Goal: Task Accomplishment & Management: Manage account settings

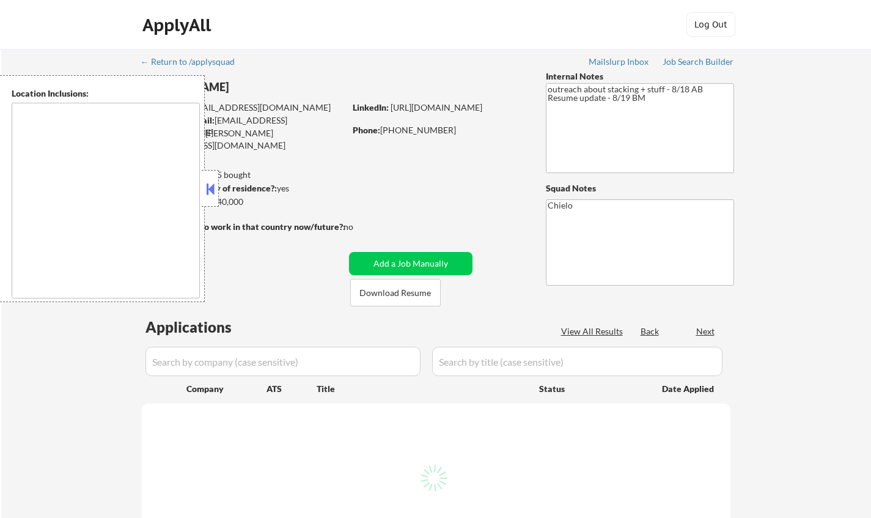
select select ""pending""
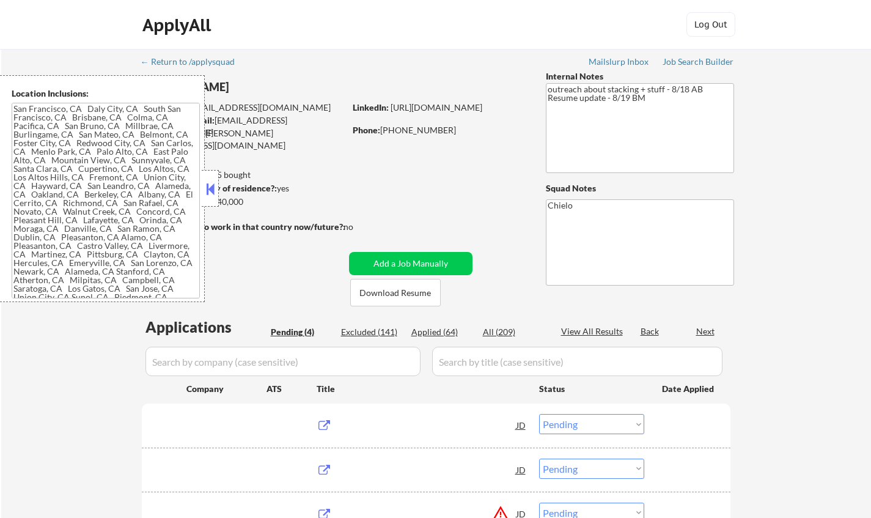
type textarea "[GEOGRAPHIC_DATA], [GEOGRAPHIC_DATA] [GEOGRAPHIC_DATA], [GEOGRAPHIC_DATA] [GEOG…"
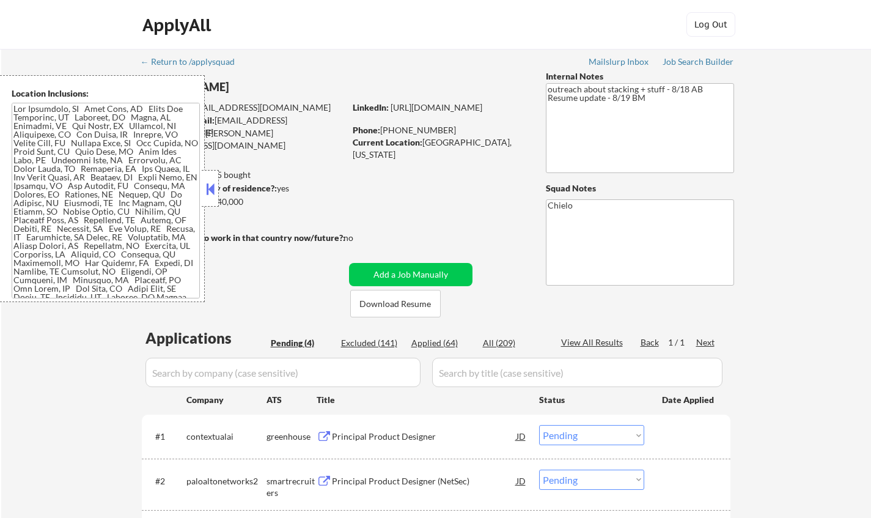
click at [206, 183] on button at bounding box center [210, 189] width 13 height 18
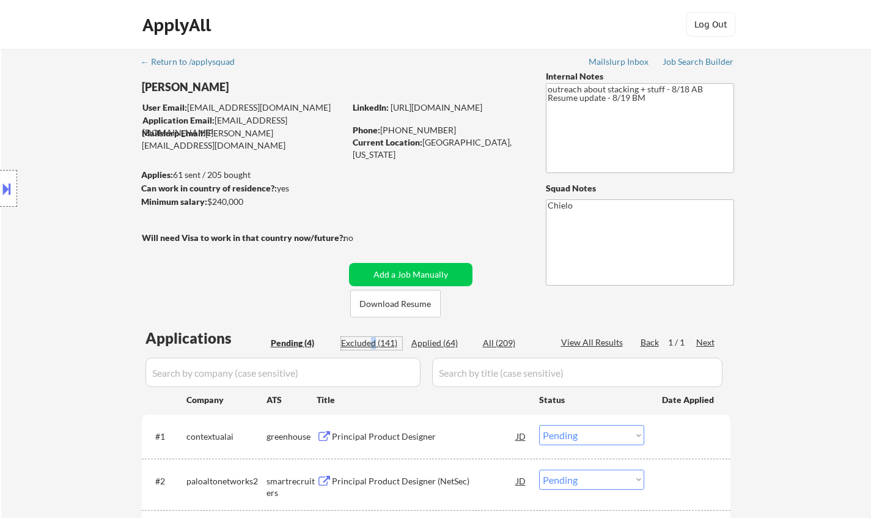
click at [372, 338] on div "Excluded (141)" at bounding box center [371, 343] width 61 height 12
select select ""excluded""
select select ""excluded__expired_""
select select ""excluded__salary_""
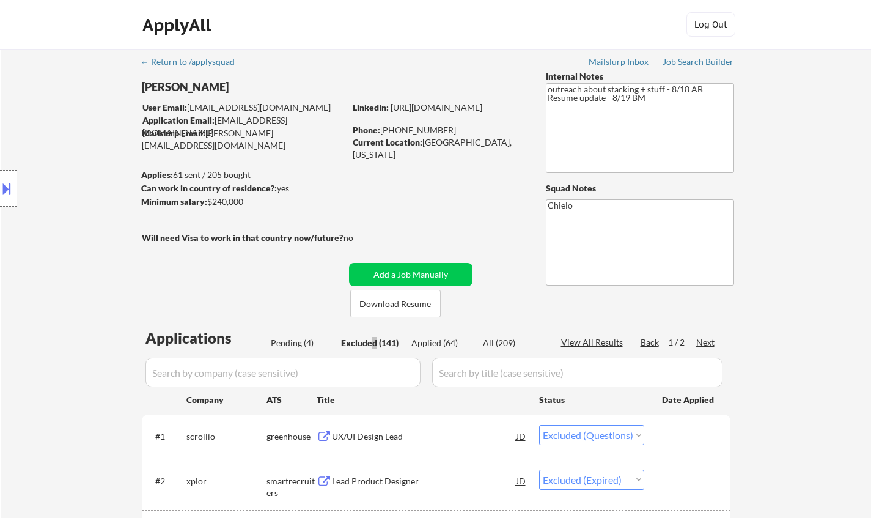
select select ""excluded__salary_""
select select ""excluded__expired_""
select select ""excluded__salary_""
select select ""excluded__expired_""
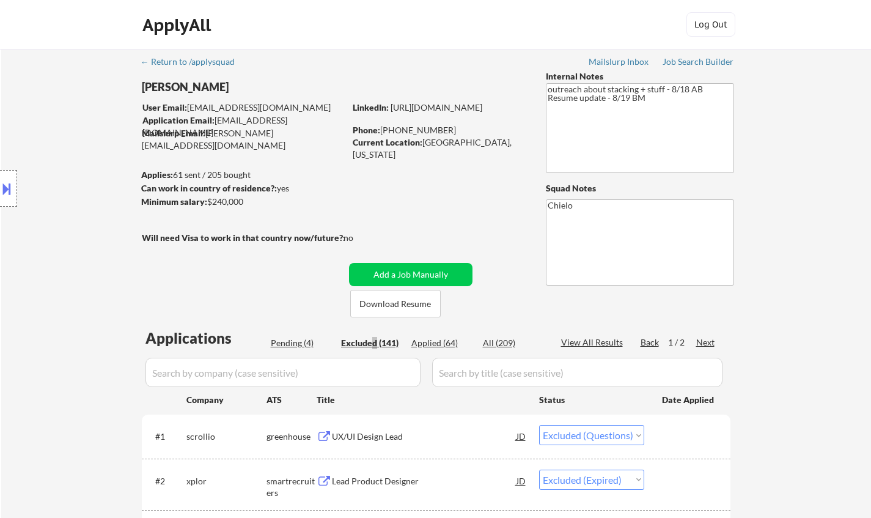
select select ""excluded__expired_""
select select ""excluded""
select select ""excluded__other_""
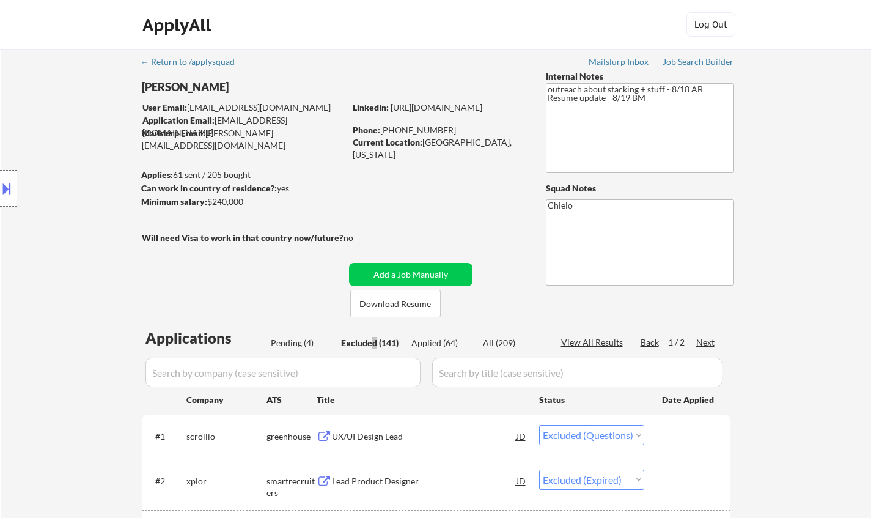
select select ""excluded__other_""
select select ""excluded__expired_""
select select ""excluded__salary_""
select select ""excluded__expired_""
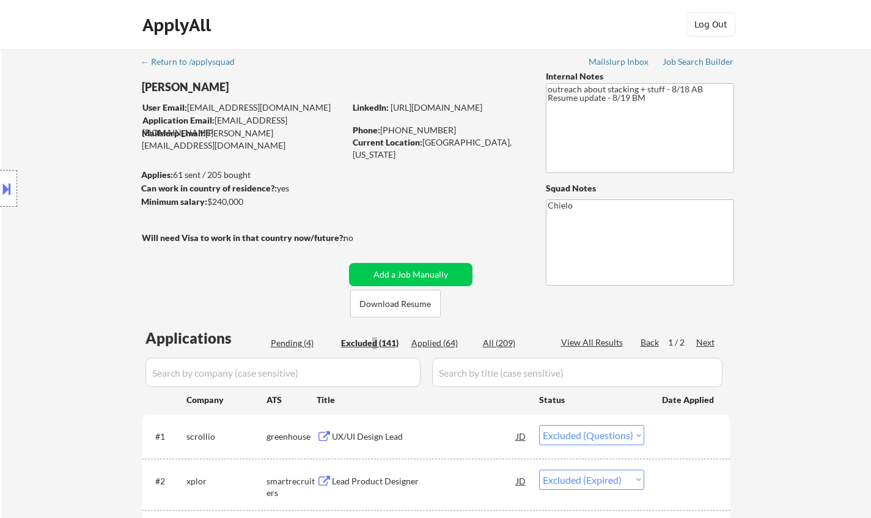
select select ""excluded__other_""
select select ""excluded__salary_""
select select ""excluded__bad_match_""
select select ""excluded__expired_""
select select ""excluded__salary_""
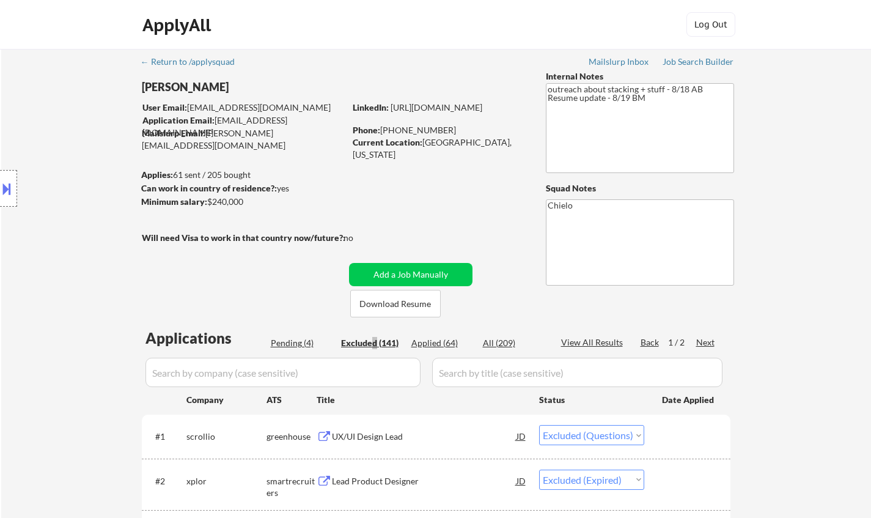
select select ""excluded__expired_""
select select ""excluded""
select select ""excluded__salary_""
select select ""excluded""
select select ""excluded__salary_""
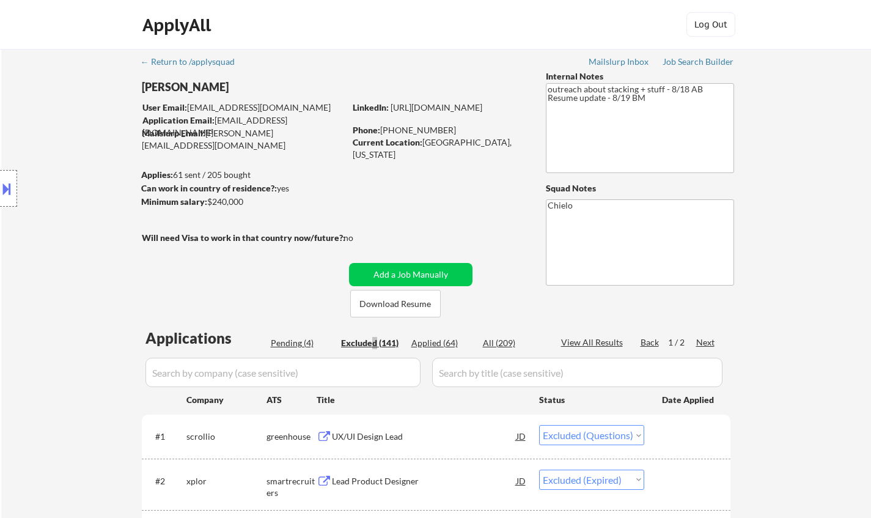
select select ""excluded__salary_""
select select ""excluded__expired_""
select select ""excluded__salary_""
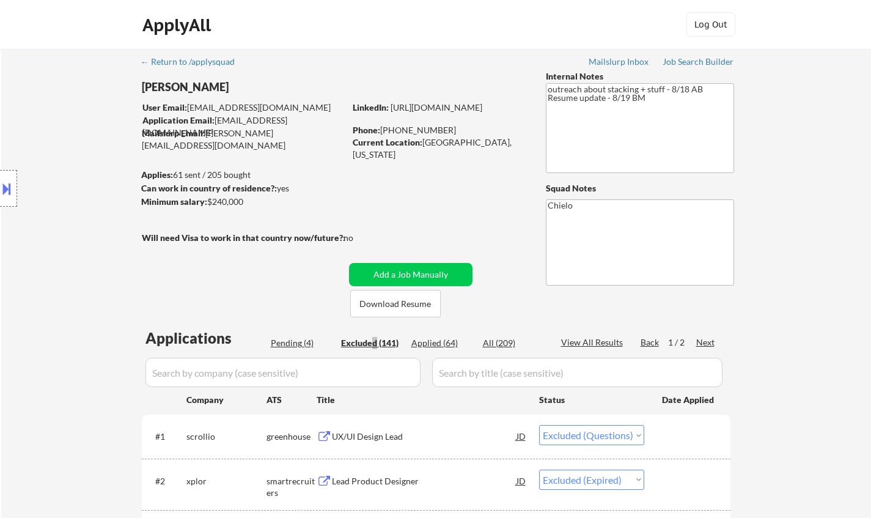
select select ""excluded__salary_""
select select ""excluded__location_""
select select ""excluded__salary_""
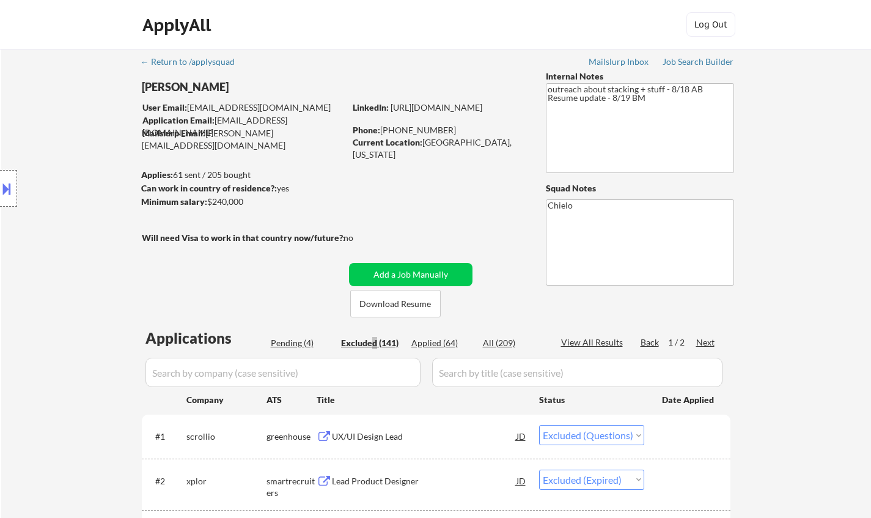
select select ""excluded__salary_""
select select ""excluded__expired_""
select select ""excluded__salary_""
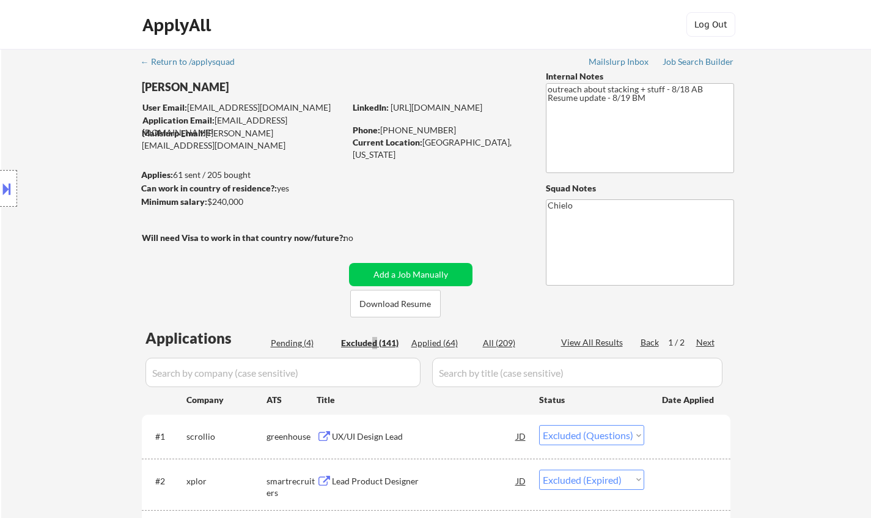
select select ""excluded__salary_""
select select ""excluded__expired_""
select select ""excluded__salary_""
select select ""excluded__expired_""
select select ""excluded__bad_match_""
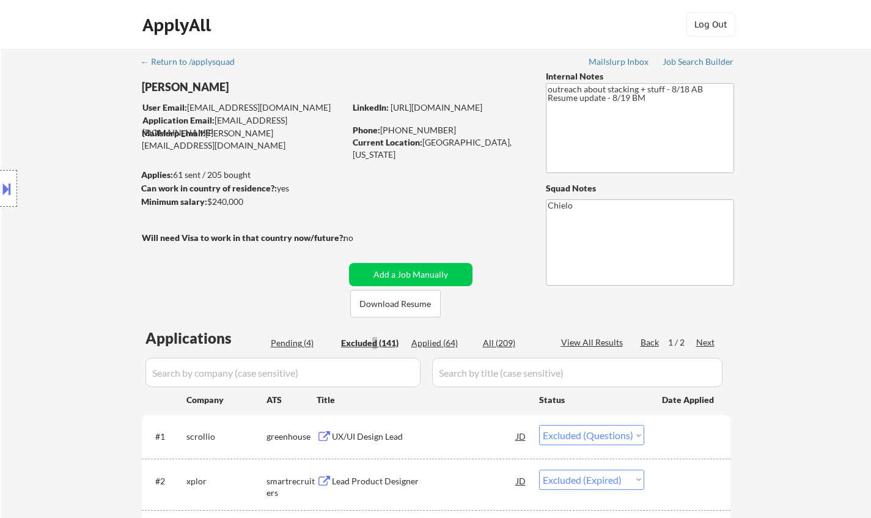
select select ""excluded__expired_""
select select ""excluded__salary_""
select select ""excluded""
select select ""excluded__salary_""
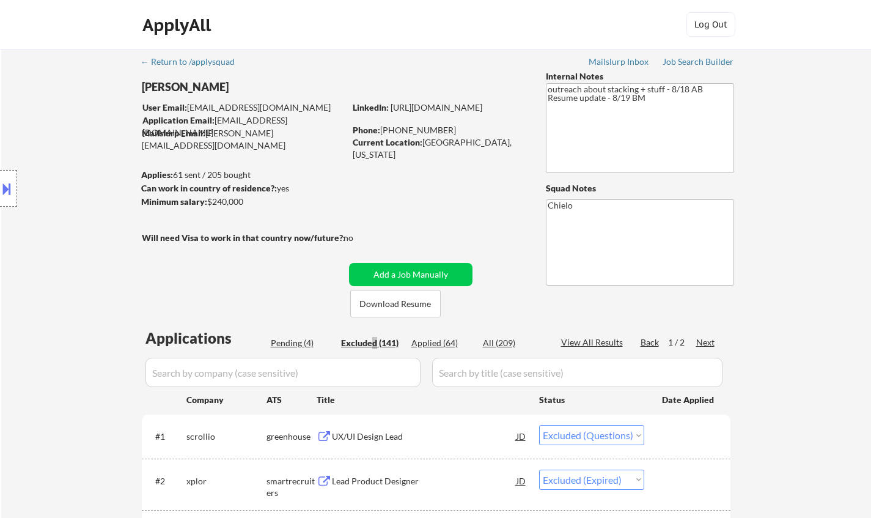
select select ""excluded__salary_""
select select ""excluded__bad_match_""
select select ""excluded__salary_""
select select ""excluded__expired_""
select select ""excluded__salary_""
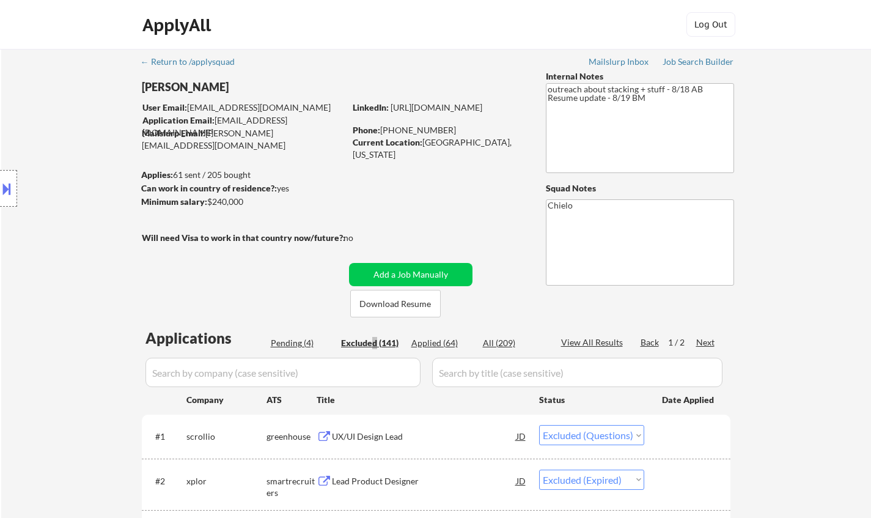
select select ""excluded__salary_""
select select ""excluded__expired_""
select select ""excluded__salary_""
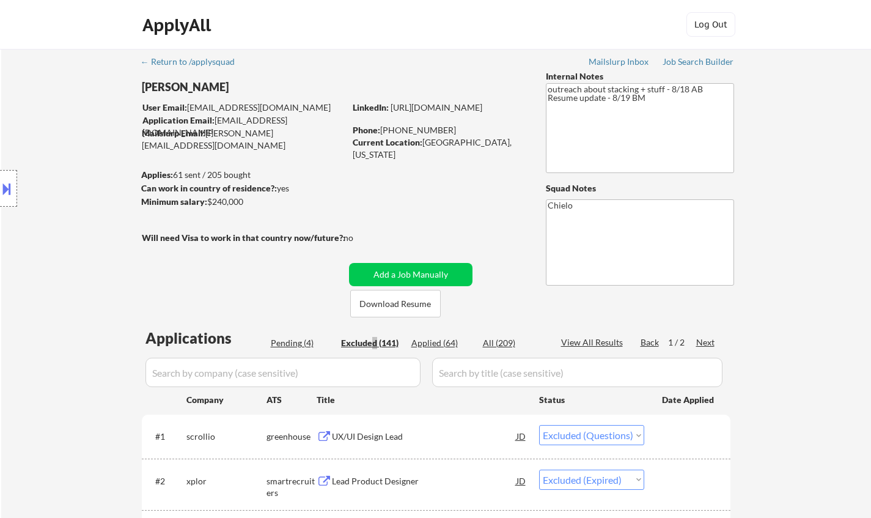
select select ""excluded__expired_""
select select ""excluded__other_""
select select ""excluded__expired_""
select select ""excluded__salary_""
select select ""excluded""
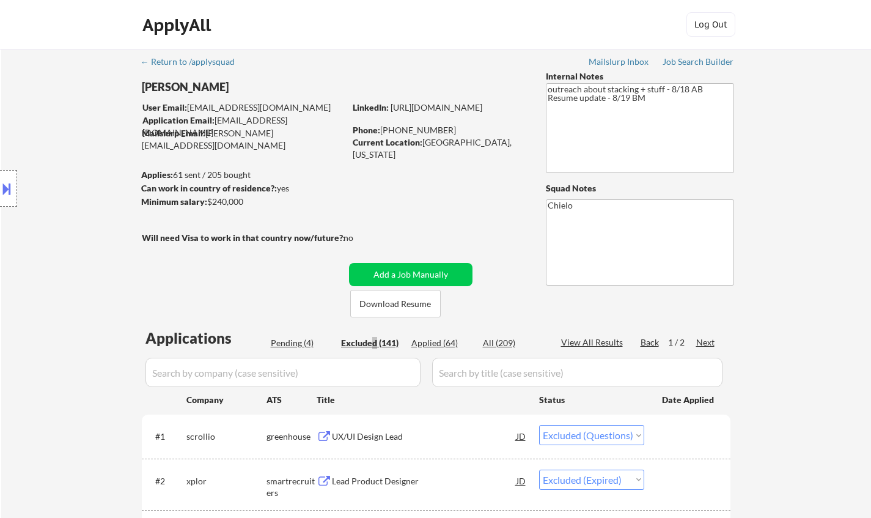
select select ""excluded__location_""
select select ""excluded__salary_""
select select ""excluded__expired_""
select select ""excluded__salary_""
select select ""excluded__expired_""
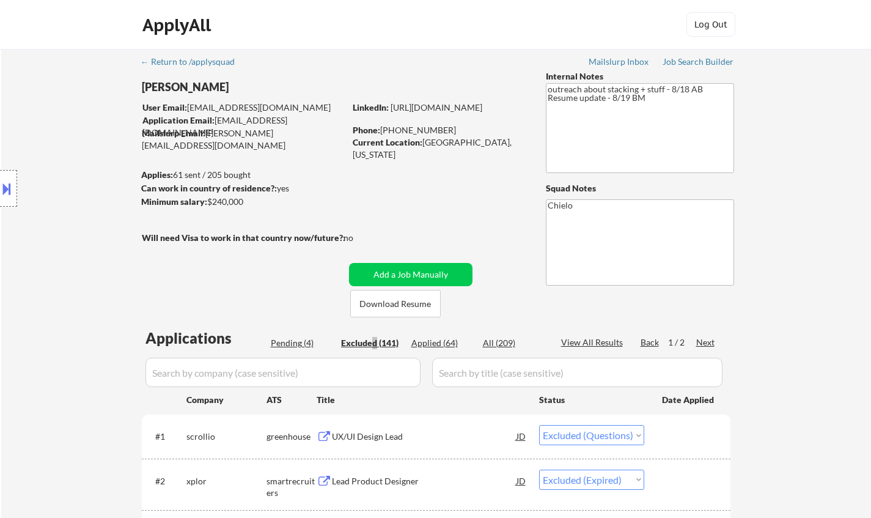
select select ""excluded__expired_""
select select ""excluded__other_""
select select ""excluded__salary_""
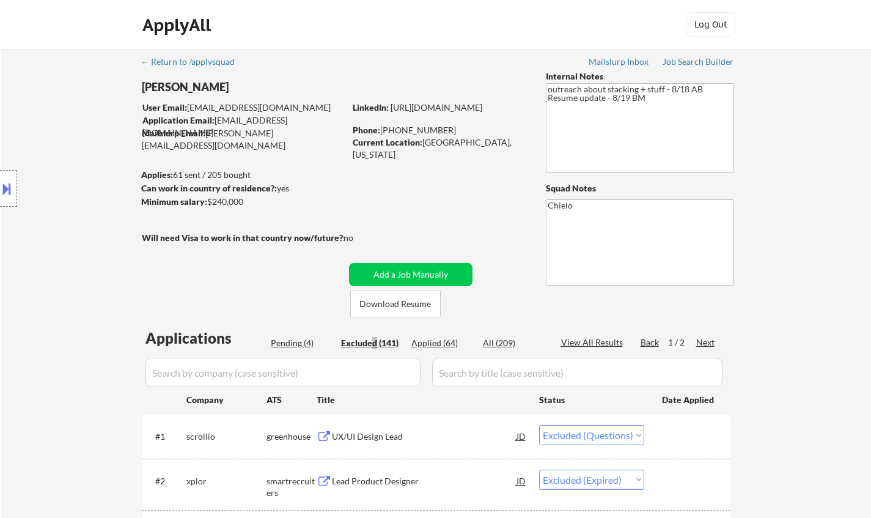
select select ""excluded__salary_""
select select ""excluded__other_""
select select ""excluded__salary_""
select select ""excluded__expired_""
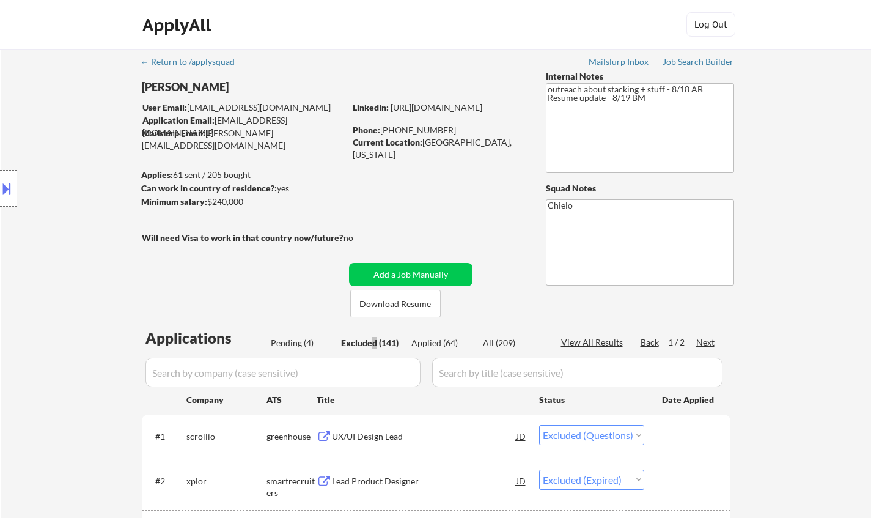
select select ""excluded__salary_""
select select ""excluded__other_""
select select ""excluded__expired_""
select select ""excluded__salary_""
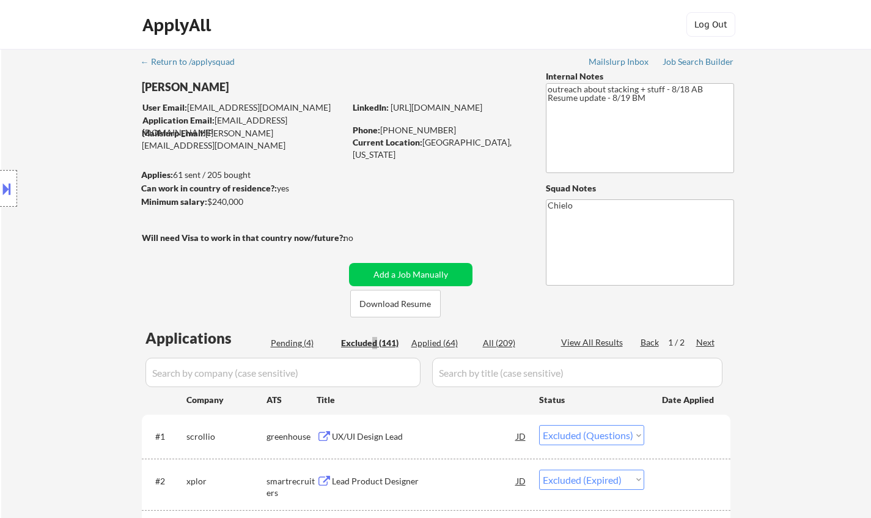
select select ""excluded__salary_""
select select ""excluded__expired_""
select select ""excluded__salary_""
select select ""excluded""
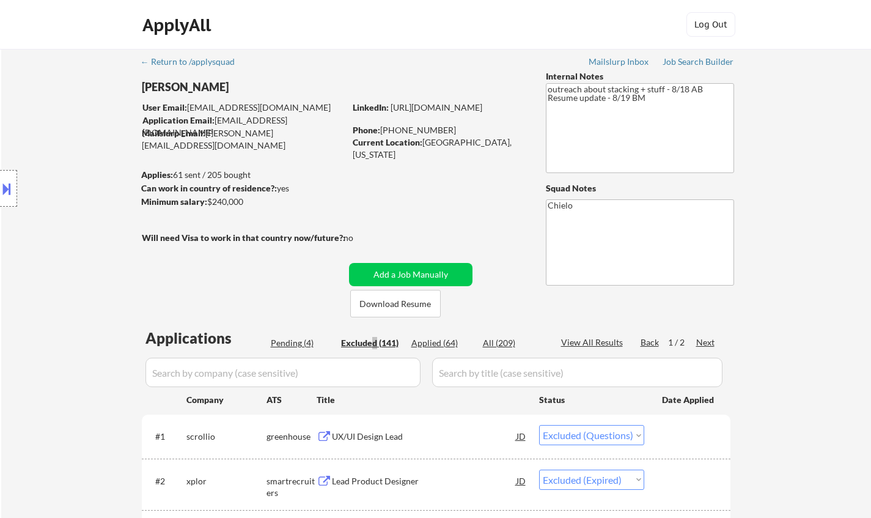
select select ""excluded__expired_""
select select ""excluded__salary_""
select select ""excluded__expired_""
select select ""excluded__salary_""
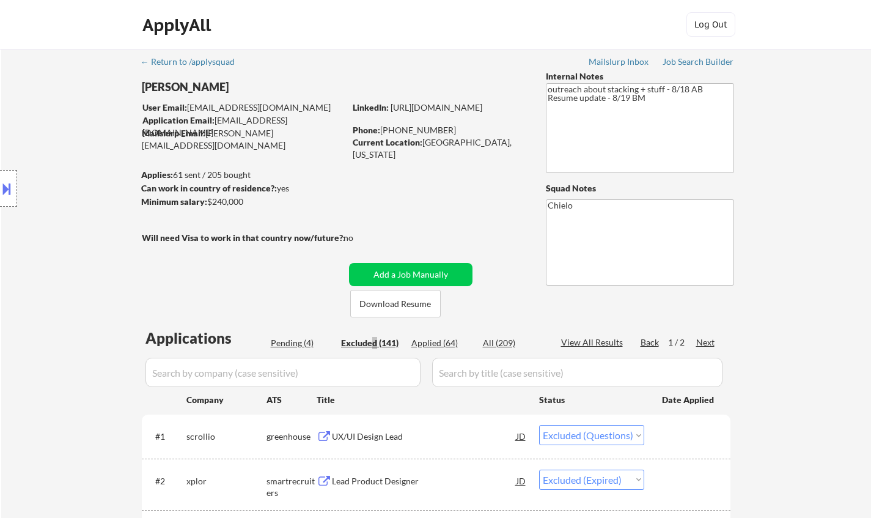
select select ""excluded__expired_""
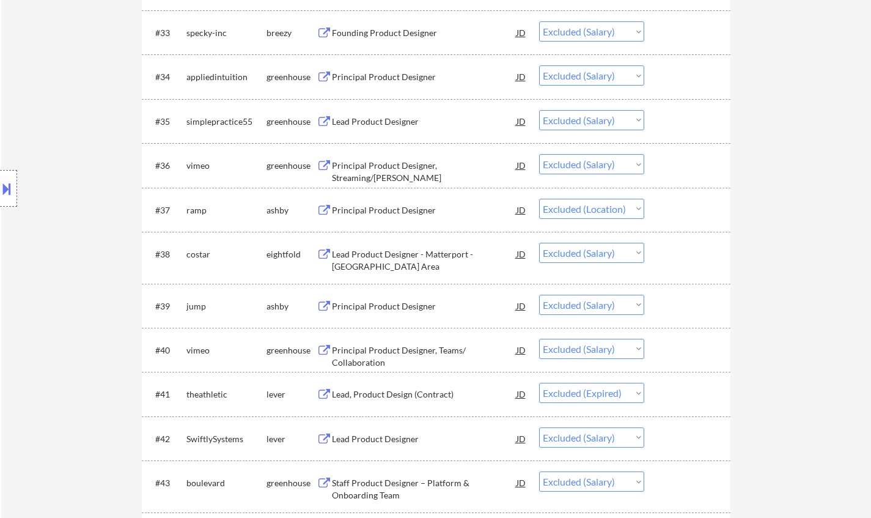
scroll to position [1773, 0]
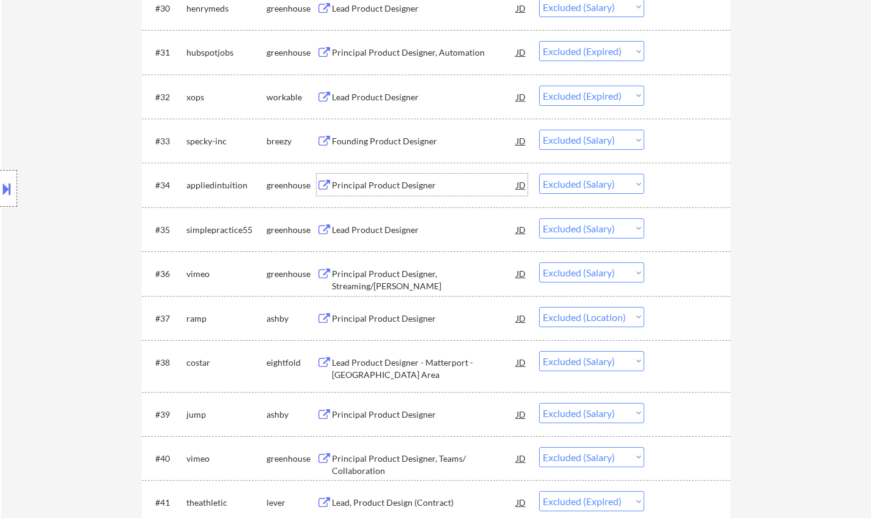
click at [388, 193] on div "Principal Product Designer" at bounding box center [424, 185] width 185 height 22
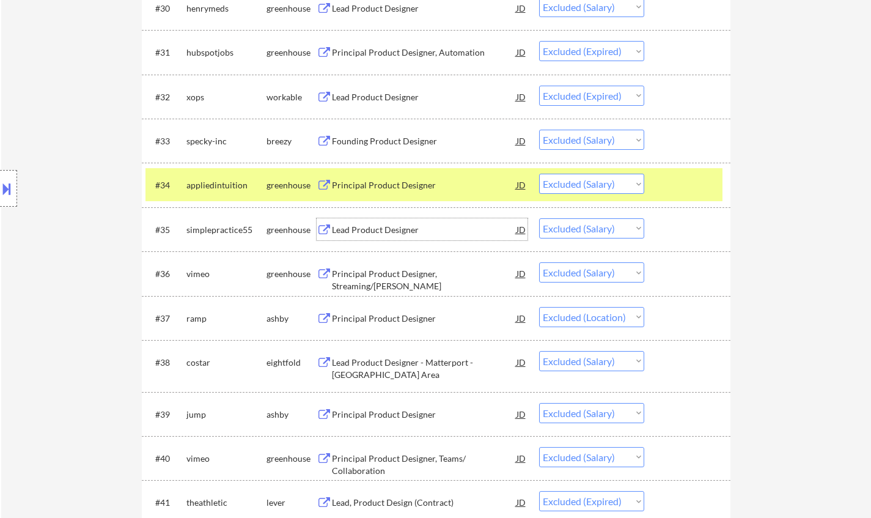
click at [382, 230] on div "Lead Product Designer" at bounding box center [424, 230] width 185 height 12
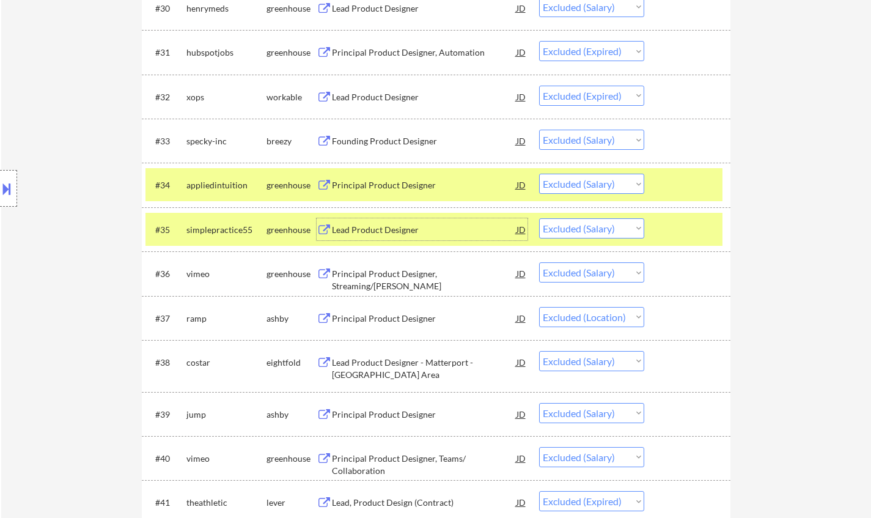
click at [408, 276] on div "Principal Product Designer, Streaming/[PERSON_NAME]" at bounding box center [424, 280] width 185 height 24
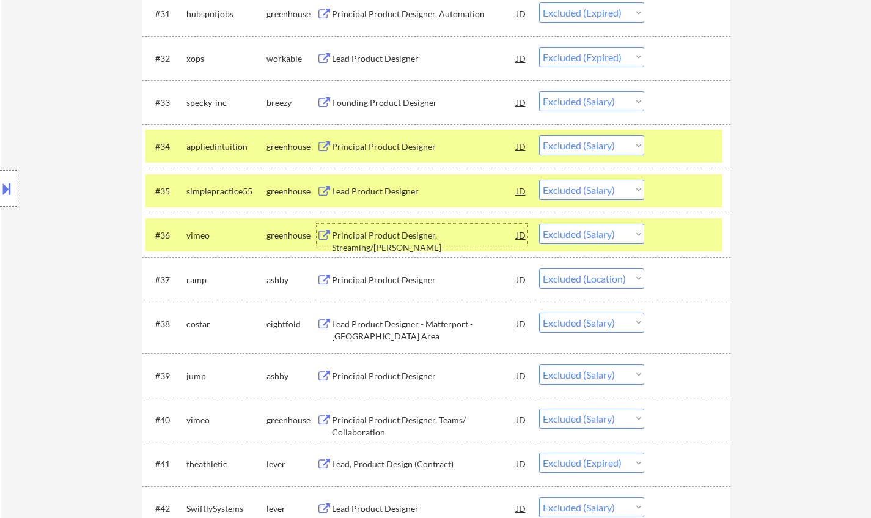
scroll to position [1834, 0]
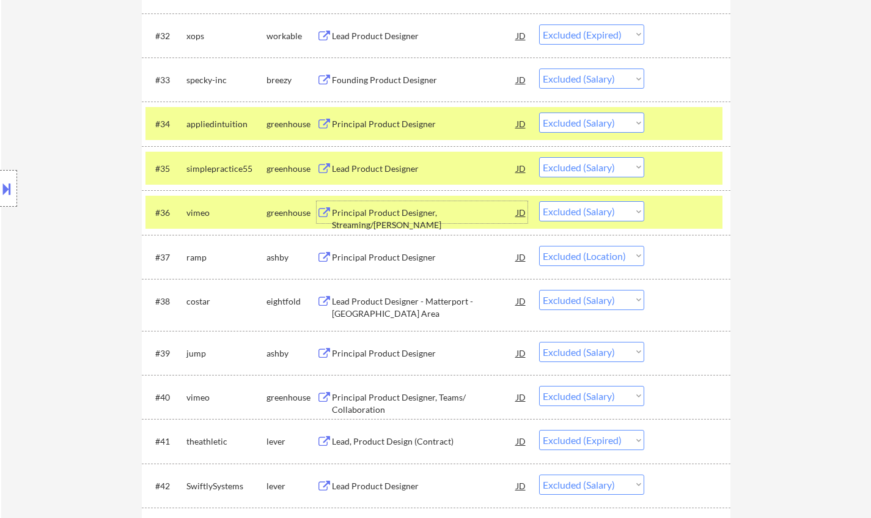
click at [391, 301] on div "Lead Product Designer - Matterport - [GEOGRAPHIC_DATA] Area" at bounding box center [424, 307] width 185 height 24
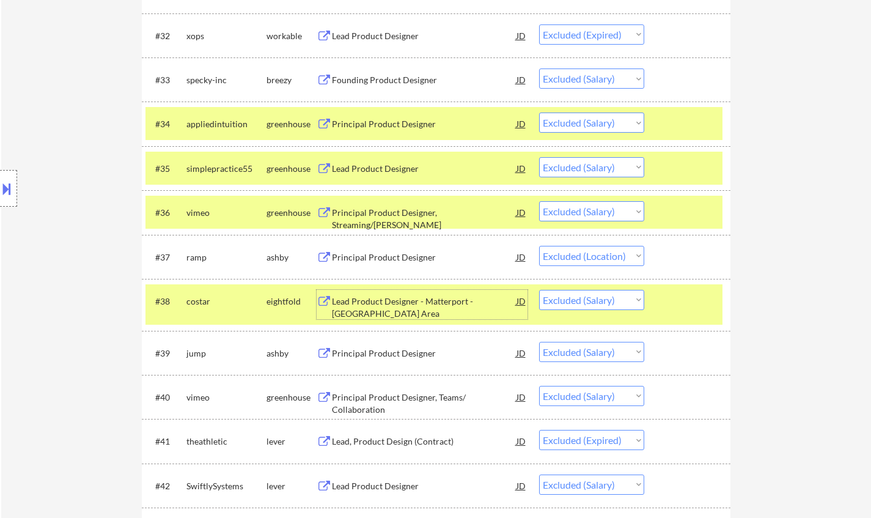
click at [407, 350] on div "Principal Product Designer" at bounding box center [424, 353] width 185 height 12
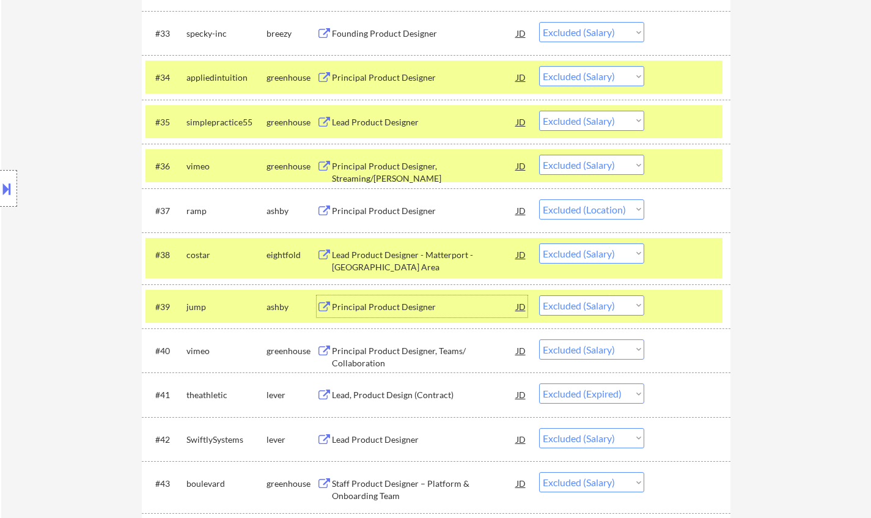
scroll to position [1895, 0]
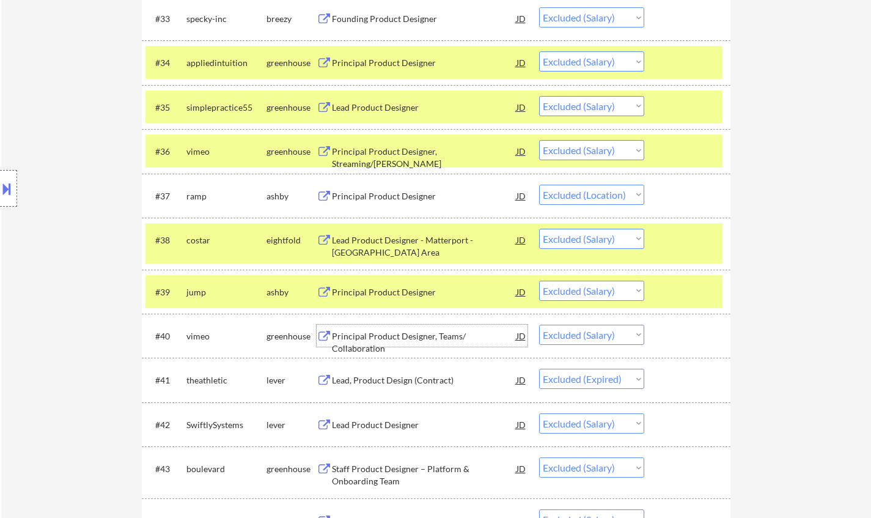
click at [372, 345] on div "Principal Product Designer, Teams/ Collaboration" at bounding box center [424, 336] width 185 height 22
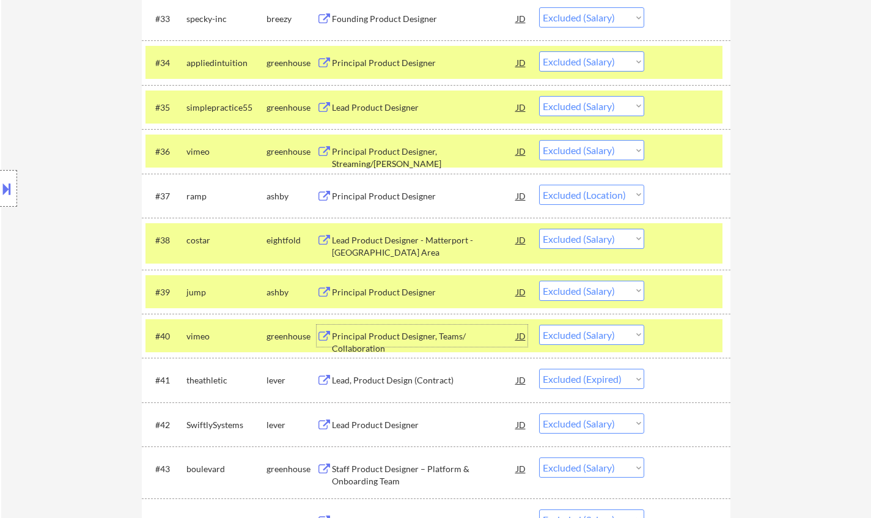
drag, startPoint x: 602, startPoint y: 332, endPoint x: 611, endPoint y: 342, distance: 13.5
click at [602, 332] on select "Choose an option... Pending Applied Excluded (Questions) Excluded (Expired) Exc…" at bounding box center [591, 335] width 105 height 20
select select ""excluded__expired_""
click at [539, 325] on select "Choose an option... Pending Applied Excluded (Questions) Excluded (Expired) Exc…" at bounding box center [591, 335] width 105 height 20
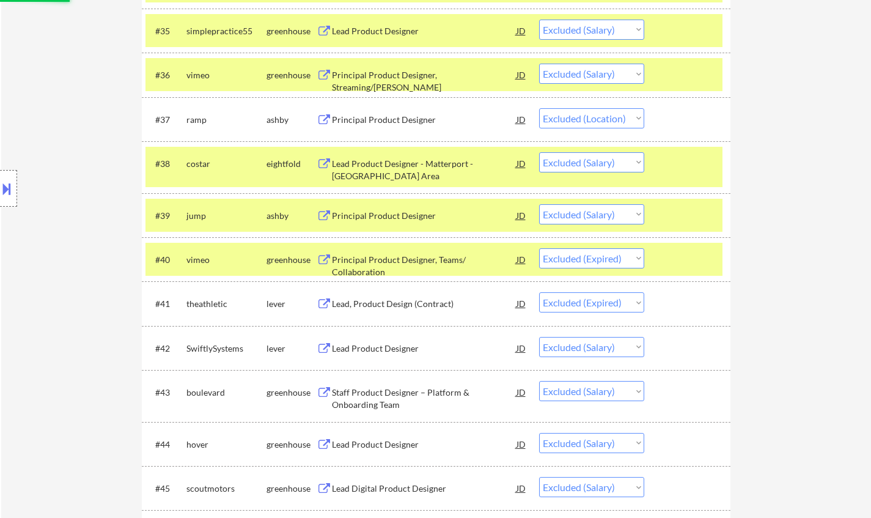
scroll to position [2017, 0]
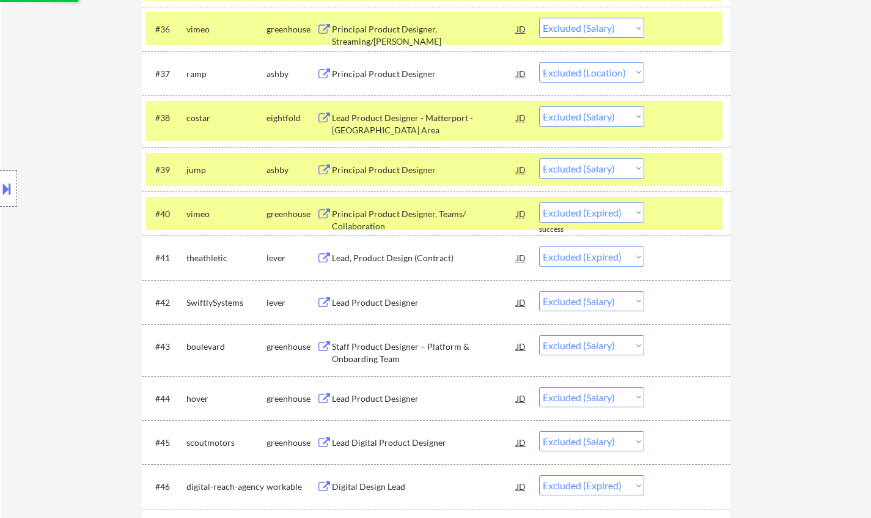
click at [360, 303] on div "Lead Product Designer" at bounding box center [424, 302] width 185 height 12
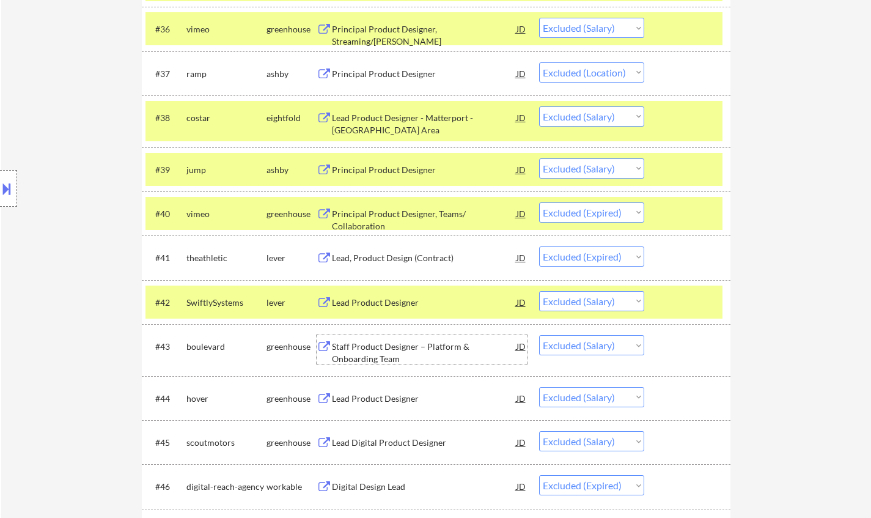
click at [396, 345] on div "Staff Product Designer – Platform & Onboarding Team" at bounding box center [424, 353] width 185 height 24
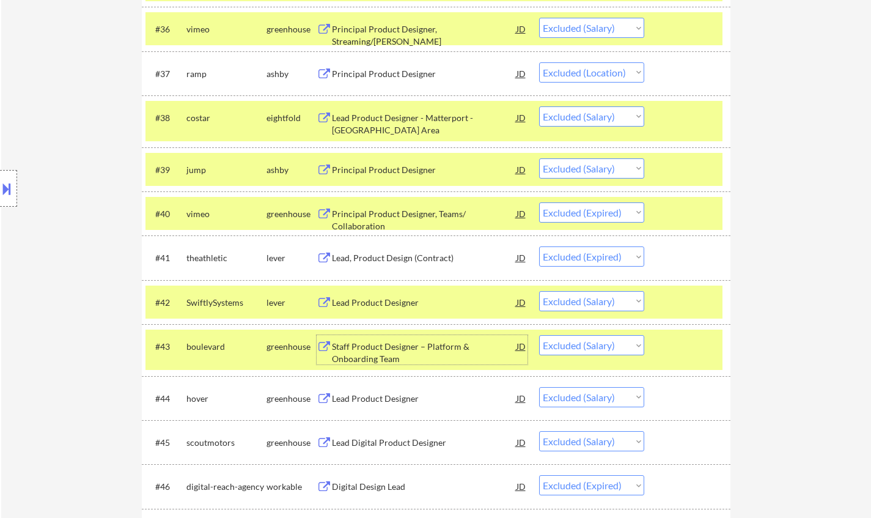
scroll to position [2140, 0]
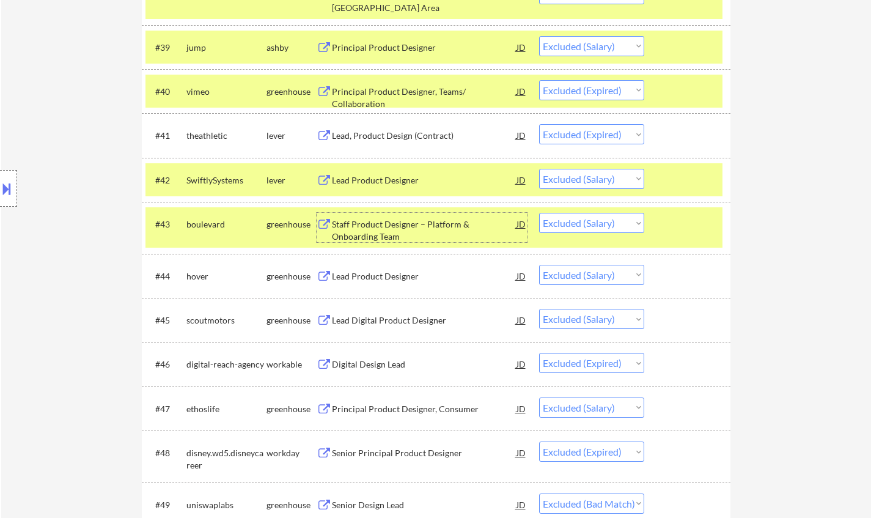
drag, startPoint x: 371, startPoint y: 278, endPoint x: 379, endPoint y: 279, distance: 8.0
click at [372, 278] on div "Lead Product Designer" at bounding box center [424, 276] width 185 height 12
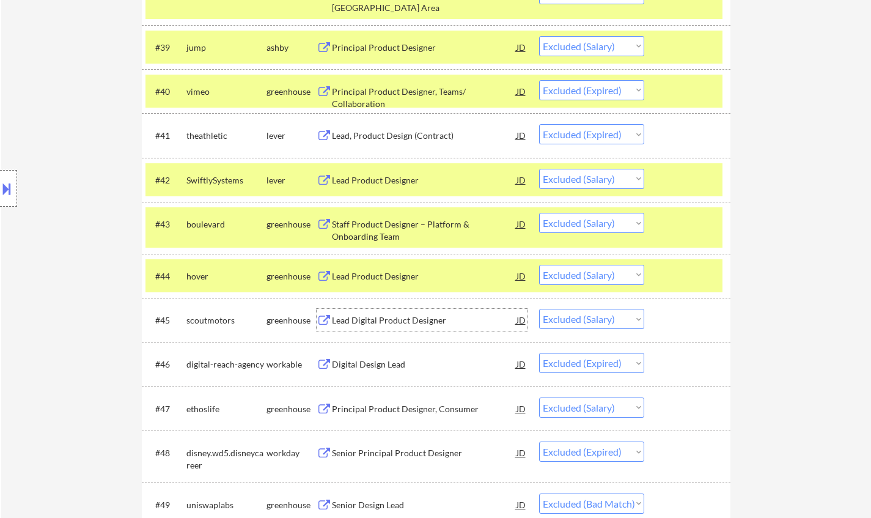
click at [378, 319] on div "Lead Digital Product Designer" at bounding box center [424, 320] width 185 height 12
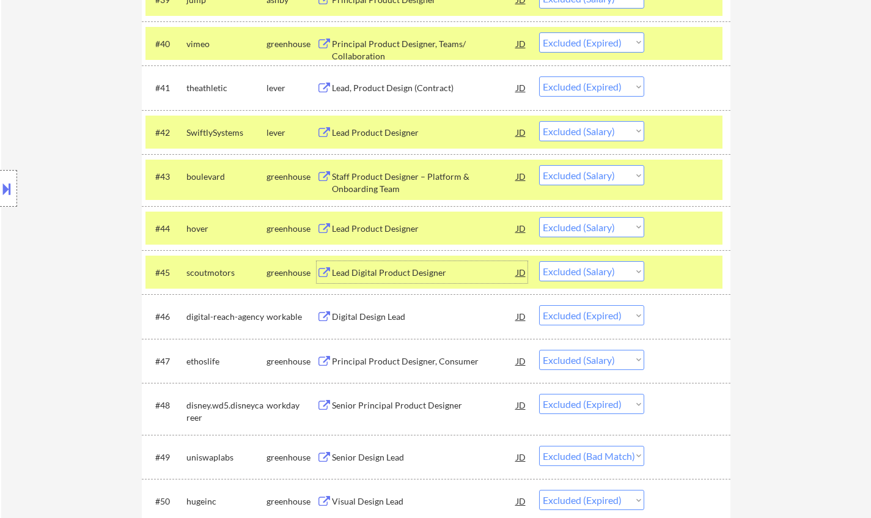
scroll to position [2201, 0]
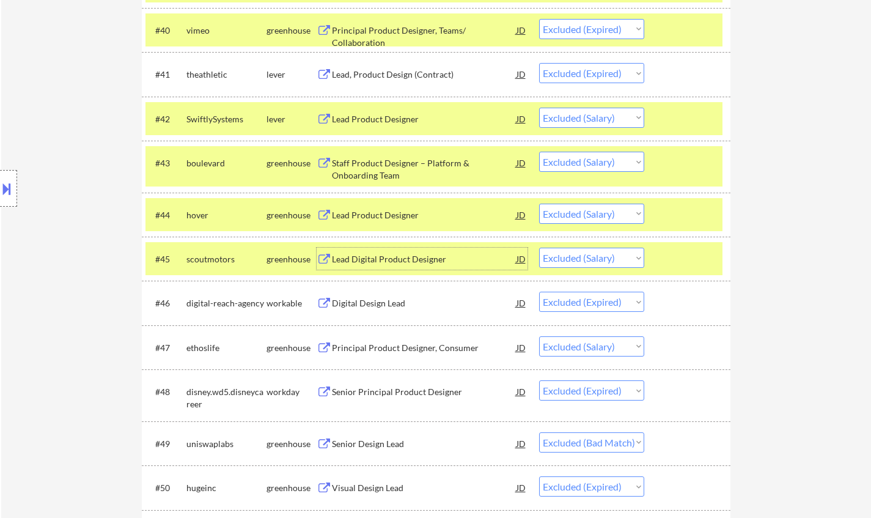
click at [364, 345] on div "Principal Product Designer, Consumer" at bounding box center [424, 348] width 185 height 12
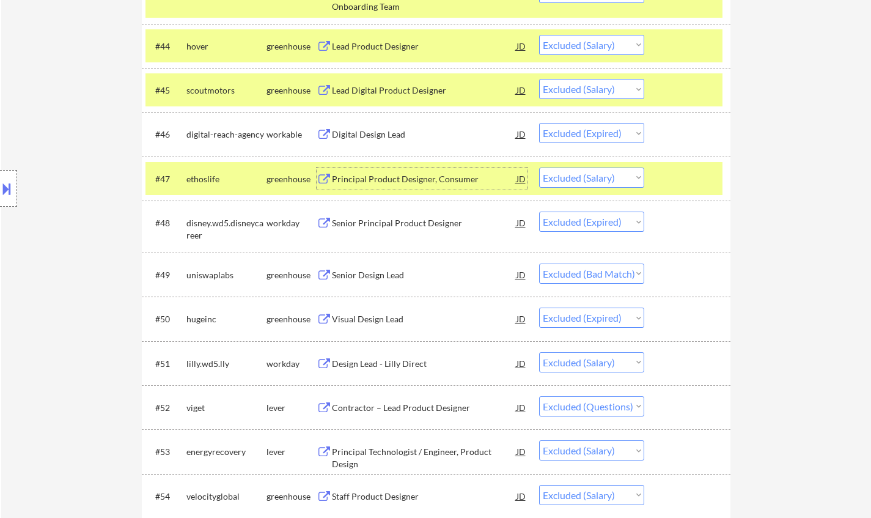
scroll to position [2384, 0]
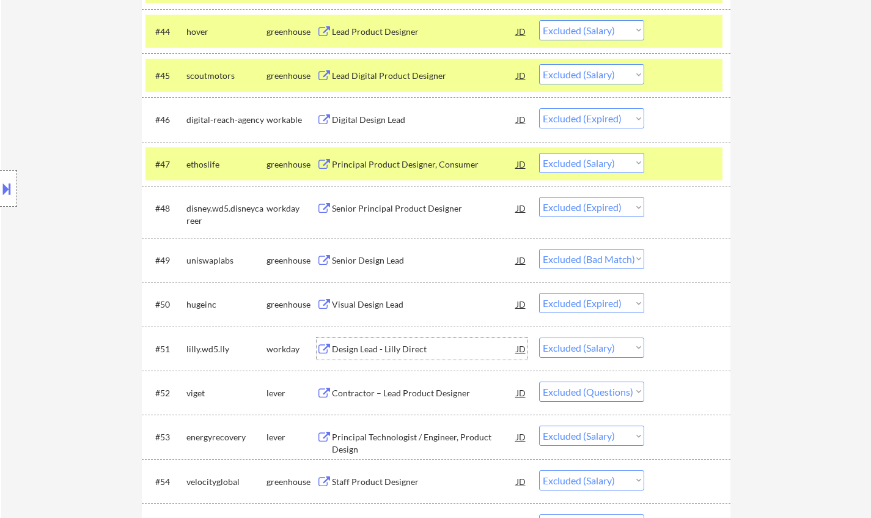
click at [366, 354] on div "Design Lead - Lilly Direct" at bounding box center [424, 349] width 185 height 12
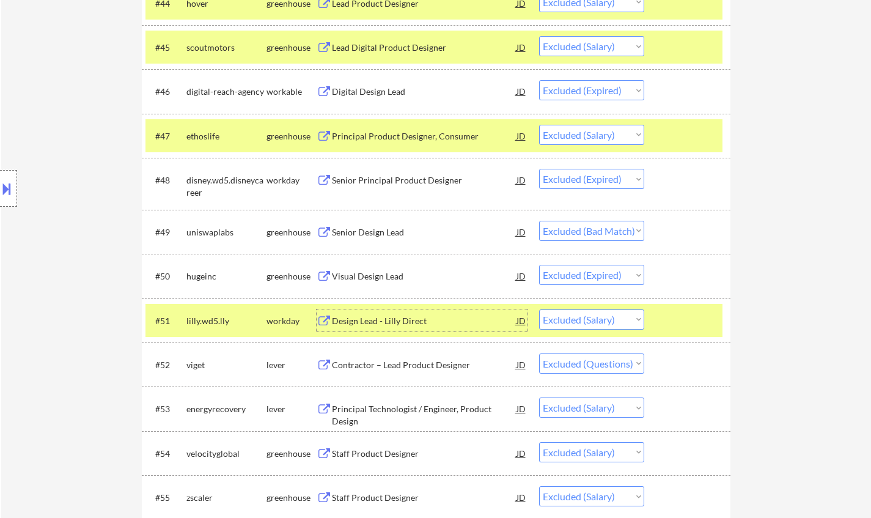
scroll to position [2445, 0]
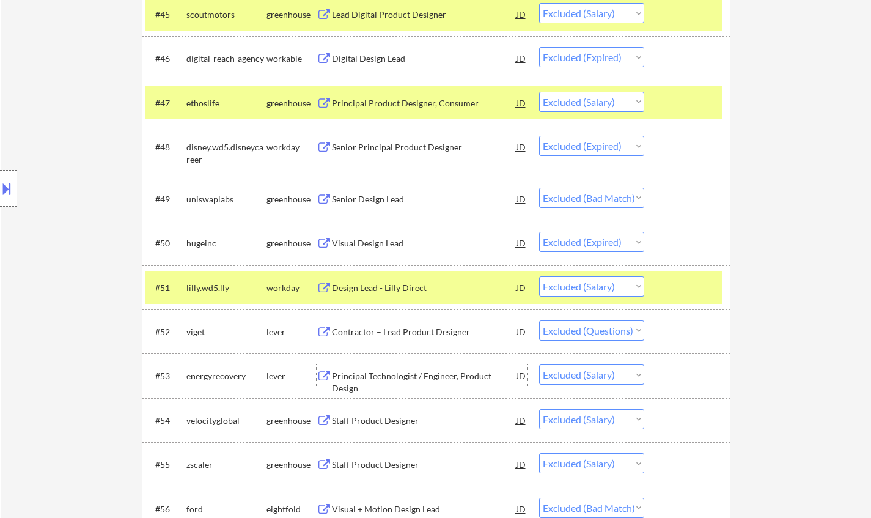
click at [372, 375] on div "Principal Technologist / Engineer, Product Design" at bounding box center [424, 382] width 185 height 24
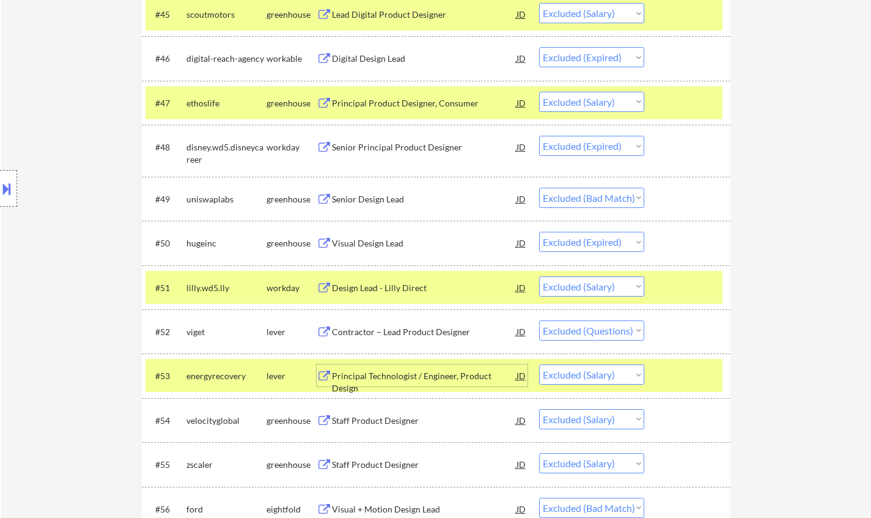
scroll to position [2506, 0]
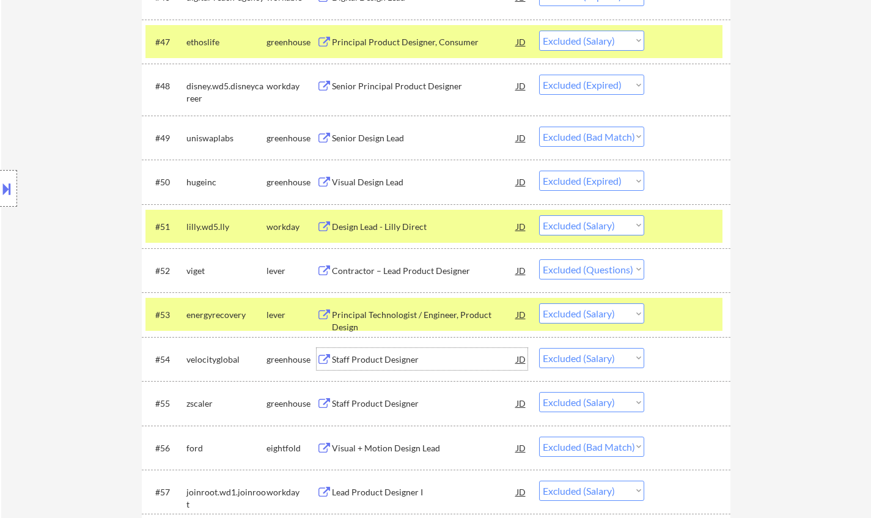
click at [366, 360] on div "Staff Product Designer" at bounding box center [424, 359] width 185 height 12
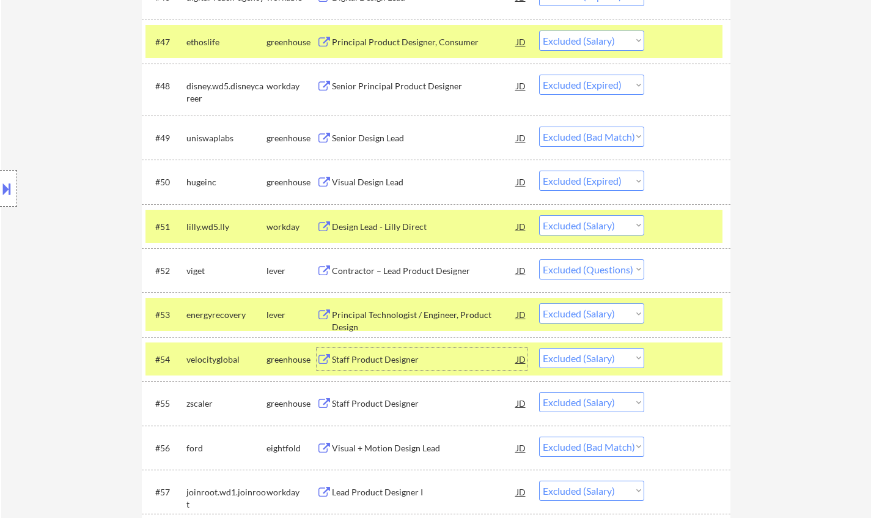
click at [0, 188] on button at bounding box center [6, 189] width 13 height 20
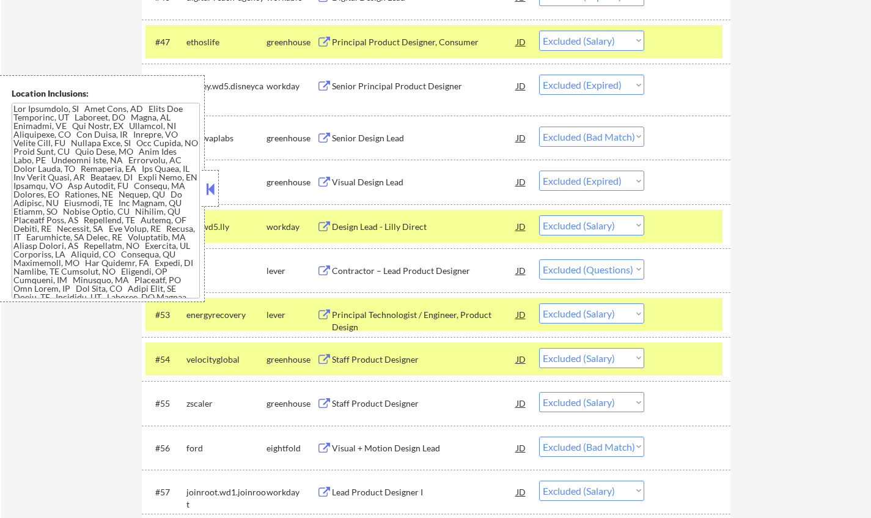
scroll to position [900, 0]
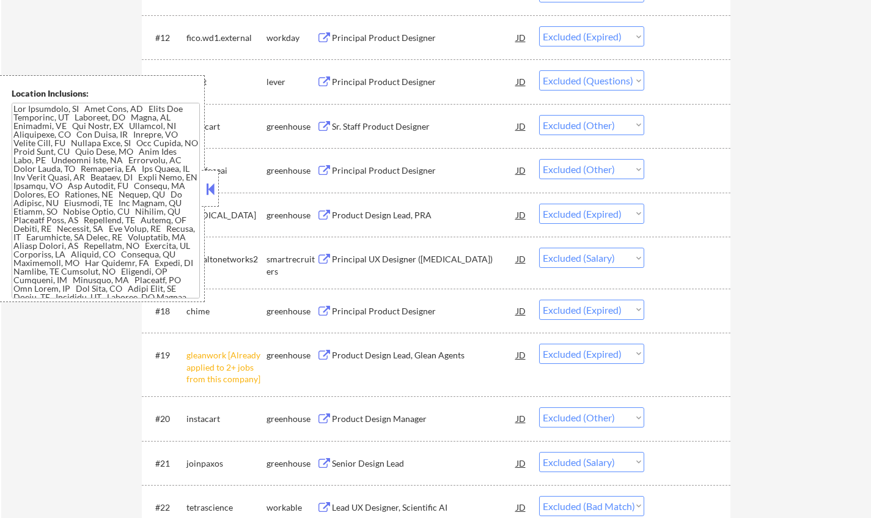
click at [208, 188] on button at bounding box center [210, 189] width 13 height 18
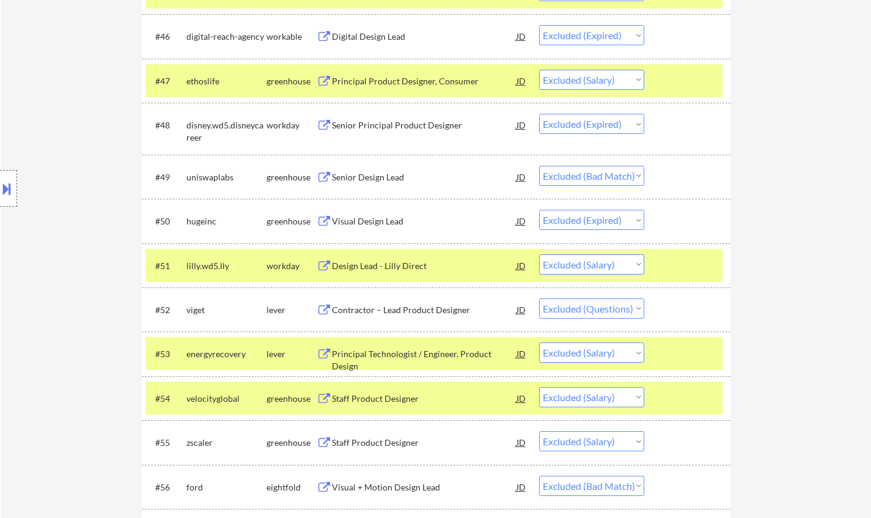
scroll to position [2490, 0]
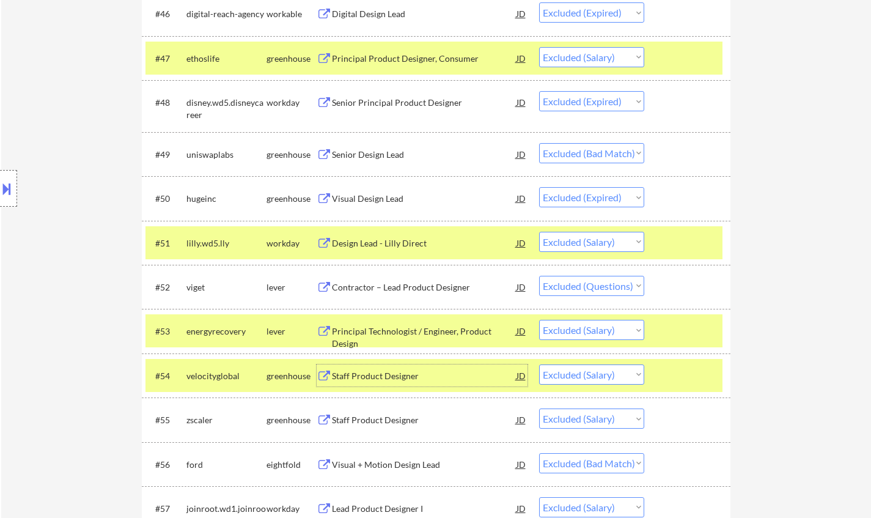
click at [379, 370] on div "Staff Product Designer" at bounding box center [424, 376] width 185 height 12
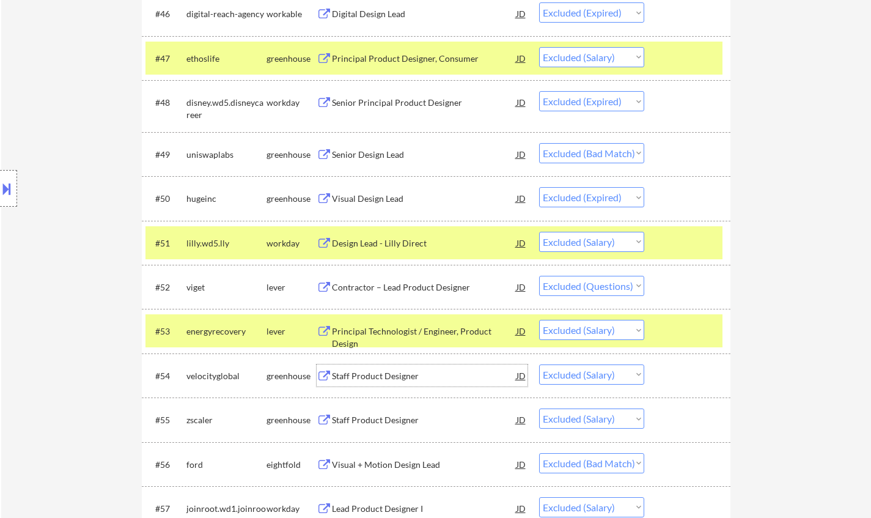
click at [566, 376] on select "Choose an option... Pending Applied Excluded (Questions) Excluded (Expired) Exc…" at bounding box center [591, 374] width 105 height 20
click at [539, 364] on select "Choose an option... Pending Applied Excluded (Questions) Excluded (Expired) Exc…" at bounding box center [591, 374] width 105 height 20
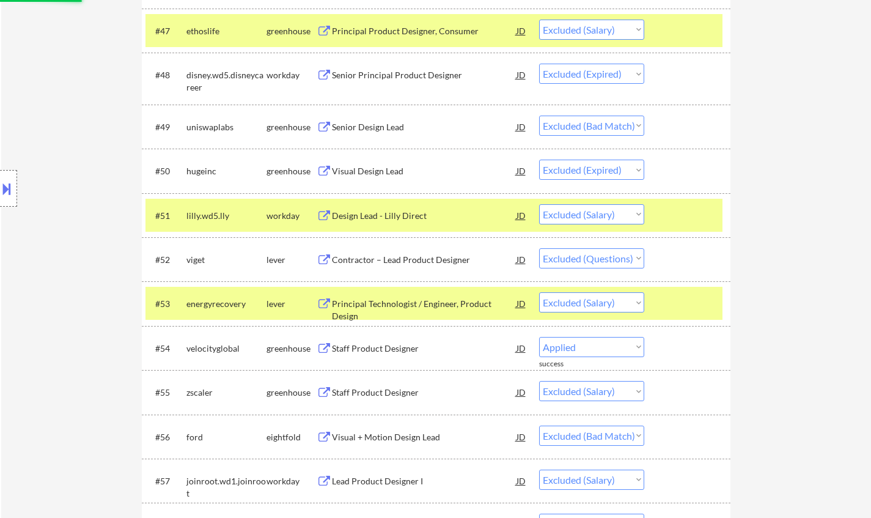
scroll to position [2551, 0]
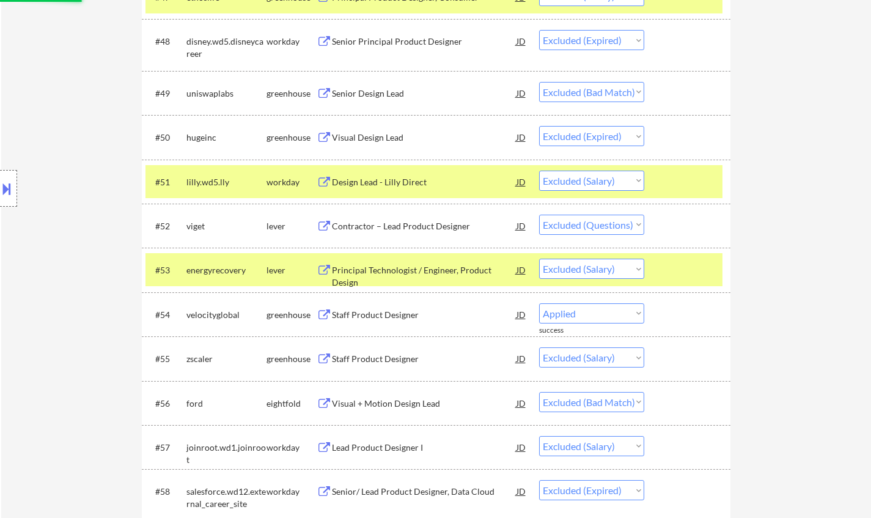
select select ""excluded__salary_""
select select ""excluded__bad_match_""
select select ""excluded__salary_""
select select ""excluded__expired_""
select select ""excluded__salary_""
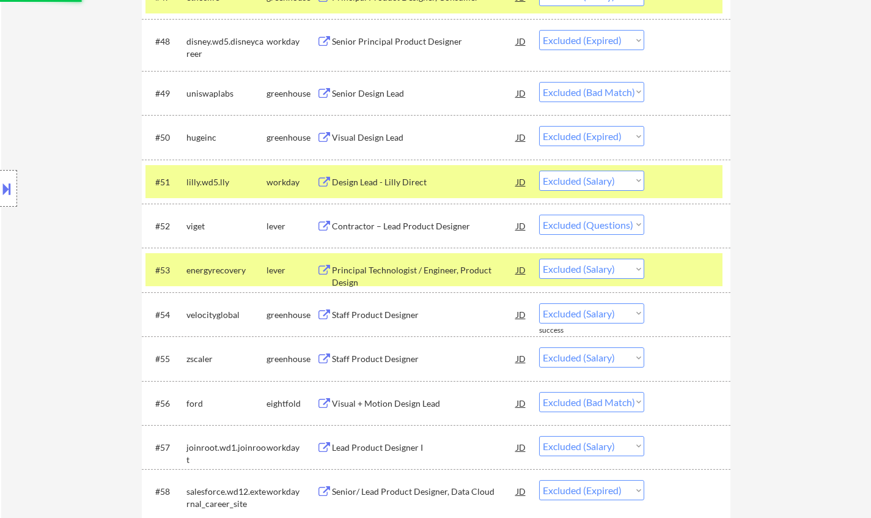
select select ""excluded__expired_""
select select ""excluded__salary_""
select select ""excluded__expired_""
select select ""excluded__other_""
select select ""excluded__expired_""
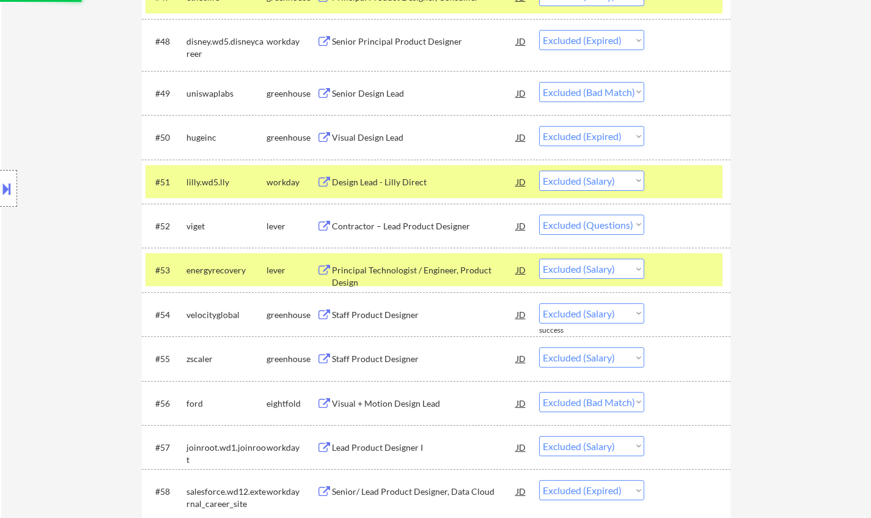
select select ""excluded__salary_""
select select ""excluded""
select select ""excluded__location_""
select select ""excluded__salary_""
select select ""excluded__expired_""
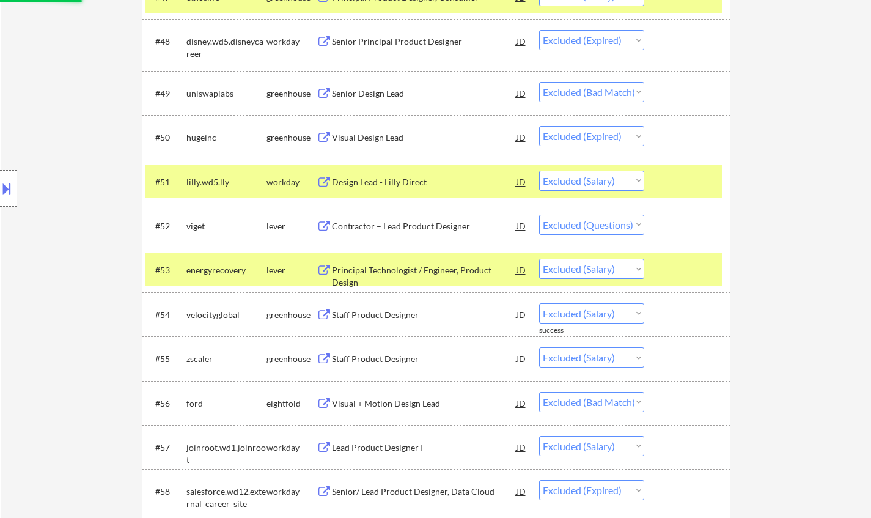
select select ""excluded__salary_""
select select ""excluded__expired_""
select select ""excluded__other_""
select select ""excluded__salary_""
select select ""excluded__other_""
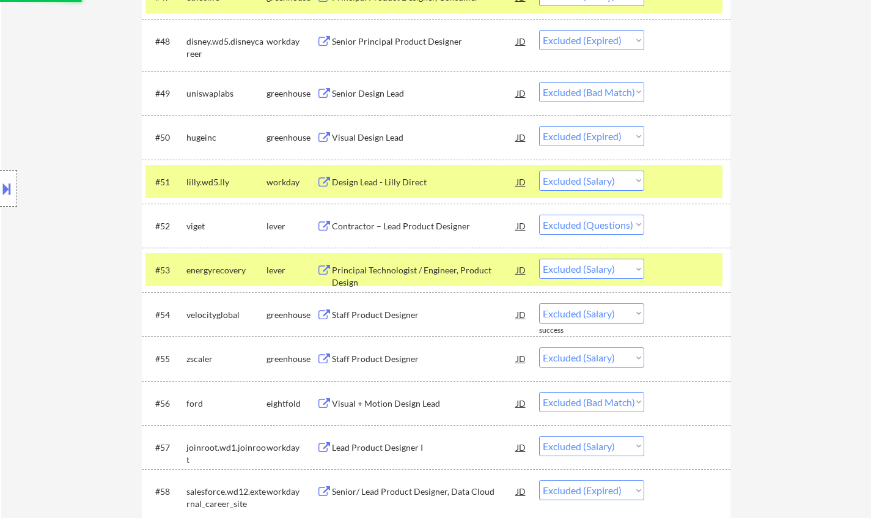
select select ""excluded__salary_""
select select ""excluded__expired_""
select select ""excluded__salary_""
select select ""excluded__other_""
select select ""excluded__expired_""
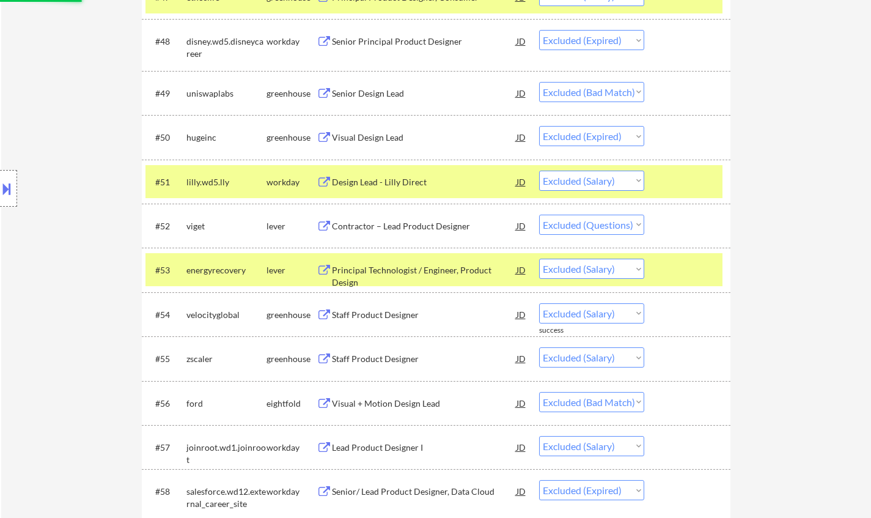
select select ""excluded__salary_""
select select ""excluded__expired_""
select select ""excluded__salary_""
select select ""excluded""
select select ""excluded__expired_""
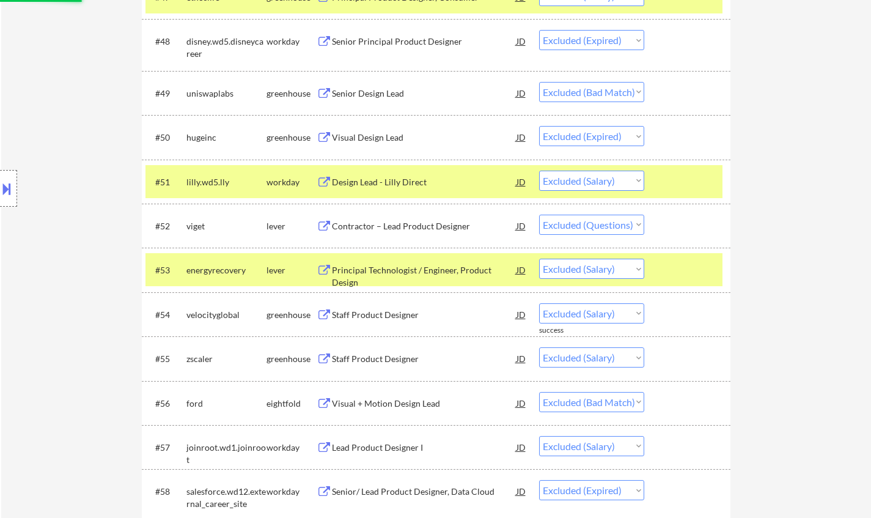
select select ""excluded__salary_""
select select ""excluded__expired_""
select select ""excluded__salary_""
select select ""excluded__expired_""
select select ""excluded__salary_""
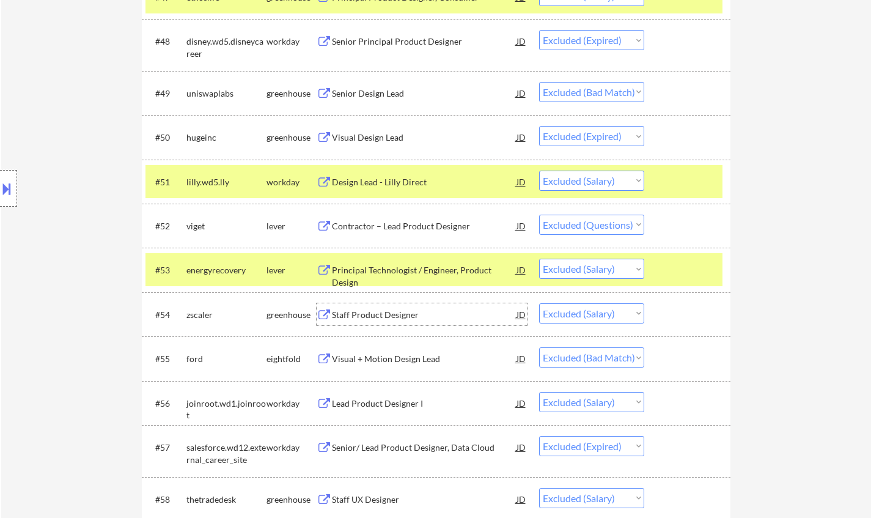
click at [374, 307] on div "Staff Product Designer" at bounding box center [424, 314] width 185 height 22
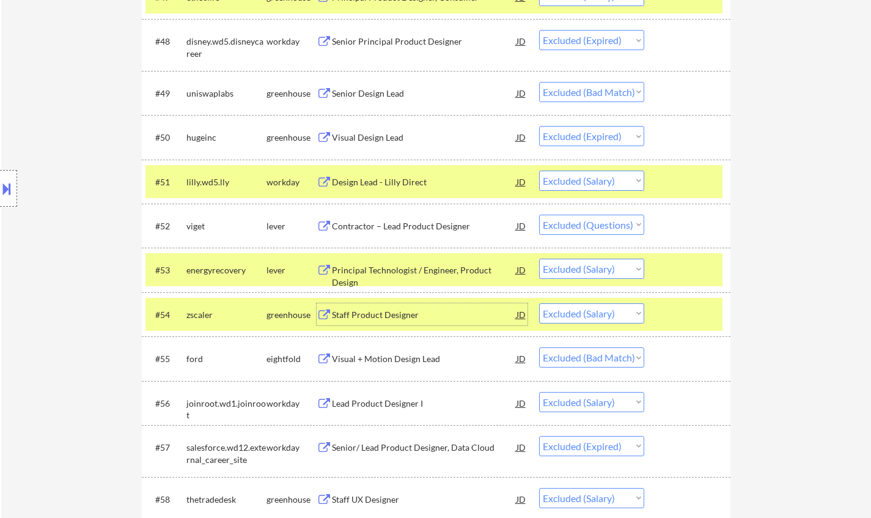
click at [579, 312] on select "Choose an option... Pending Applied Excluded (Questions) Excluded (Expired) Exc…" at bounding box center [591, 313] width 105 height 20
click at [611, 312] on select "Choose an option... Pending Applied Excluded (Questions) Excluded (Expired) Exc…" at bounding box center [591, 313] width 105 height 20
select select ""excluded__location_""
click at [539, 303] on select "Choose an option... Pending Applied Excluded (Questions) Excluded (Expired) Exc…" at bounding box center [591, 313] width 105 height 20
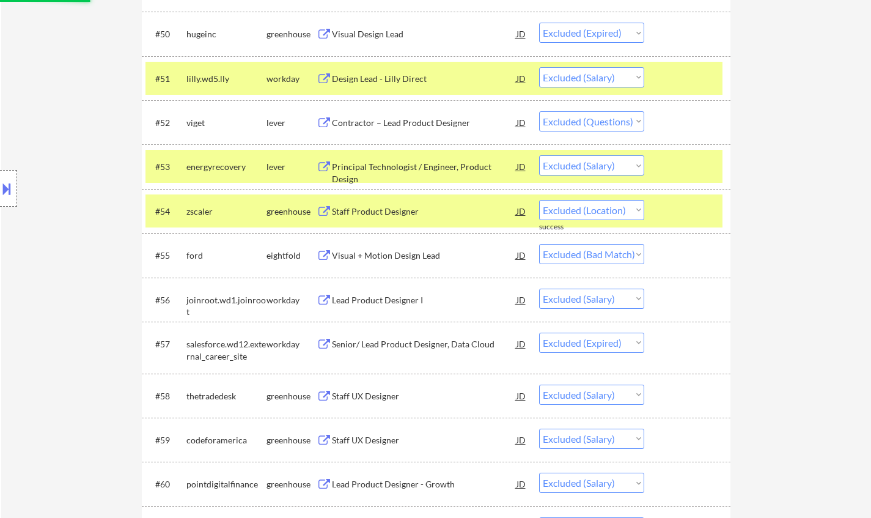
scroll to position [2673, 0]
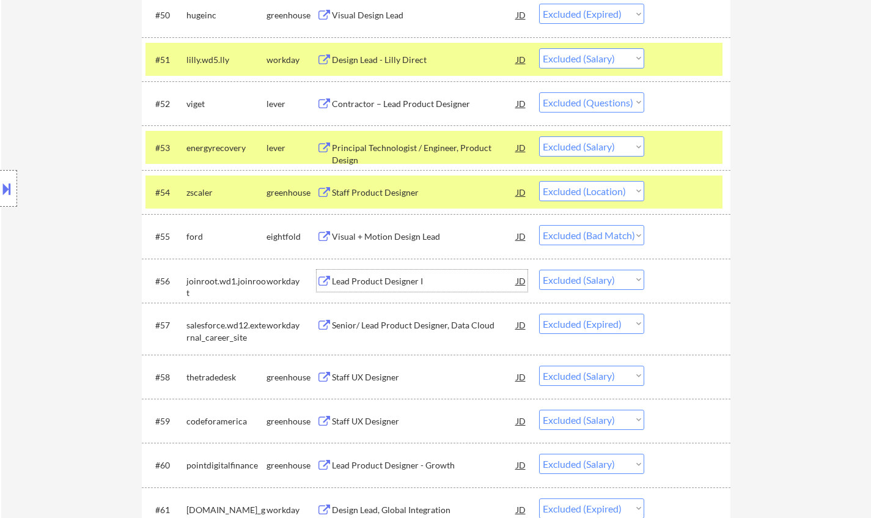
click at [386, 278] on div "Lead Product Designer I" at bounding box center [424, 281] width 185 height 12
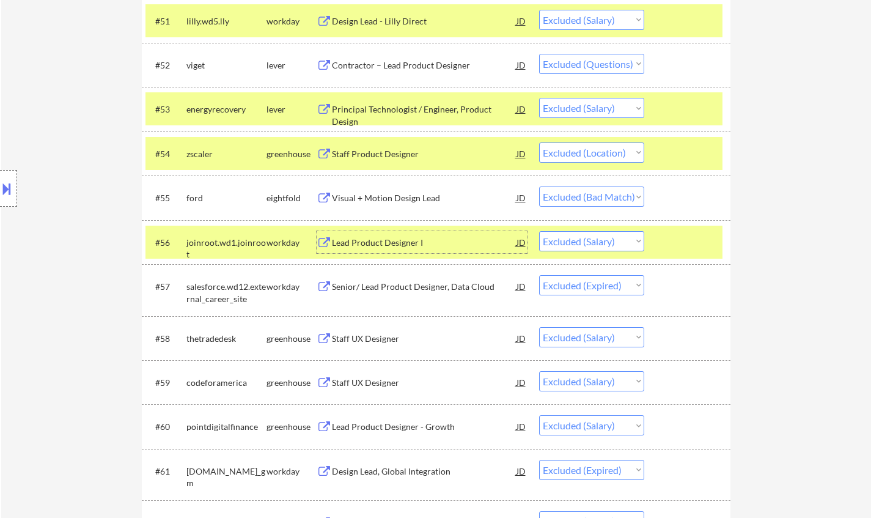
scroll to position [2734, 0]
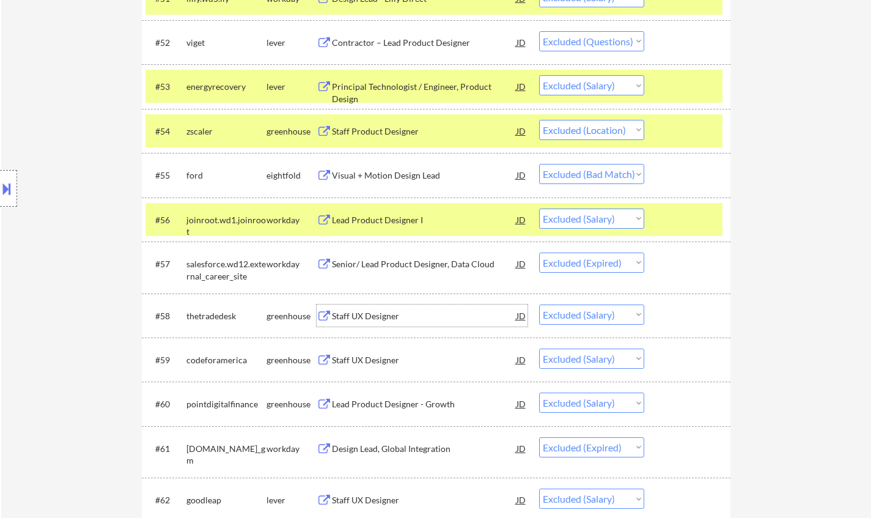
click at [353, 314] on div "Staff UX Designer" at bounding box center [424, 316] width 185 height 12
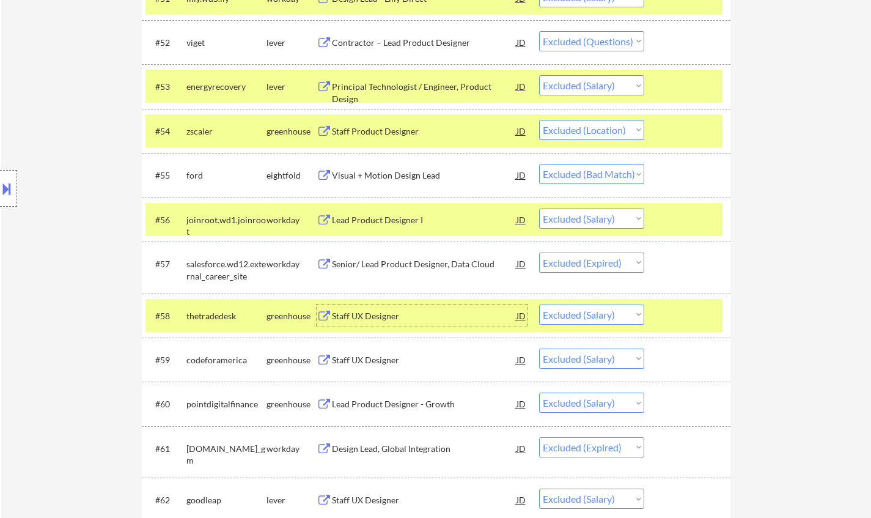
drag, startPoint x: 613, startPoint y: 310, endPoint x: 621, endPoint y: 322, distance: 14.9
click at [613, 310] on select "Choose an option... Pending Applied Excluded (Questions) Excluded (Expired) Exc…" at bounding box center [591, 314] width 105 height 20
select select ""excluded__expired_""
click at [539, 304] on select "Choose an option... Pending Applied Excluded (Questions) Excluded (Expired) Exc…" at bounding box center [591, 314] width 105 height 20
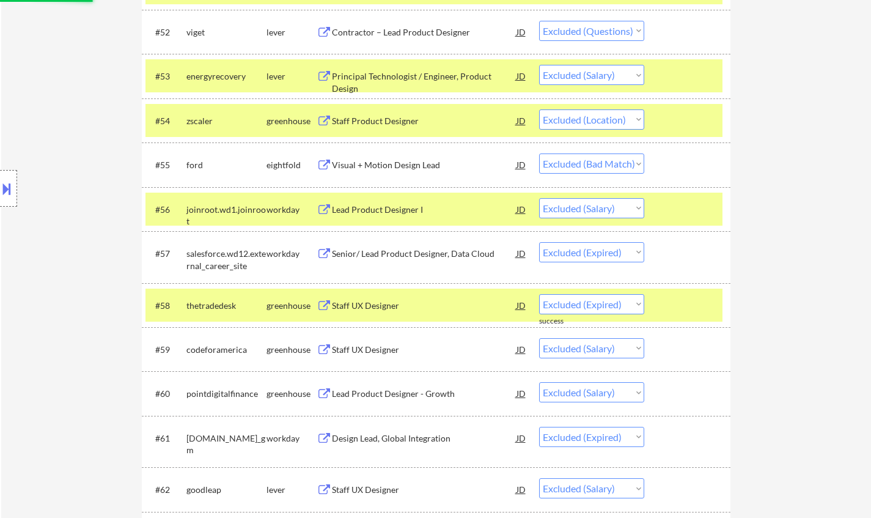
scroll to position [2857, 0]
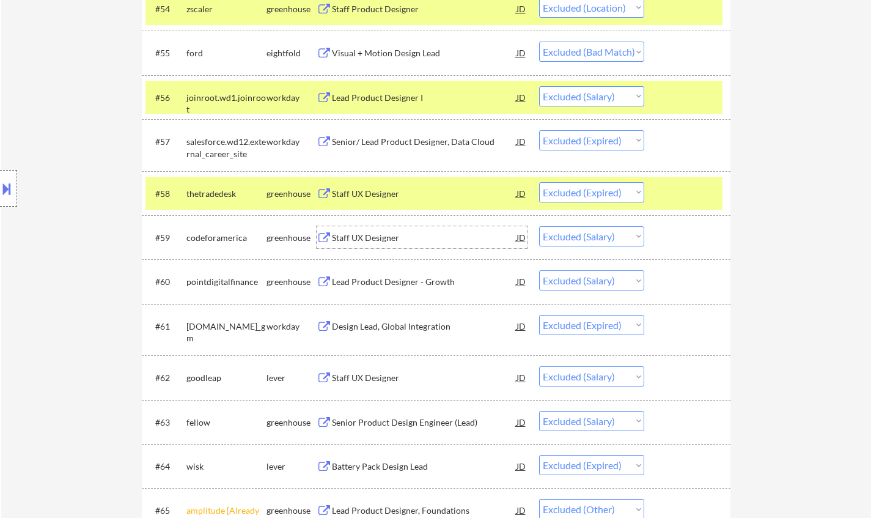
click at [366, 234] on div "Staff UX Designer" at bounding box center [424, 238] width 185 height 12
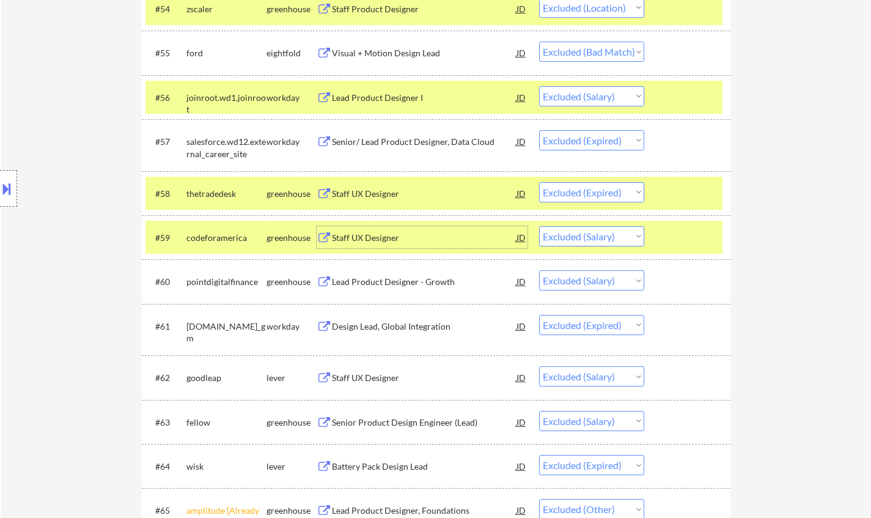
click at [580, 235] on select "Choose an option... Pending Applied Excluded (Questions) Excluded (Expired) Exc…" at bounding box center [591, 236] width 105 height 20
select select ""excluded__expired_""
click at [539, 226] on select "Choose an option... Pending Applied Excluded (Questions) Excluded (Expired) Exc…" at bounding box center [591, 236] width 105 height 20
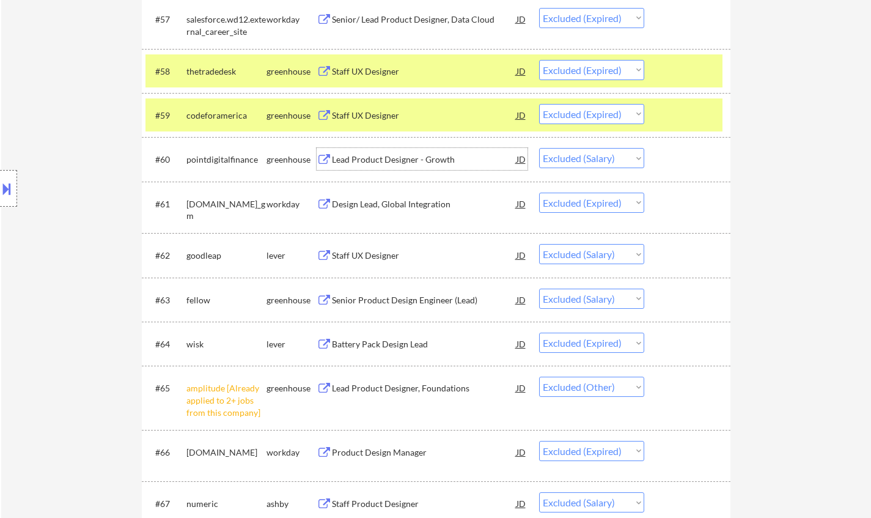
click at [402, 155] on div "Lead Product Designer - Growth" at bounding box center [424, 159] width 185 height 12
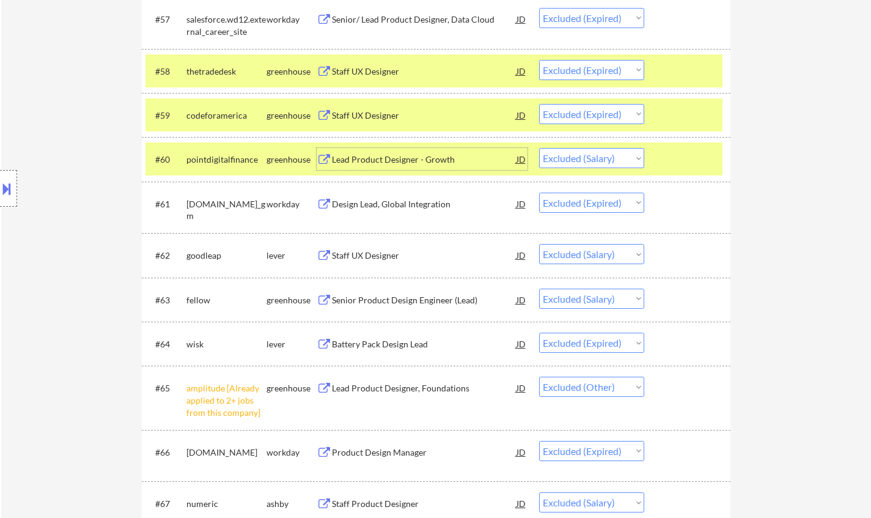
click at [606, 156] on select "Choose an option... Pending Applied Excluded (Questions) Excluded (Expired) Exc…" at bounding box center [591, 158] width 105 height 20
select select ""excluded""
click at [539, 148] on select "Choose an option... Pending Applied Excluded (Questions) Excluded (Expired) Exc…" at bounding box center [591, 158] width 105 height 20
click at [380, 260] on div "Staff UX Designer" at bounding box center [424, 255] width 185 height 12
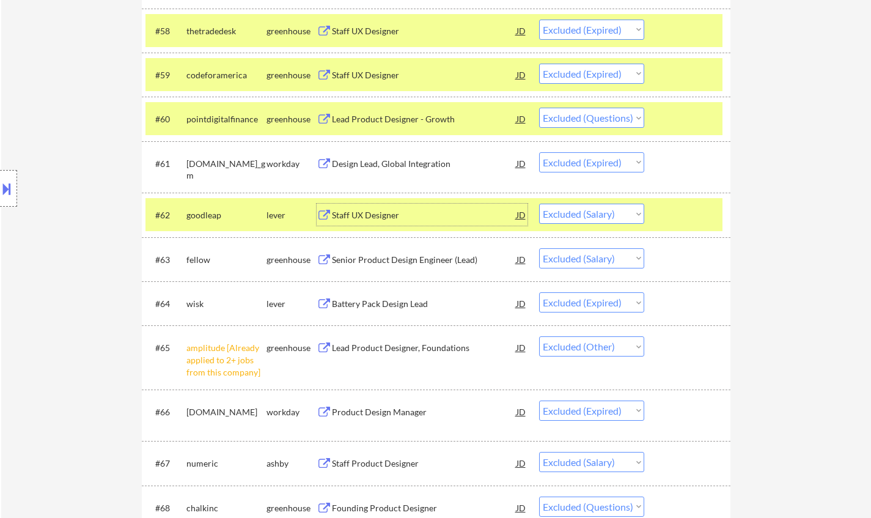
scroll to position [3040, 0]
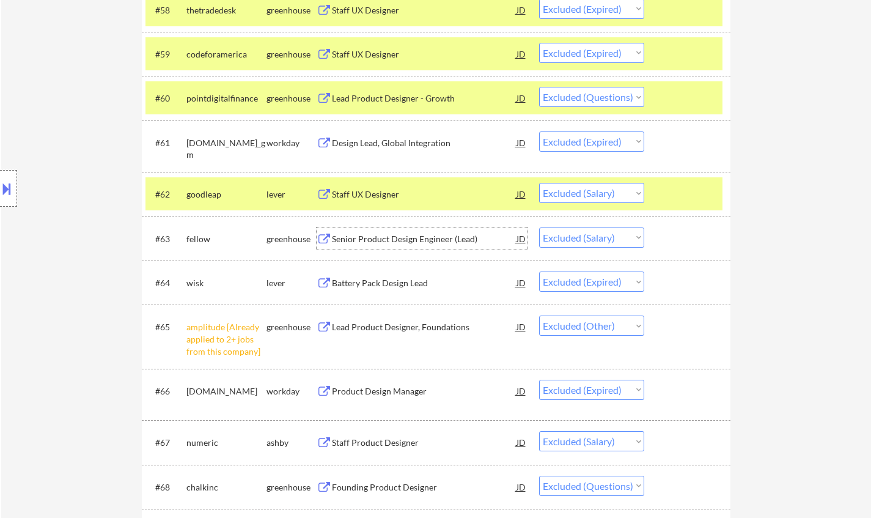
click at [372, 235] on div "Senior Product Design Engineer (Lead)" at bounding box center [424, 239] width 185 height 12
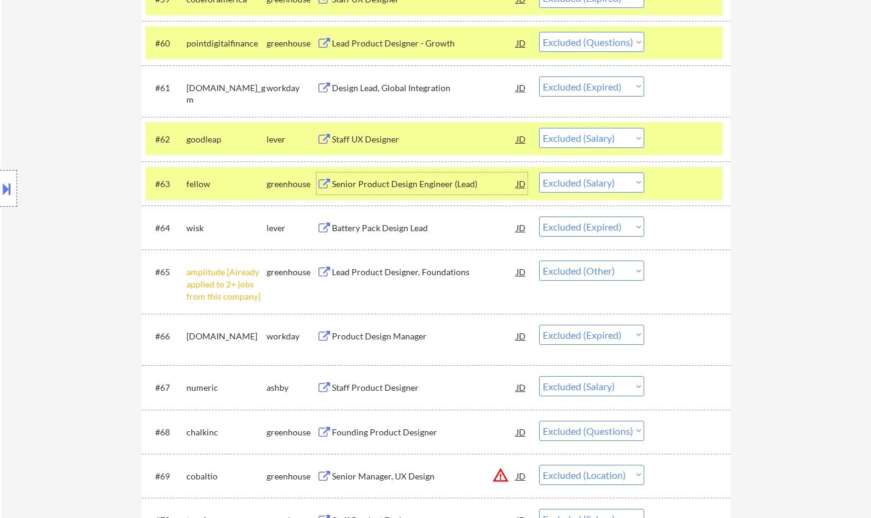
scroll to position [3162, 0]
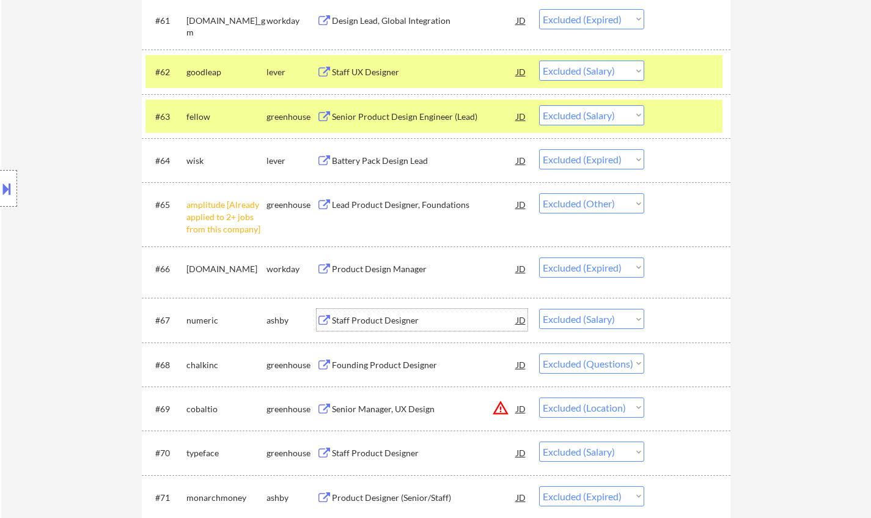
click at [367, 321] on div "Staff Product Designer" at bounding box center [424, 320] width 185 height 12
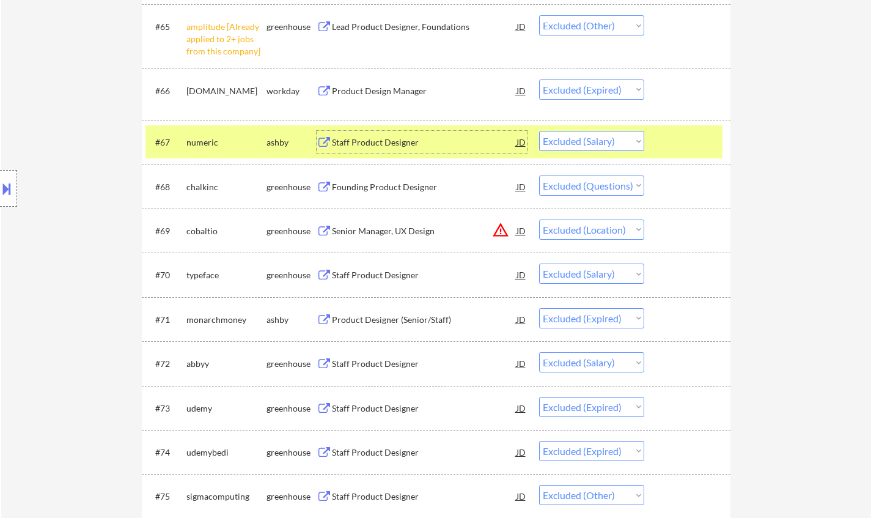
scroll to position [3346, 0]
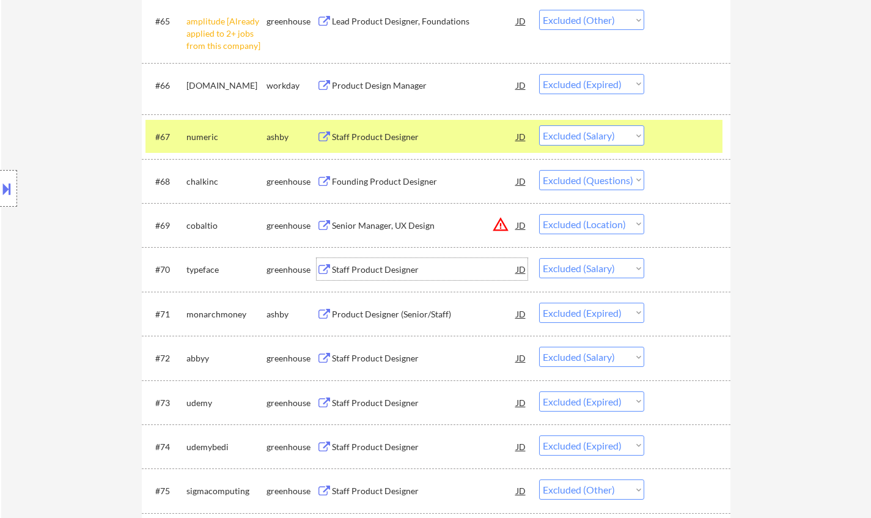
click at [386, 276] on div "Staff Product Designer" at bounding box center [424, 269] width 185 height 22
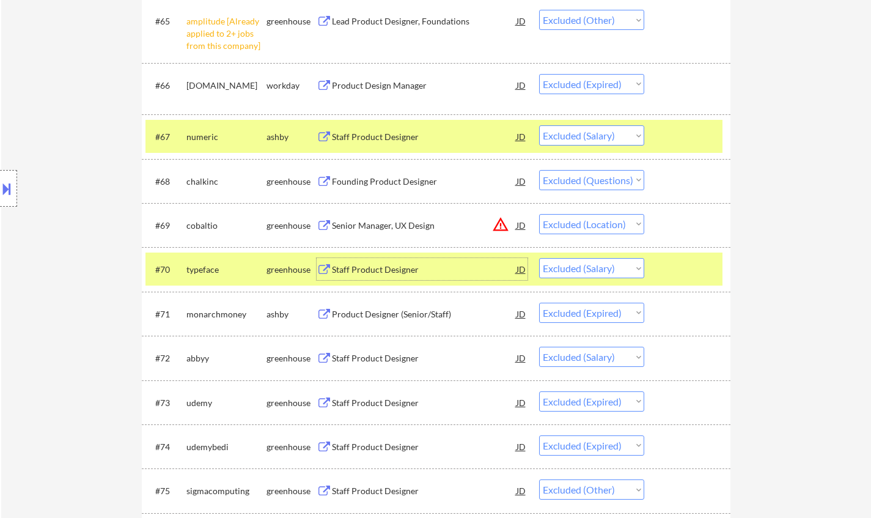
click at [617, 275] on select "Choose an option... Pending Applied Excluded (Questions) Excluded (Expired) Exc…" at bounding box center [591, 268] width 105 height 20
click at [539, 258] on select "Choose an option... Pending Applied Excluded (Questions) Excluded (Expired) Exc…" at bounding box center [591, 268] width 105 height 20
select select ""excluded__expired_""
select select ""excluded__salary_""
select select ""excluded__expired_""
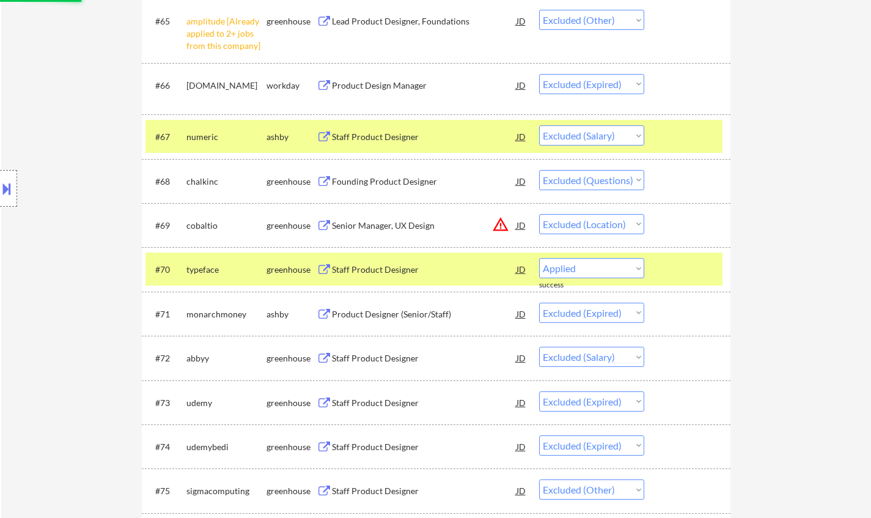
select select ""excluded__other_""
select select ""excluded__salary_""
select select ""excluded__other_""
select select ""excluded__salary_""
select select ""excluded__expired_""
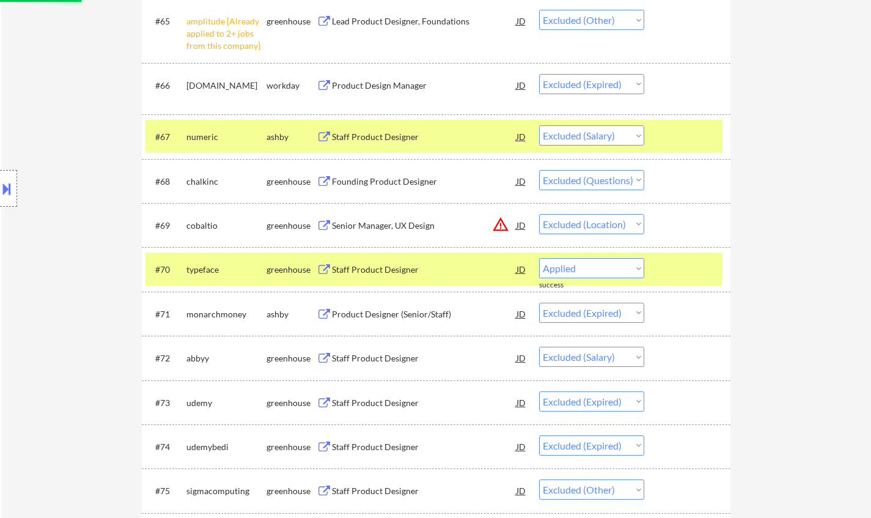
select select ""excluded__salary_""
select select ""excluded__other_""
select select ""excluded__expired_""
select select ""excluded__salary_""
select select ""excluded__expired_""
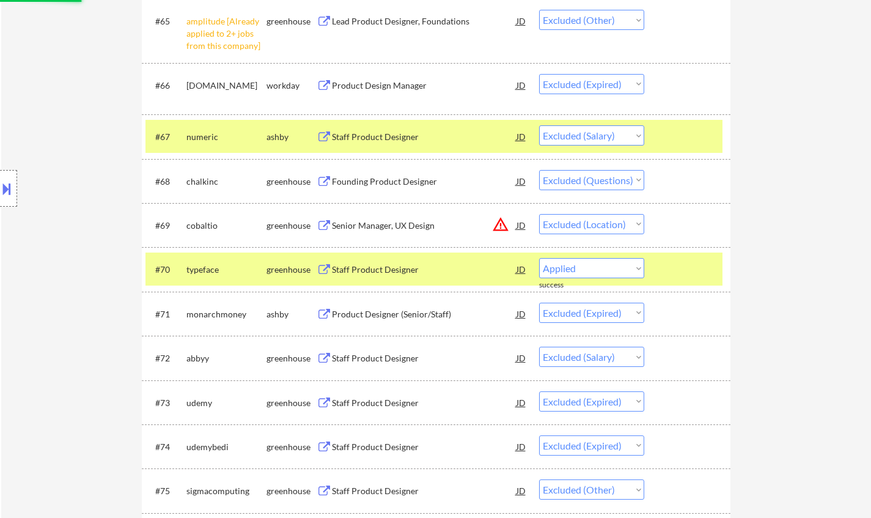
select select ""excluded__salary_""
select select ""excluded""
select select ""excluded__expired_""
select select ""excluded__salary_""
select select ""excluded__expired_""
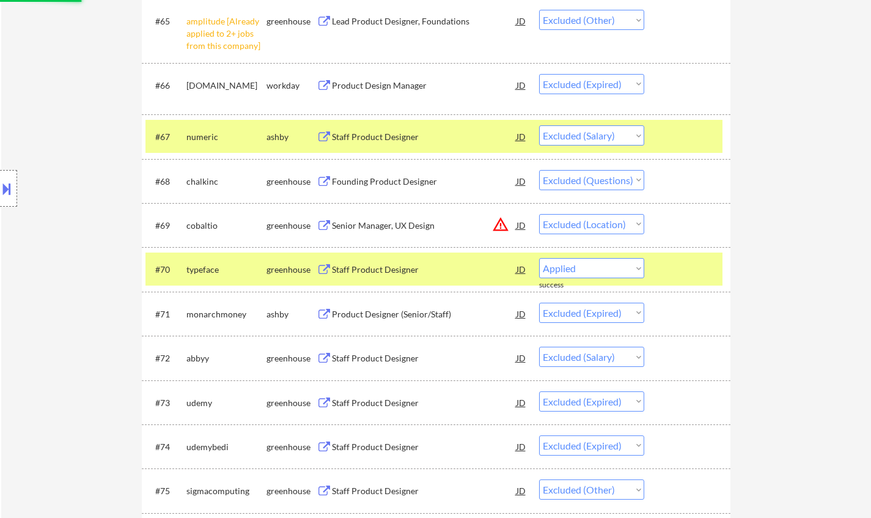
select select ""excluded__salary_""
select select ""excluded__expired_""
select select ""excluded__salary_""
click at [392, 314] on div "Staff Product Designer" at bounding box center [424, 314] width 185 height 12
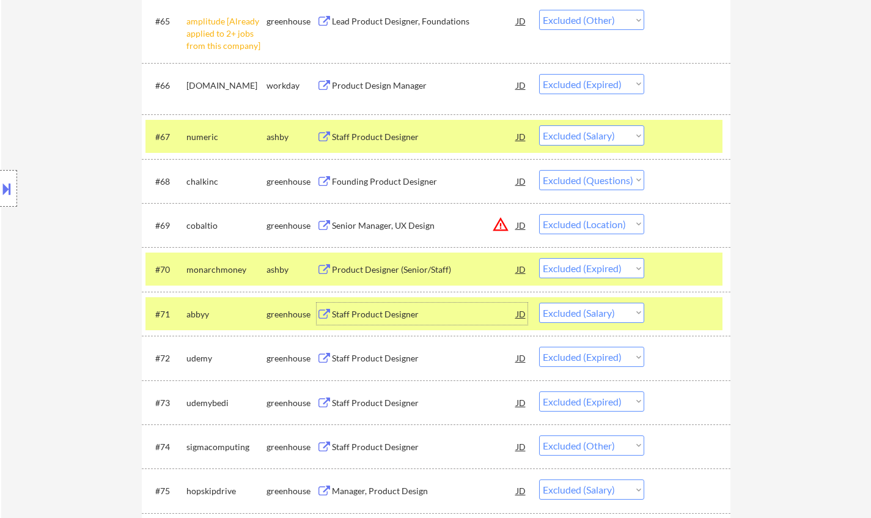
scroll to position [3468, 0]
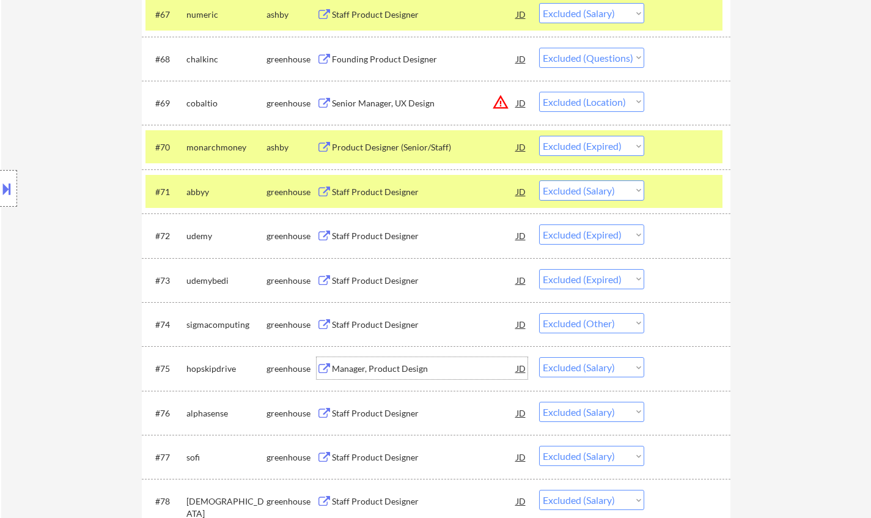
click at [367, 366] on div "Manager, Product Design" at bounding box center [424, 369] width 185 height 12
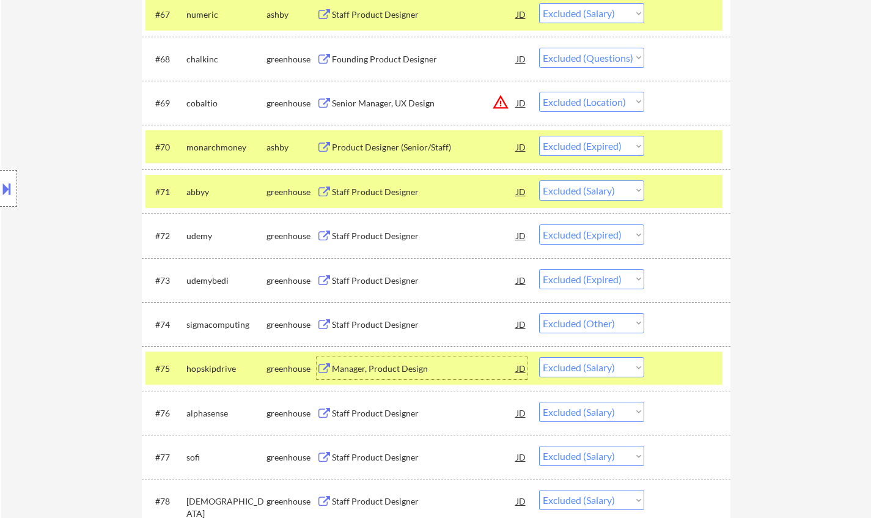
click at [377, 408] on div "Staff Product Designer" at bounding box center [424, 413] width 185 height 12
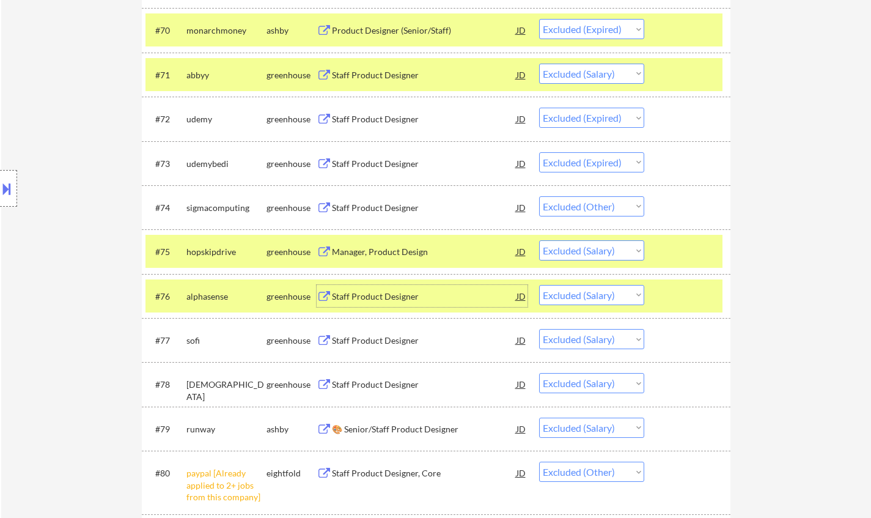
scroll to position [3590, 0]
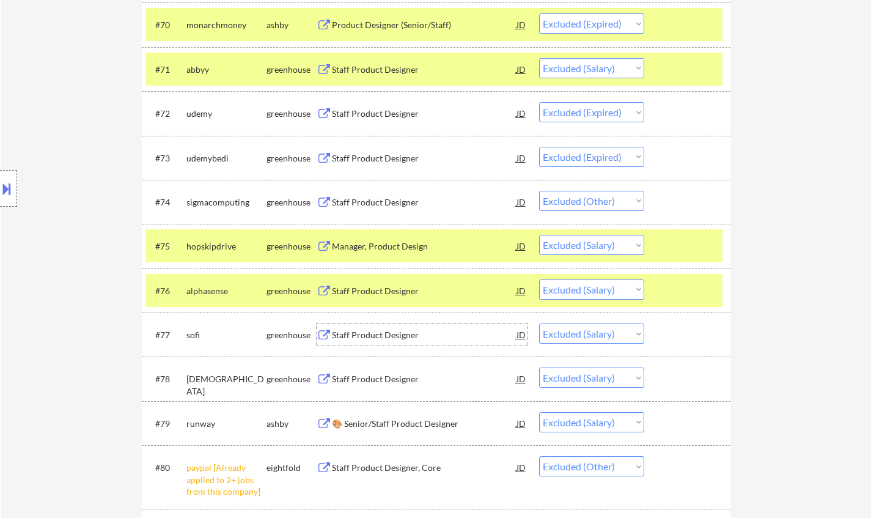
click at [361, 337] on div "Staff Product Designer" at bounding box center [424, 335] width 185 height 12
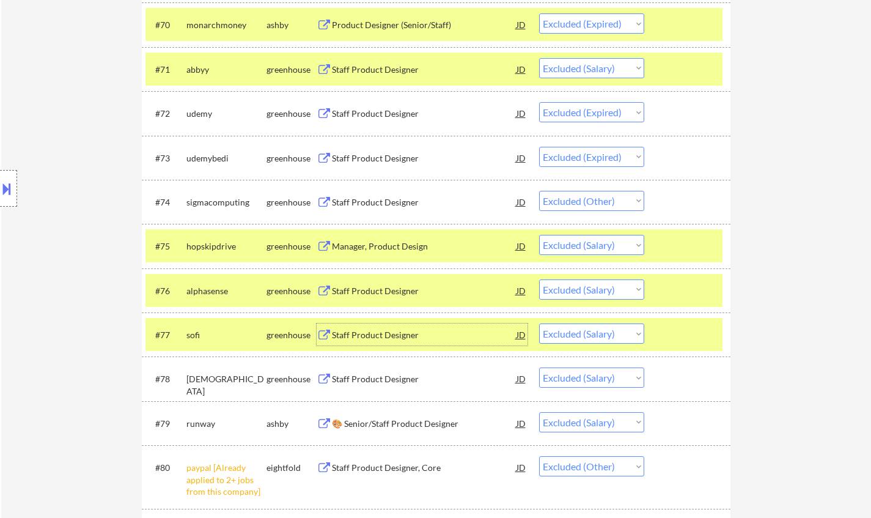
drag, startPoint x: 587, startPoint y: 335, endPoint x: 594, endPoint y: 342, distance: 9.1
click at [588, 335] on select "Choose an option... Pending Applied Excluded (Questions) Excluded (Expired) Exc…" at bounding box center [591, 333] width 105 height 20
click at [539, 323] on select "Choose an option... Pending Applied Excluded (Questions) Excluded (Expired) Exc…" at bounding box center [591, 333] width 105 height 20
click at [378, 378] on div "Staff Product Designer" at bounding box center [424, 379] width 185 height 12
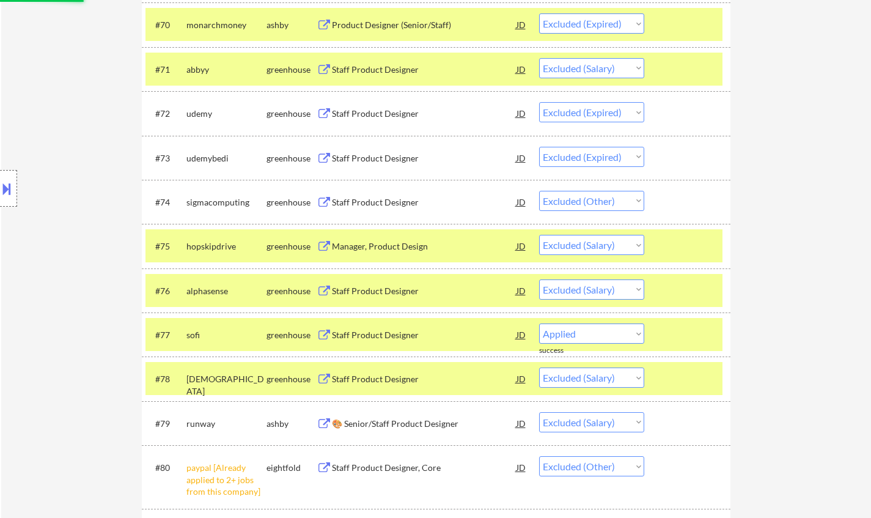
select select ""excluded__salary_""
select select ""excluded__other_""
select select ""excluded__salary_""
select select ""excluded__expired_""
select select ""excluded__salary_""
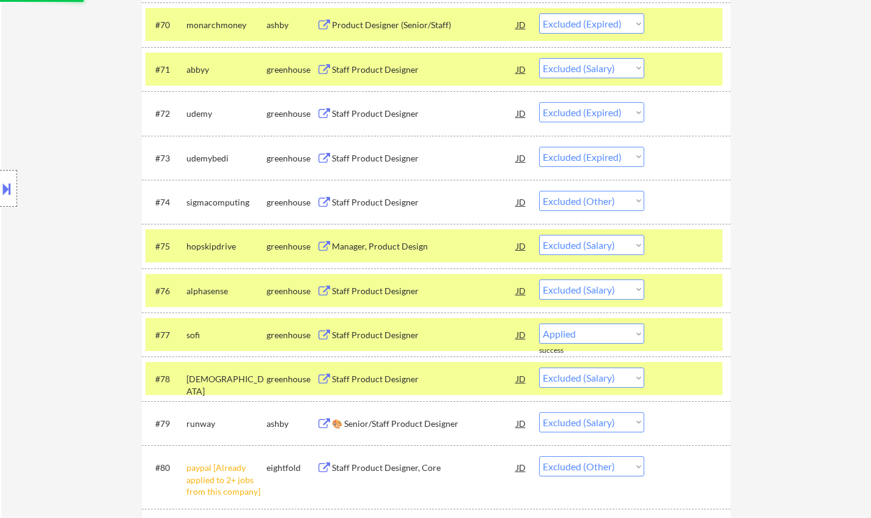
select select ""excluded__other_""
select select ""excluded__expired_""
select select ""excluded__salary_""
select select ""excluded__expired_""
select select ""excluded__salary_""
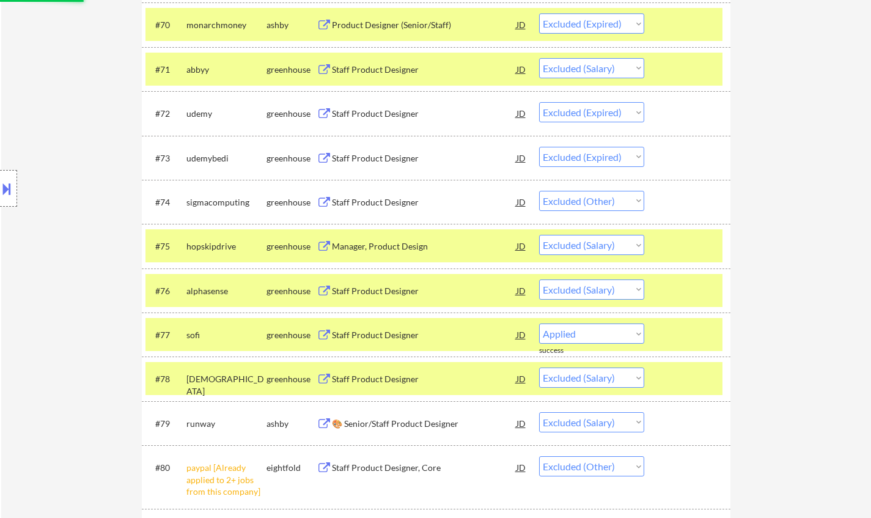
select select ""excluded""
select select ""excluded__expired_""
select select ""excluded__salary_""
select select ""excluded__expired_""
select select ""excluded__salary_""
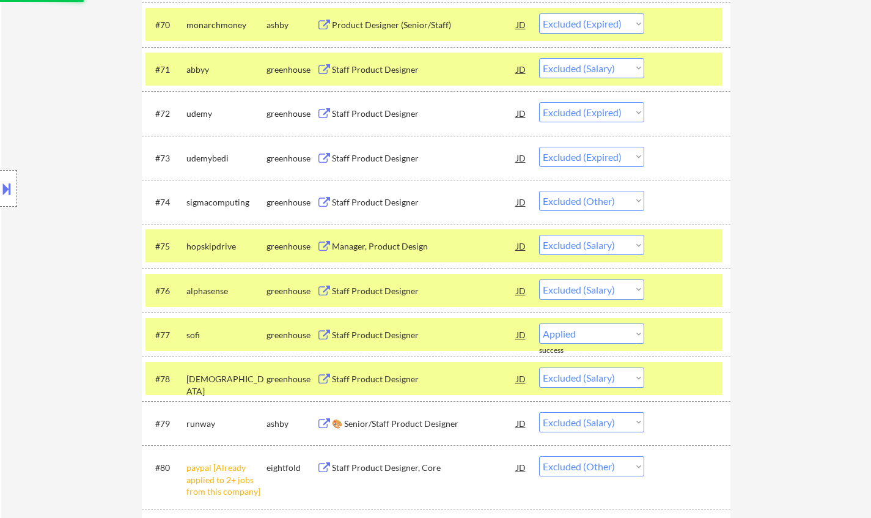
select select ""excluded__expired_""
select select ""excluded__salary_""
select select ""excluded__expired_""
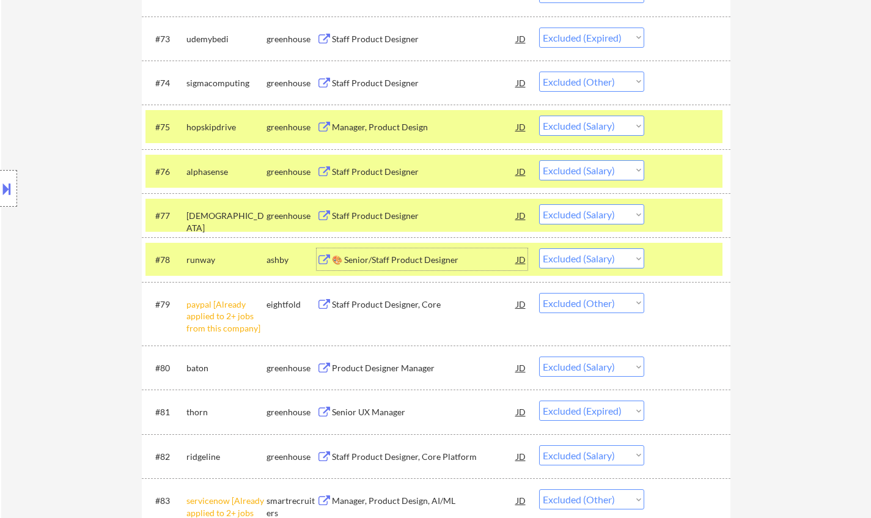
scroll to position [3713, 0]
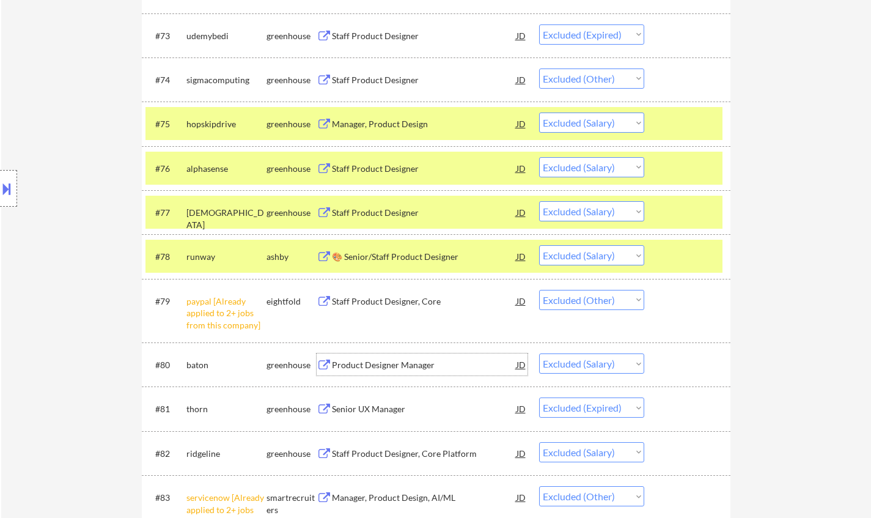
click at [364, 365] on div "Product Designer Manager" at bounding box center [424, 365] width 185 height 12
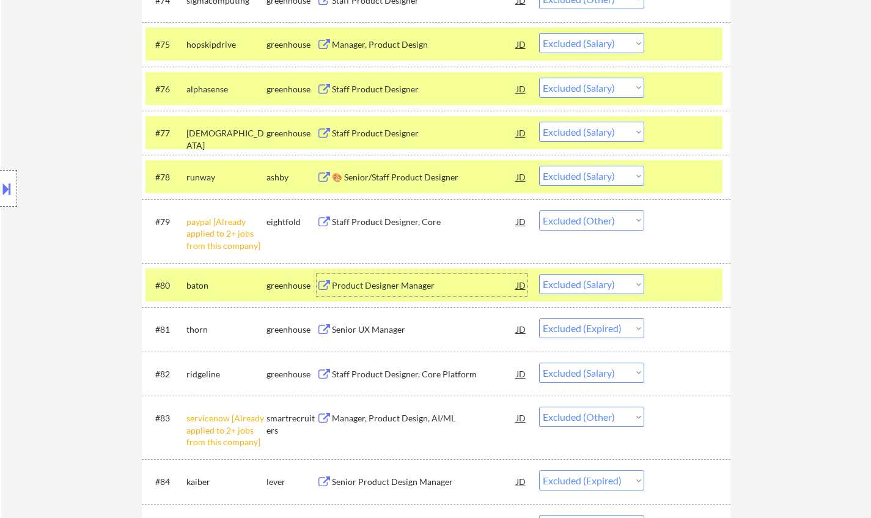
scroll to position [3835, 0]
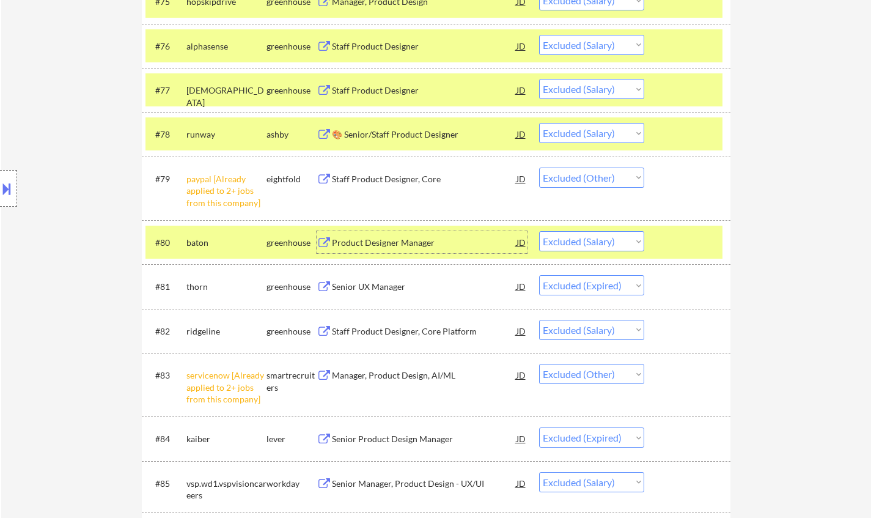
click at [582, 246] on select "Choose an option... Pending Applied Excluded (Questions) Excluded (Expired) Exc…" at bounding box center [591, 241] width 105 height 20
click at [539, 231] on select "Choose an option... Pending Applied Excluded (Questions) Excluded (Expired) Exc…" at bounding box center [591, 241] width 105 height 20
click at [374, 333] on div "Staff Product Designer, Core Platform" at bounding box center [424, 331] width 185 height 12
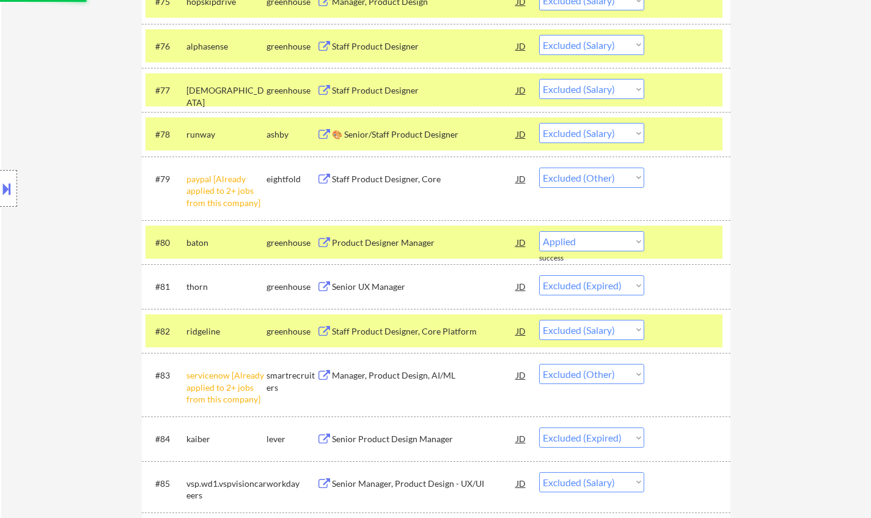
select select ""excluded__expired_""
select select ""excluded__salary_""
select select ""excluded__other_""
select select ""excluded__expired_""
select select ""excluded__salary_""
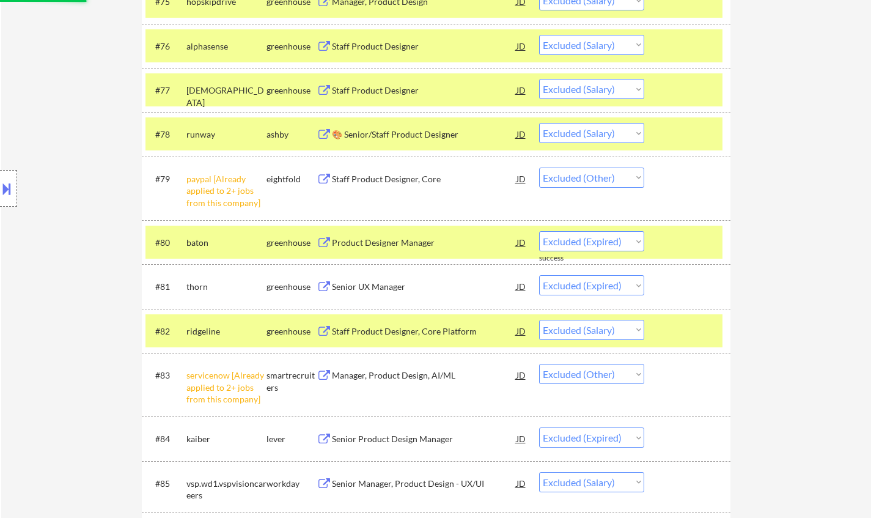
select select ""excluded__expired_""
select select ""excluded__salary_""
select select ""excluded""
select select ""excluded__expired_""
select select ""excluded__salary_""
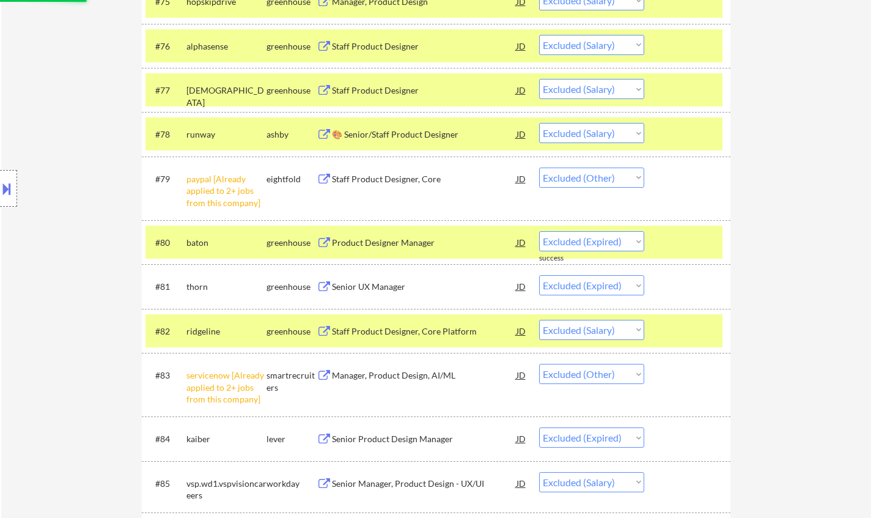
select select ""excluded__expired_""
select select ""excluded__salary_""
select select ""excluded__expired_""
select select ""excluded__salary_""
select select ""excluded__expired_""
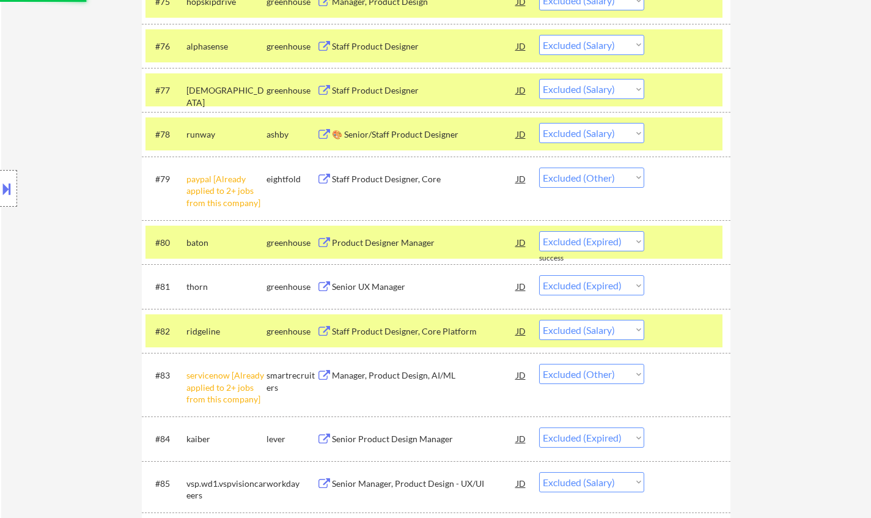
select select ""excluded__salary_""
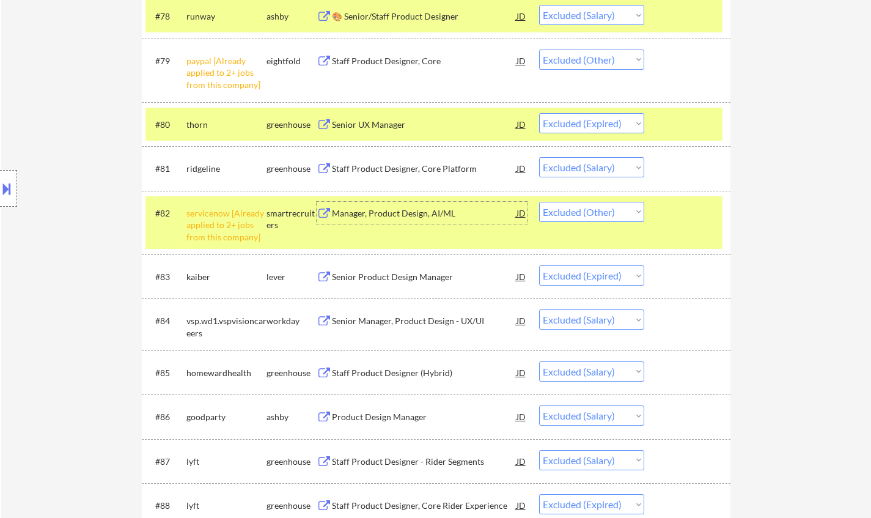
scroll to position [3957, 0]
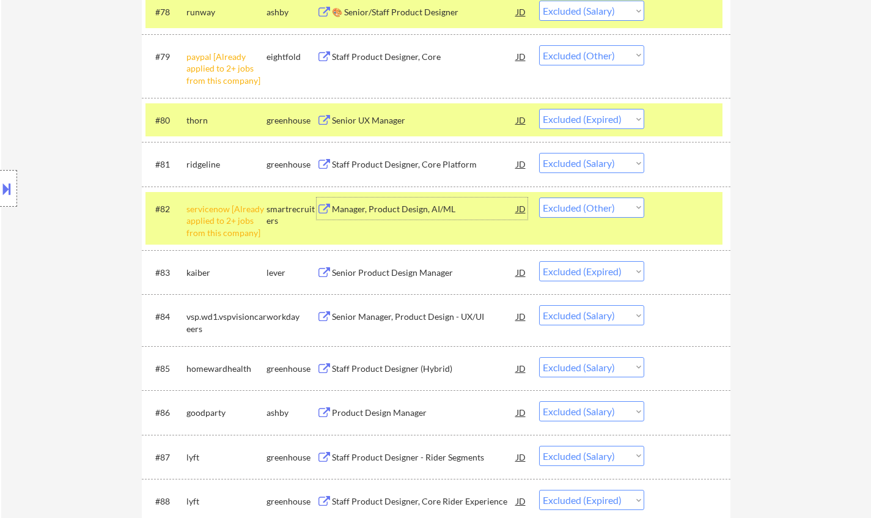
click at [408, 320] on div "Senior Manager, Product Design - UX/UI" at bounding box center [424, 317] width 185 height 12
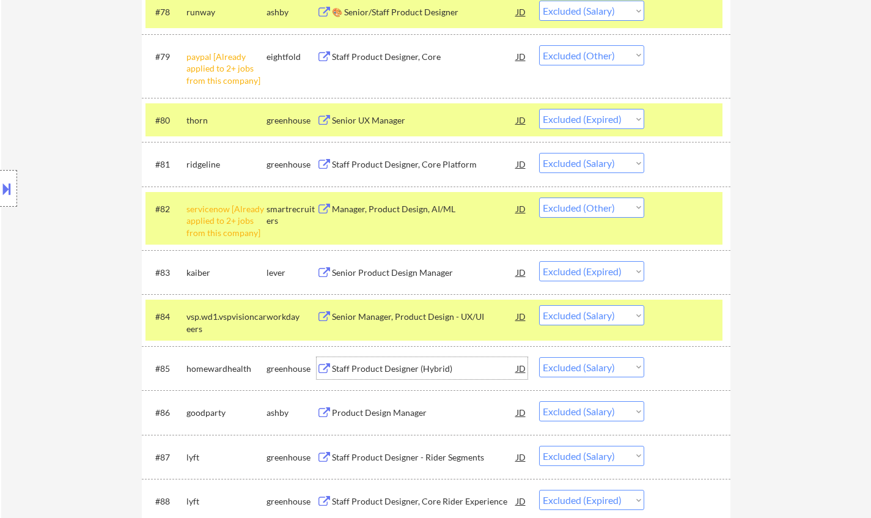
click at [390, 370] on div "Staff Product Designer (Hybrid)" at bounding box center [424, 369] width 185 height 12
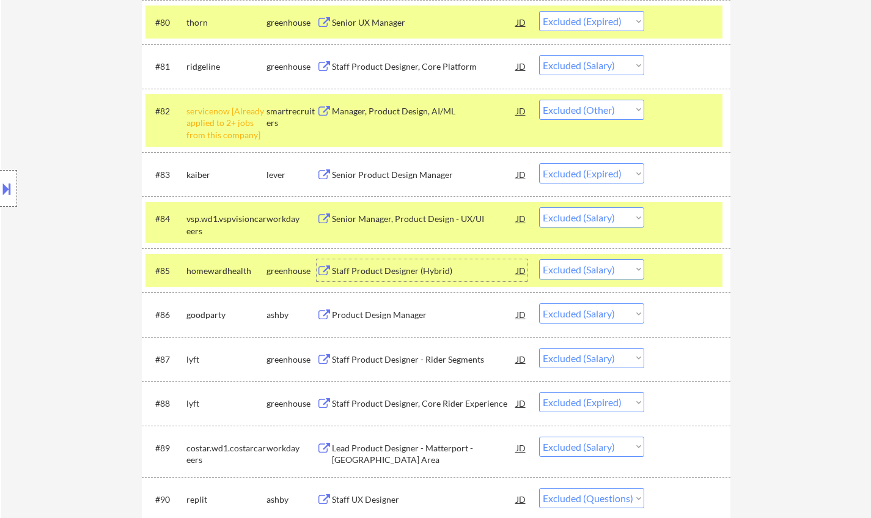
scroll to position [4079, 0]
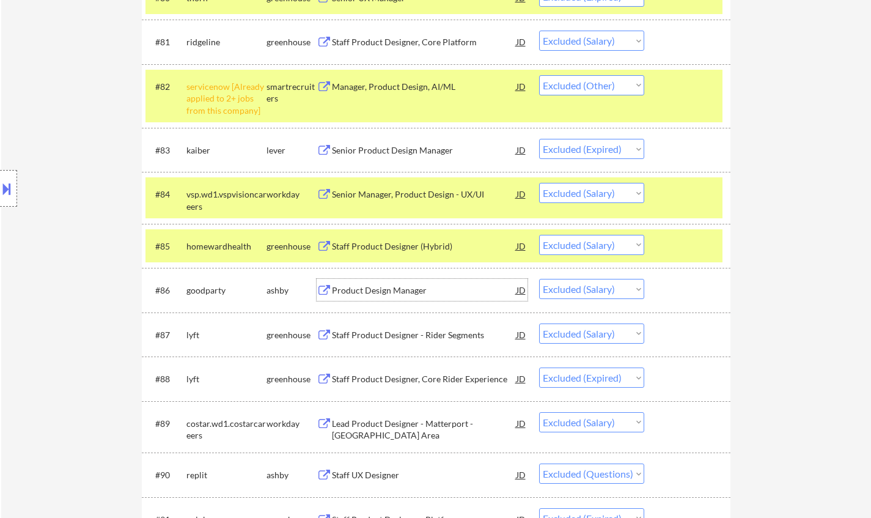
click at [361, 289] on div "Product Design Manager" at bounding box center [424, 290] width 185 height 12
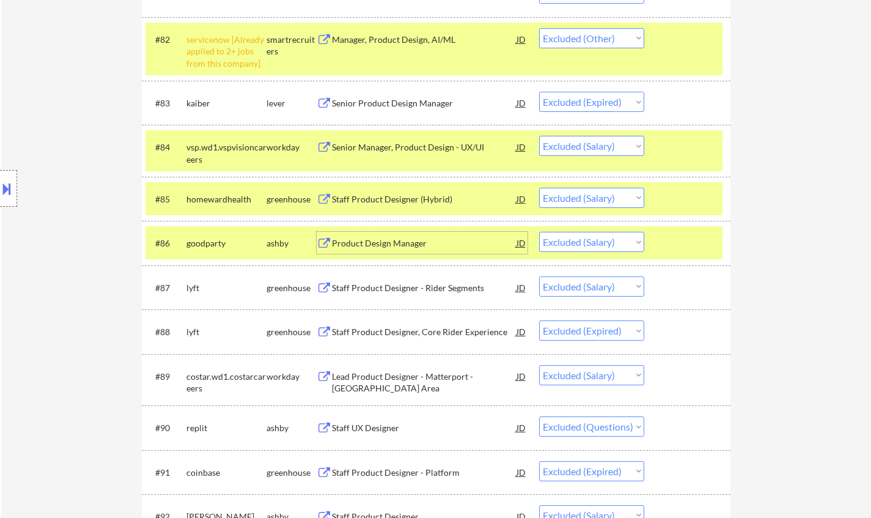
scroll to position [4140, 0]
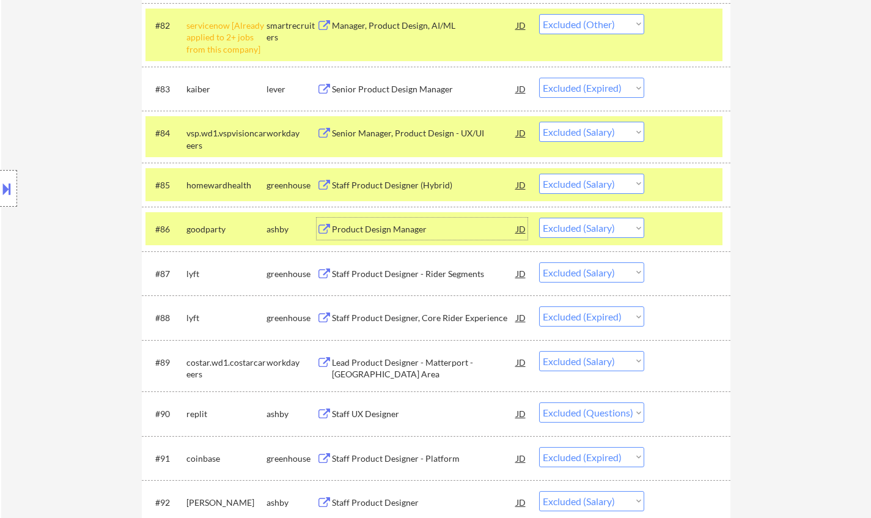
click at [374, 274] on div "Staff Product Designer - Rider Segments" at bounding box center [424, 274] width 185 height 12
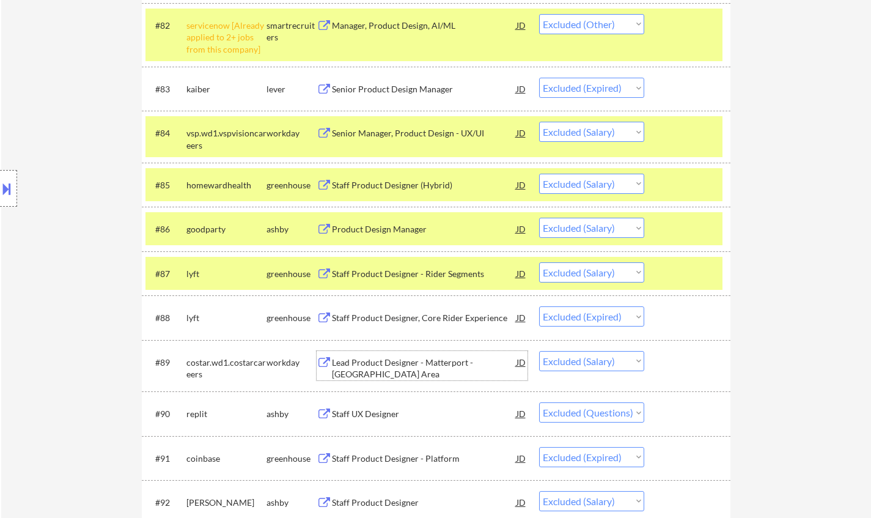
click at [398, 364] on div "Lead Product Designer - Matterport - [GEOGRAPHIC_DATA] Area" at bounding box center [424, 368] width 185 height 24
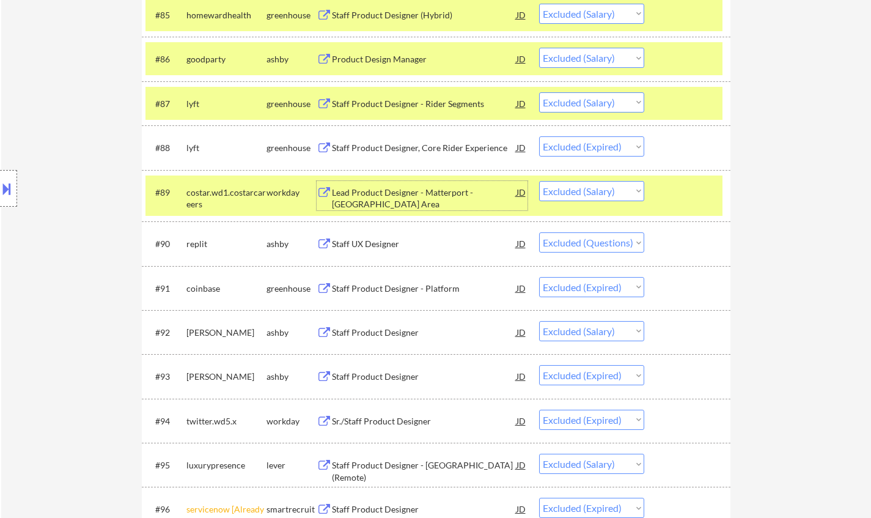
scroll to position [4324, 0]
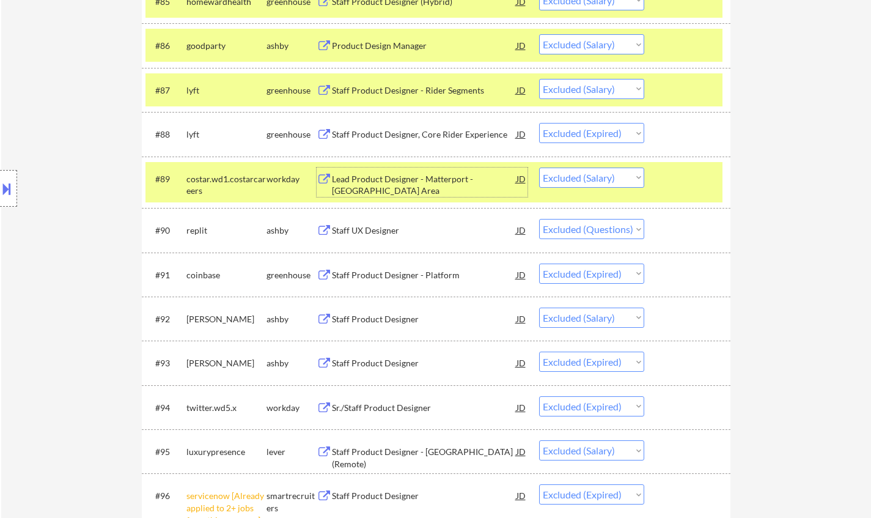
click at [356, 311] on div "Staff Product Designer" at bounding box center [424, 318] width 185 height 22
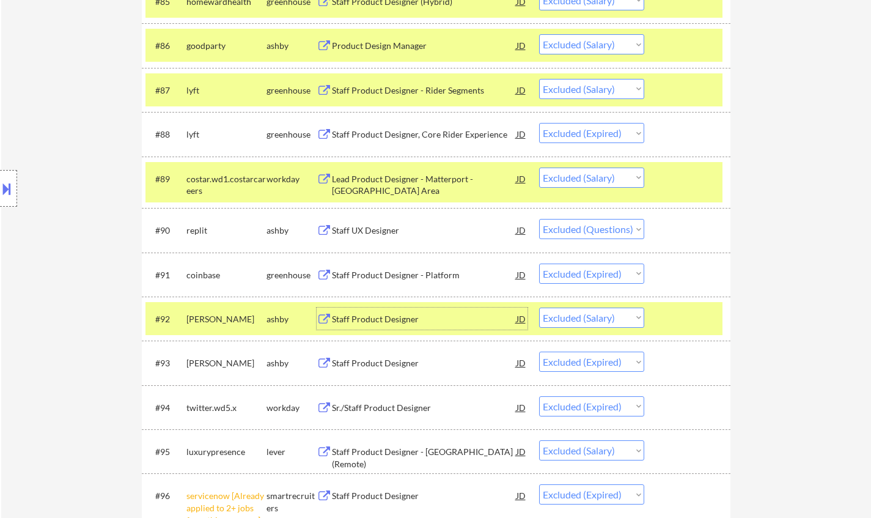
drag, startPoint x: 607, startPoint y: 315, endPoint x: 605, endPoint y: 322, distance: 7.2
click at [607, 315] on select "Choose an option... Pending Applied Excluded (Questions) Excluded (Expired) Exc…" at bounding box center [591, 317] width 105 height 20
click at [539, 307] on select "Choose an option... Pending Applied Excluded (Questions) Excluded (Expired) Exc…" at bounding box center [591, 317] width 105 height 20
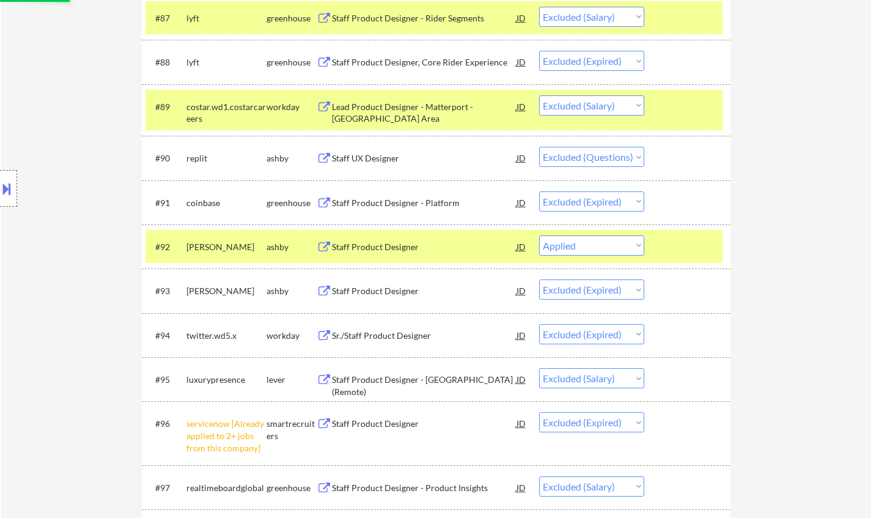
scroll to position [4507, 0]
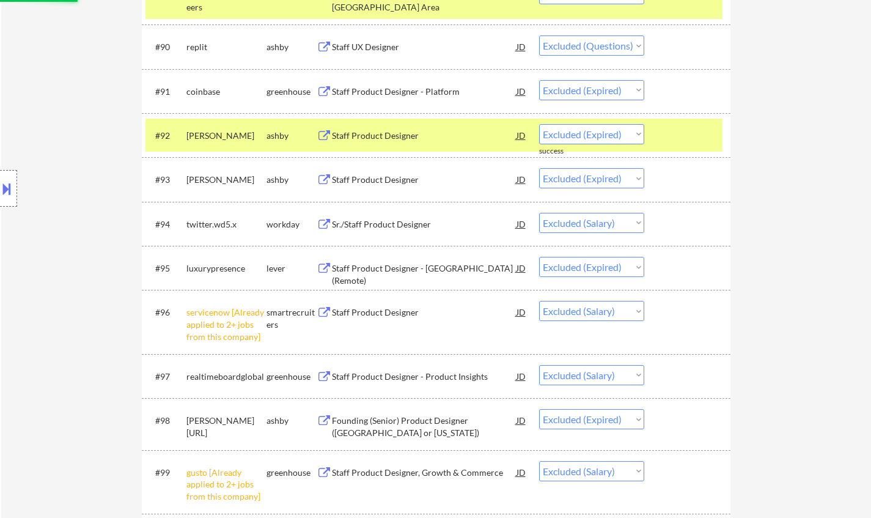
click at [386, 271] on div "Staff Product Designer - [GEOGRAPHIC_DATA] (Remote)" at bounding box center [424, 274] width 185 height 24
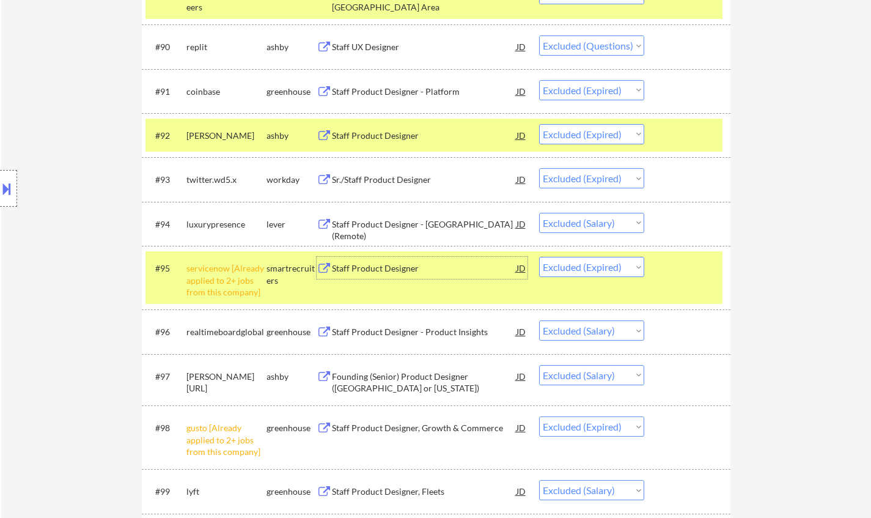
click at [397, 222] on div "Staff Product Designer - [GEOGRAPHIC_DATA] (Remote)" at bounding box center [424, 230] width 185 height 24
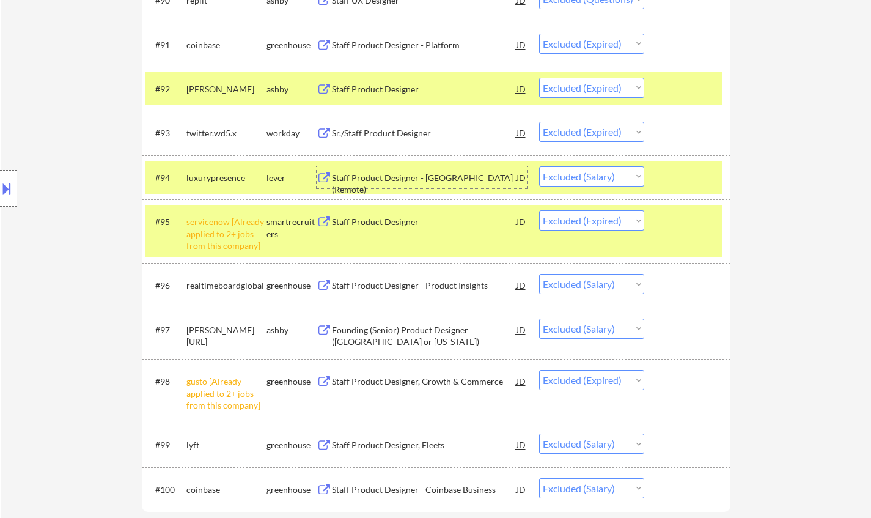
scroll to position [4568, 0]
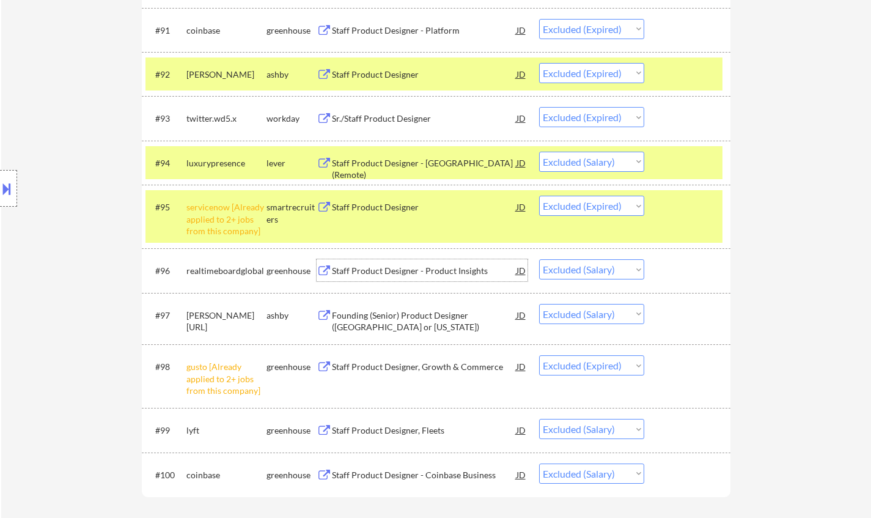
click at [371, 269] on div "Staff Product Designer - Product Insights" at bounding box center [424, 271] width 185 height 12
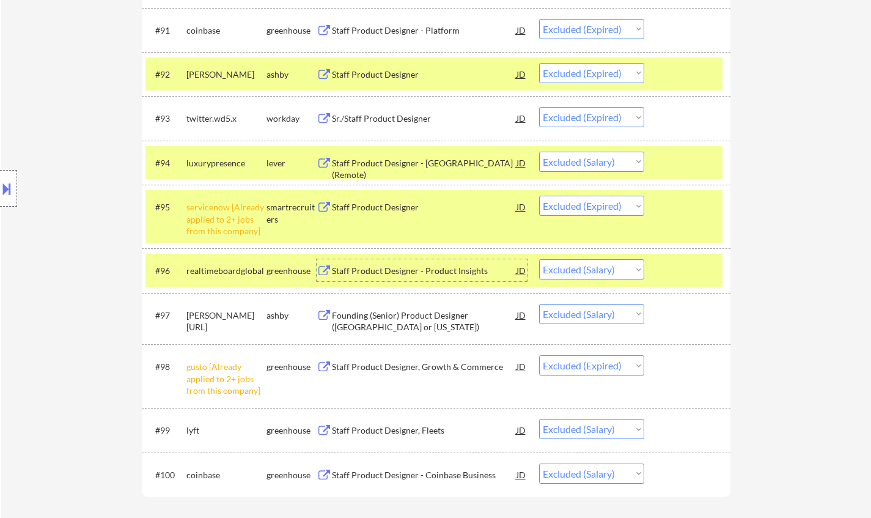
scroll to position [4630, 0]
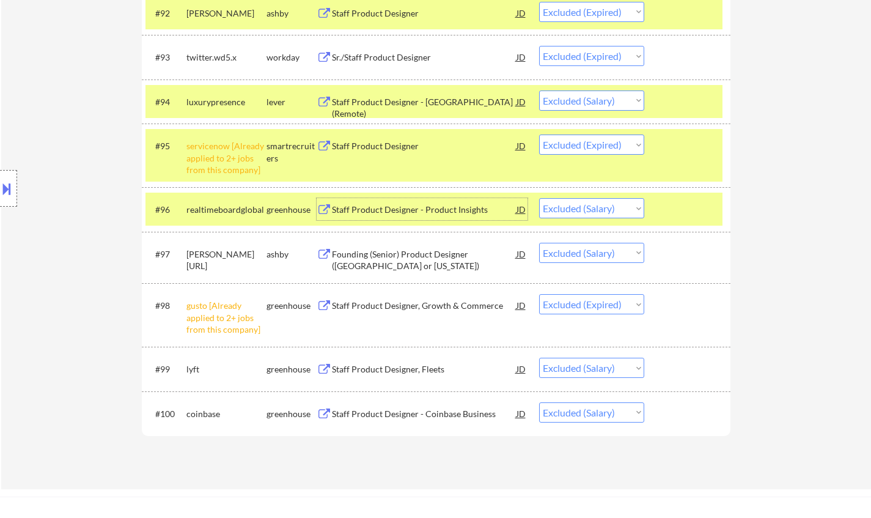
click at [421, 248] on div "Founding (Senior) Product Designer ([GEOGRAPHIC_DATA] or [US_STATE])" at bounding box center [424, 260] width 185 height 24
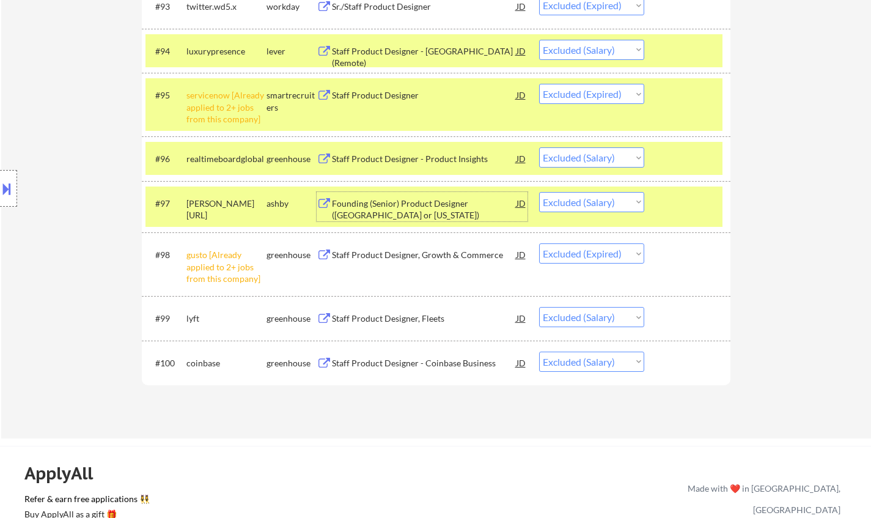
scroll to position [4691, 0]
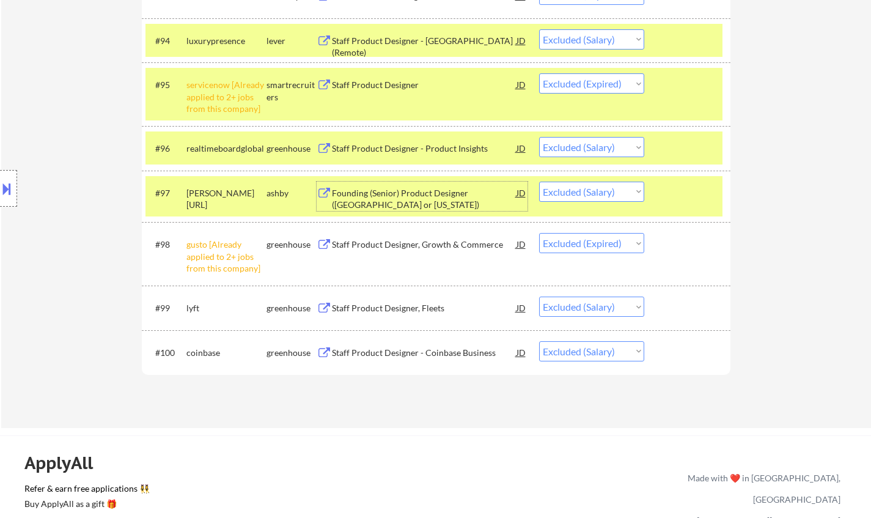
click at [375, 312] on div "Staff Product Designer, Fleets" at bounding box center [424, 308] width 185 height 12
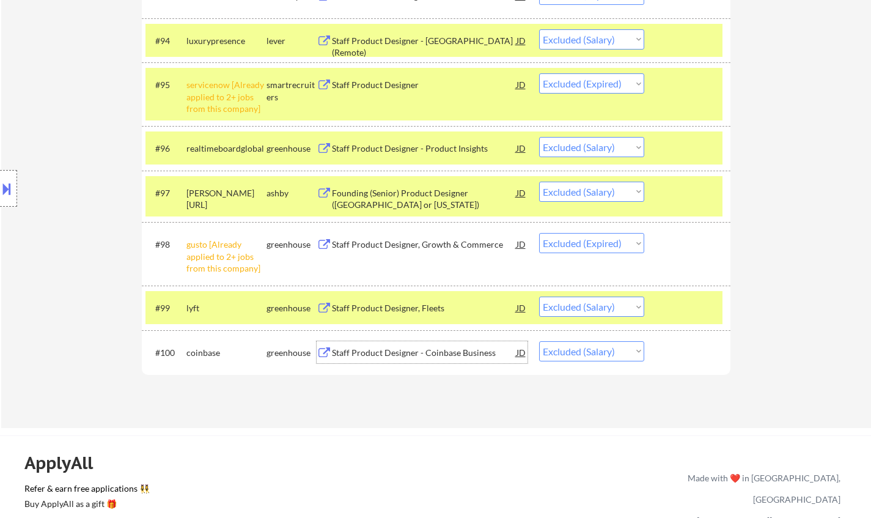
click at [407, 348] on div "Staff Product Designer - Coinbase Business" at bounding box center [424, 353] width 185 height 12
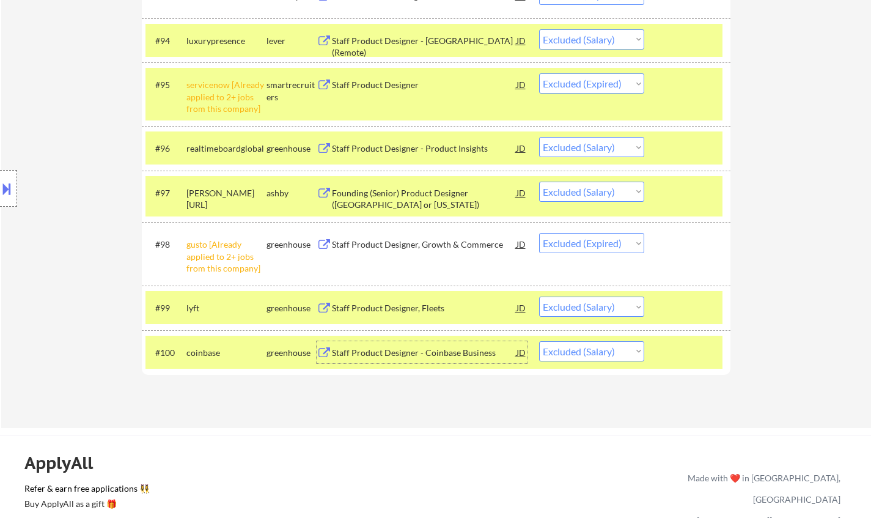
click at [597, 355] on select "Choose an option... Pending Applied Excluded (Questions) Excluded (Expired) Exc…" at bounding box center [591, 351] width 105 height 20
click at [539, 341] on select "Choose an option... Pending Applied Excluded (Questions) Excluded (Expired) Exc…" at bounding box center [591, 351] width 105 height 20
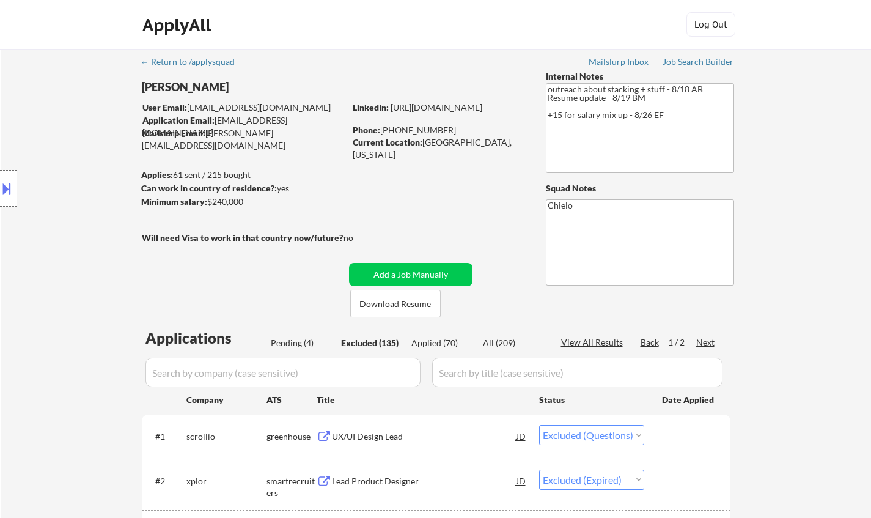
click at [706, 344] on div "Next" at bounding box center [706, 342] width 20 height 12
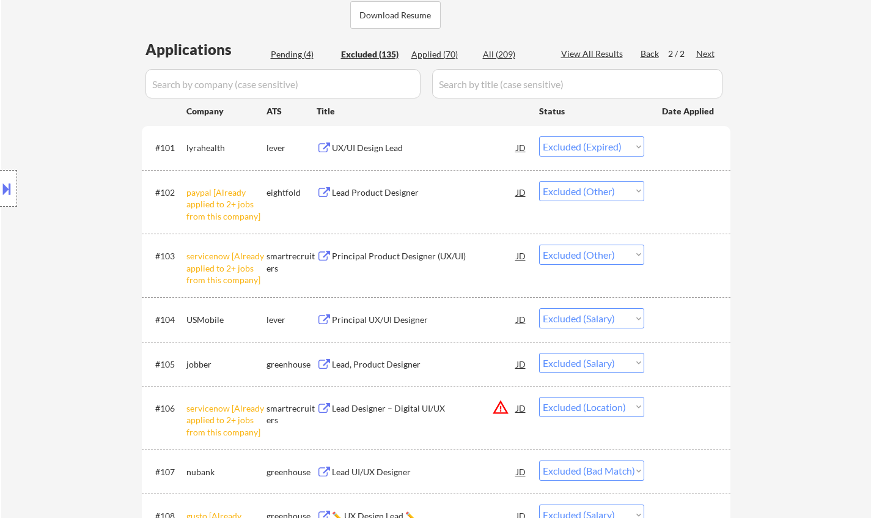
scroll to position [306, 0]
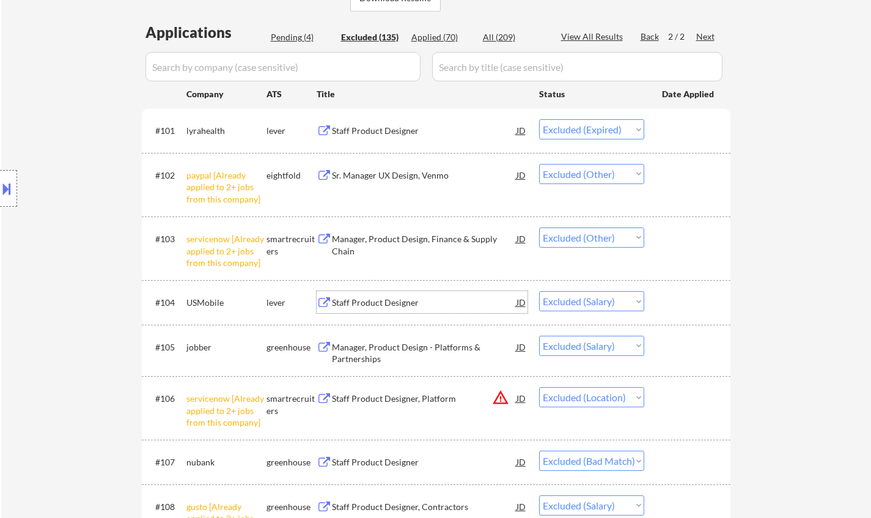
click at [381, 309] on div "Staff Product Designer" at bounding box center [424, 302] width 185 height 22
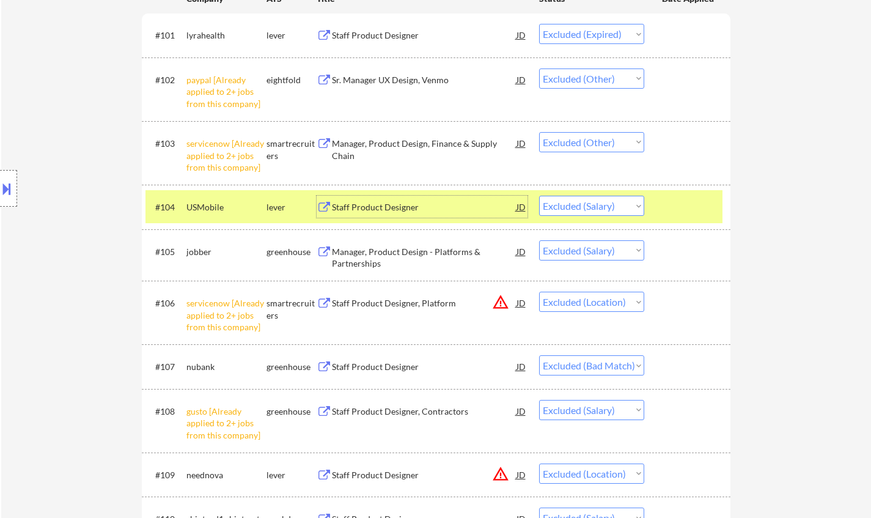
scroll to position [428, 0]
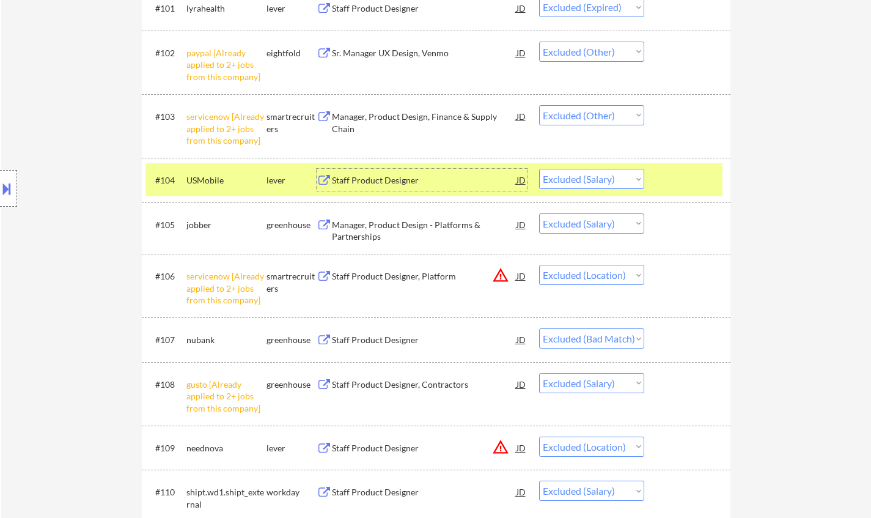
click at [363, 226] on div "Manager, Product Design - Platforms & Partnerships" at bounding box center [424, 231] width 185 height 24
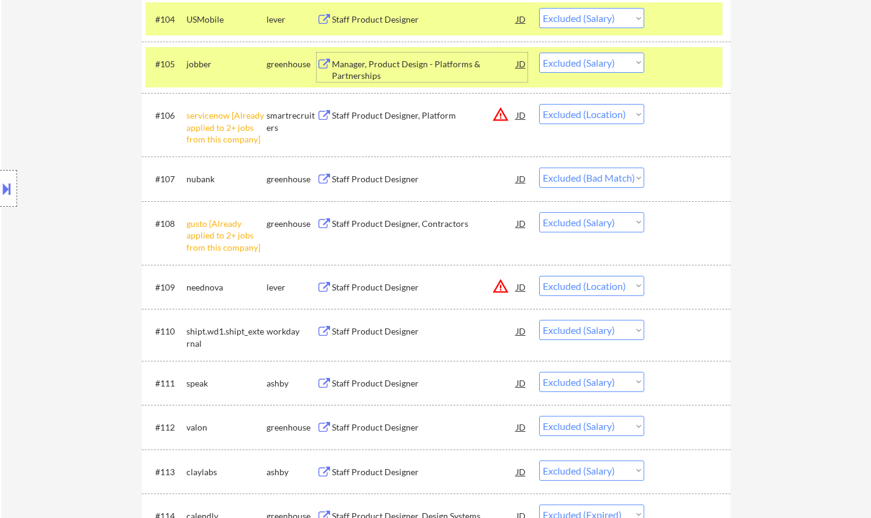
scroll to position [611, 0]
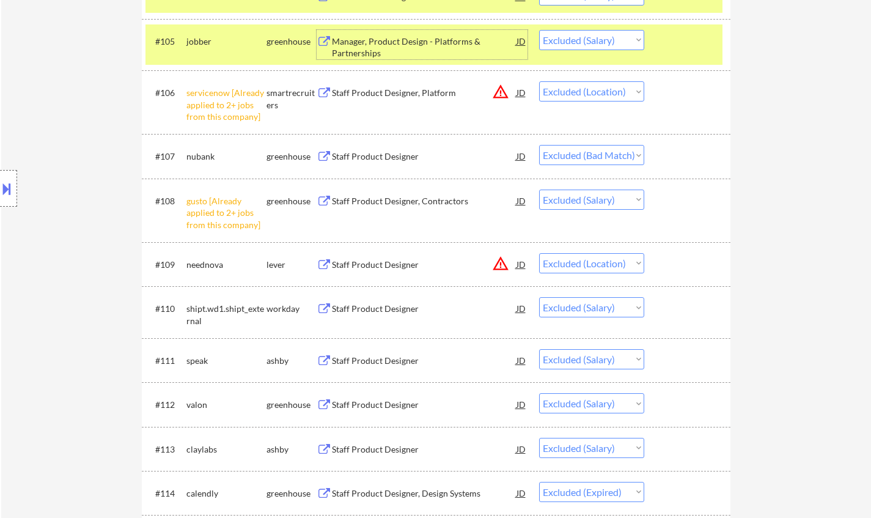
click at [367, 309] on div "Staff Product Designer" at bounding box center [424, 309] width 185 height 12
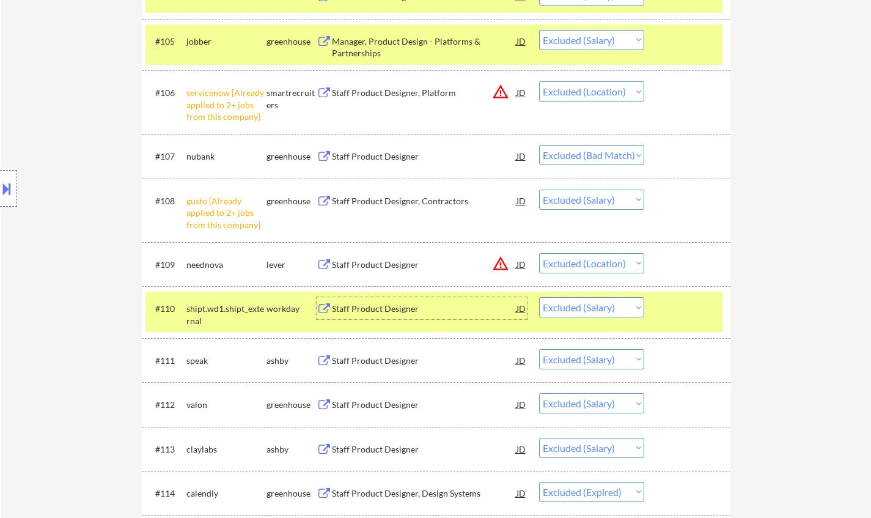
click at [592, 313] on select "Choose an option... Pending Applied Excluded (Questions) Excluded (Expired) Exc…" at bounding box center [591, 307] width 105 height 20
click at [539, 297] on select "Choose an option... Pending Applied Excluded (Questions) Excluded (Expired) Exc…" at bounding box center [591, 307] width 105 height 20
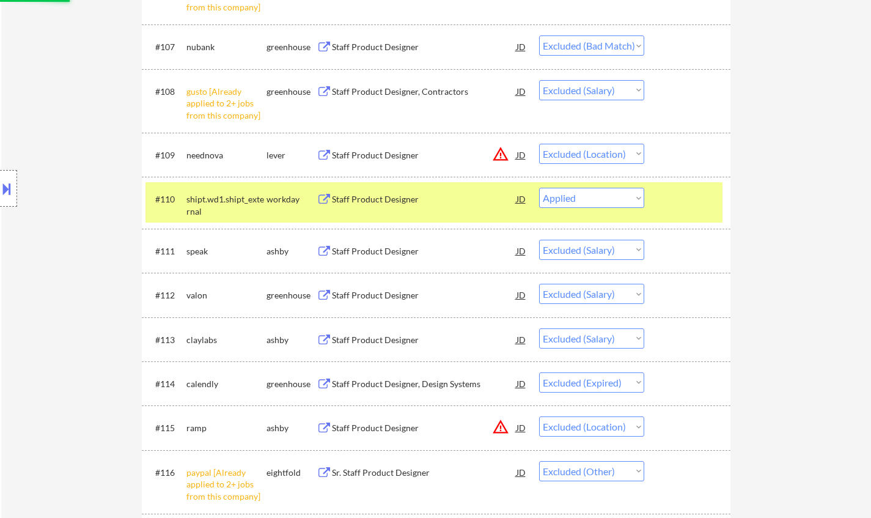
scroll to position [795, 0]
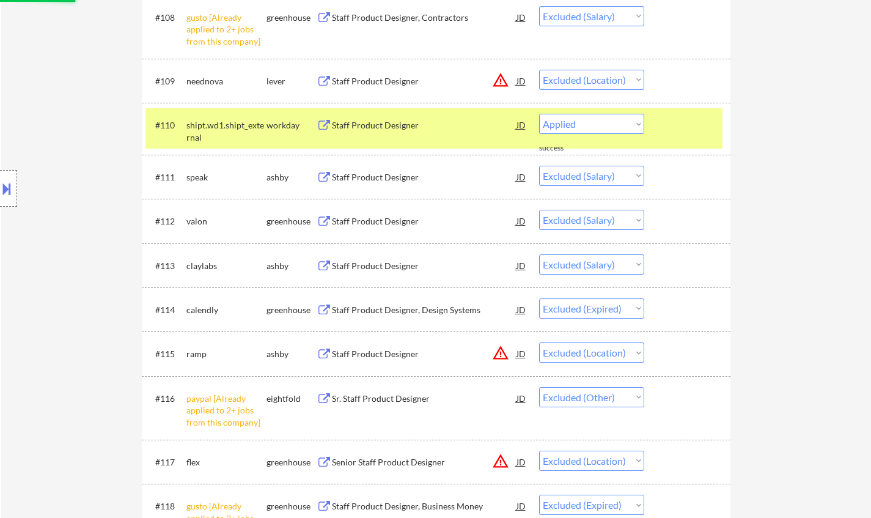
click at [371, 179] on div "Staff Product Designer" at bounding box center [424, 177] width 185 height 12
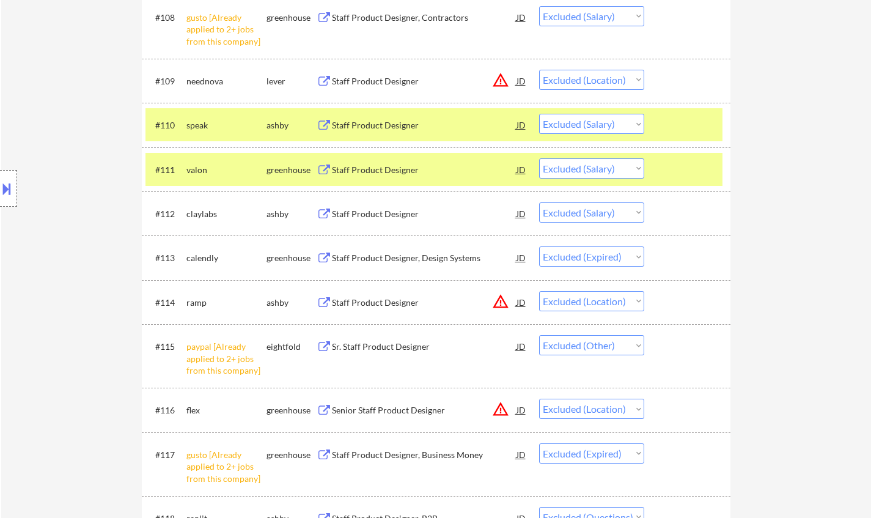
click at [3, 180] on button at bounding box center [6, 189] width 13 height 20
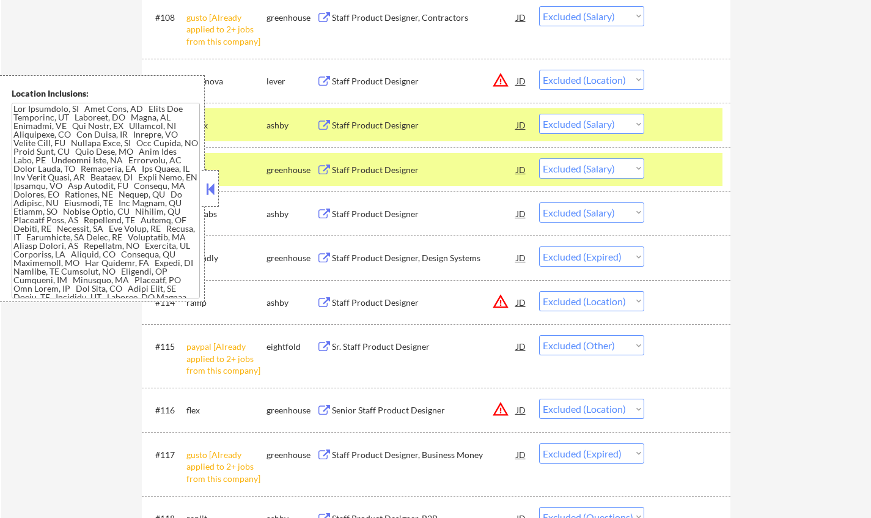
drag, startPoint x: 210, startPoint y: 194, endPoint x: 212, endPoint y: 187, distance: 6.8
click at [210, 193] on button at bounding box center [210, 189] width 13 height 18
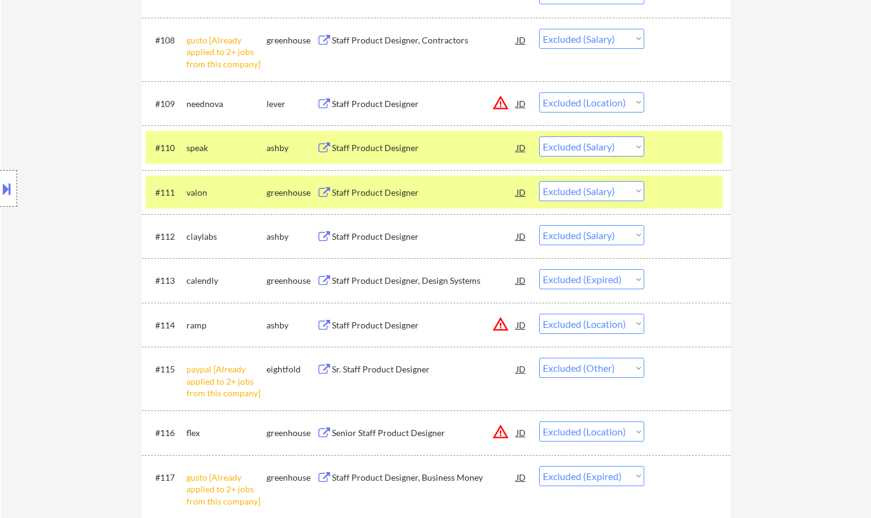
scroll to position [672, 0]
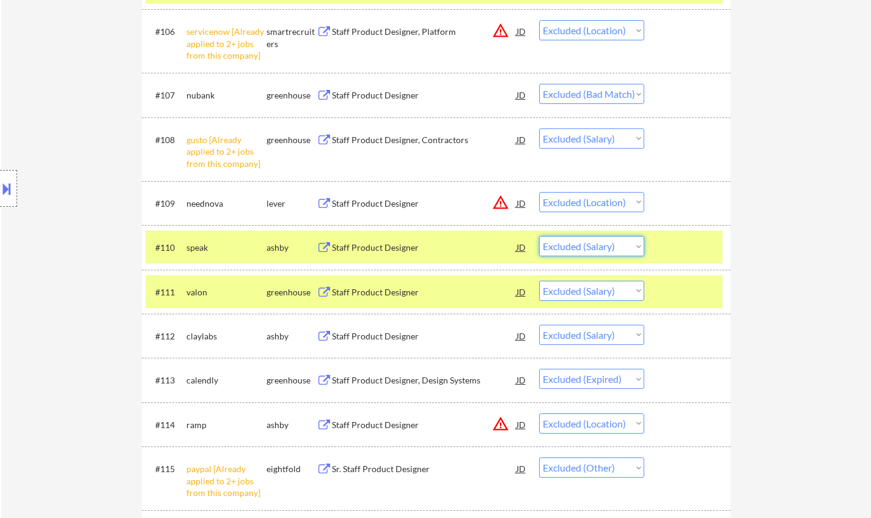
click at [605, 246] on select "Choose an option... Pending Applied Excluded (Questions) Excluded (Expired) Exc…" at bounding box center [591, 246] width 105 height 20
click at [539, 236] on select "Choose an option... Pending Applied Excluded (Questions) Excluded (Expired) Exc…" at bounding box center [591, 246] width 105 height 20
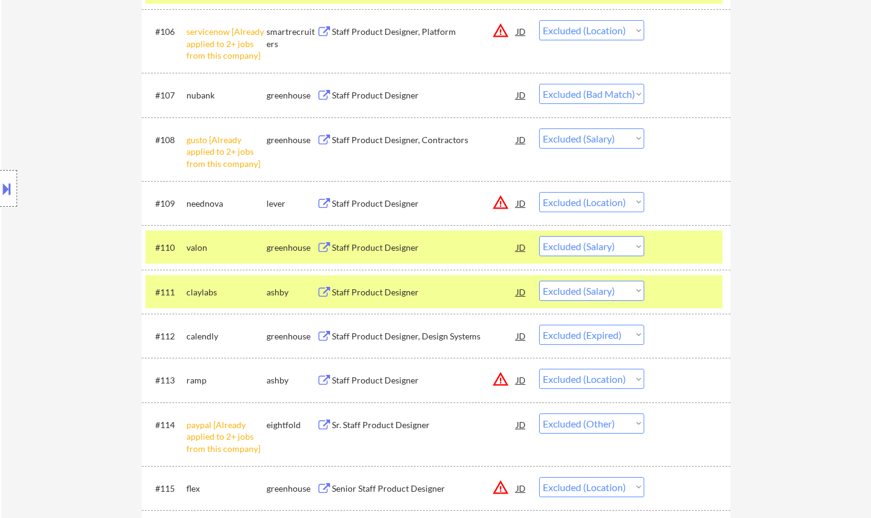
click at [364, 251] on div "Staff Product Designer" at bounding box center [424, 247] width 185 height 12
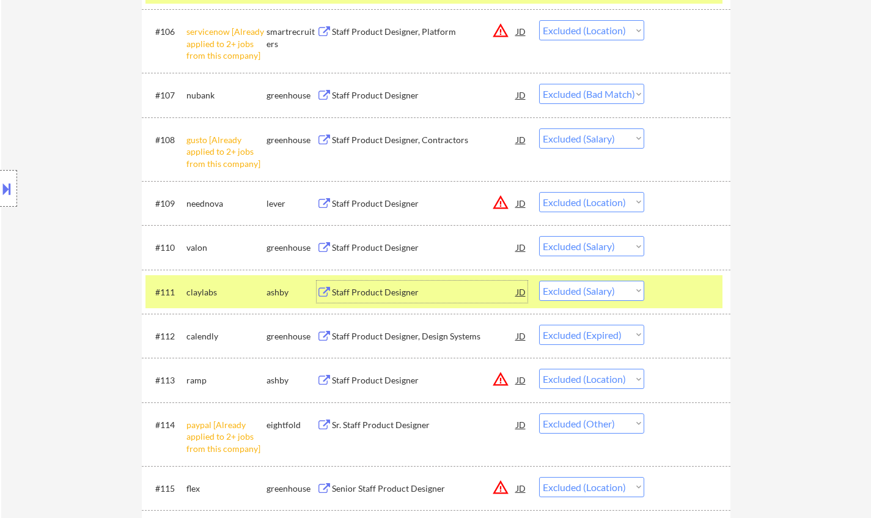
click at [384, 289] on div "Staff Product Designer" at bounding box center [424, 292] width 185 height 12
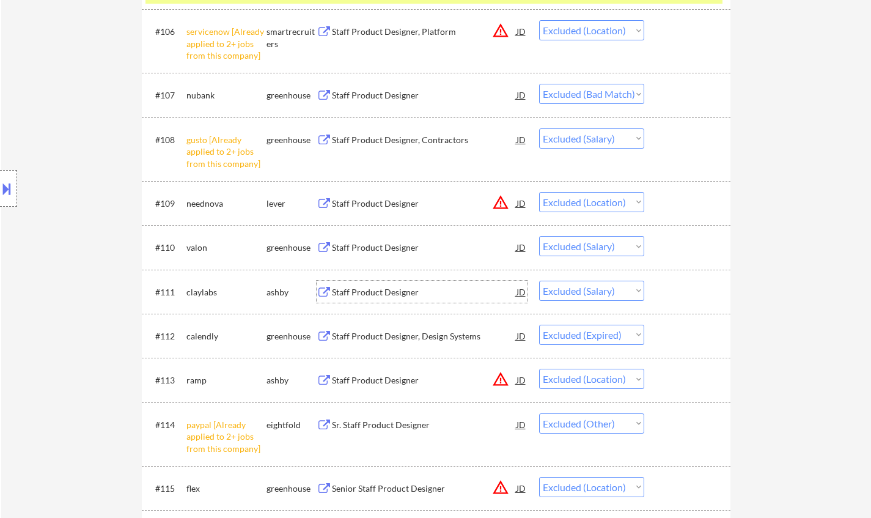
click at [590, 294] on select "Choose an option... Pending Applied Excluded (Questions) Excluded (Expired) Exc…" at bounding box center [591, 291] width 105 height 20
click at [539, 281] on select "Choose an option... Pending Applied Excluded (Questions) Excluded (Expired) Exc…" at bounding box center [591, 291] width 105 height 20
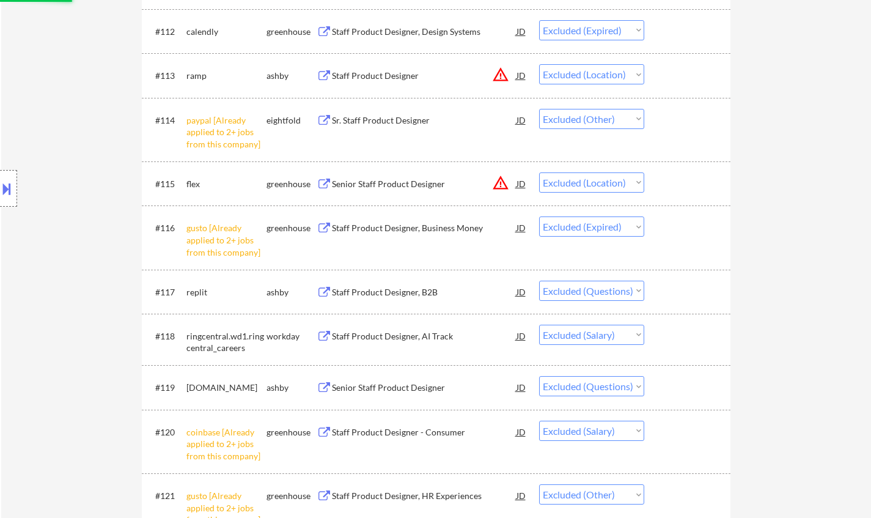
scroll to position [978, 0]
click at [375, 333] on div "Staff Product Designer, AI Track" at bounding box center [424, 335] width 185 height 12
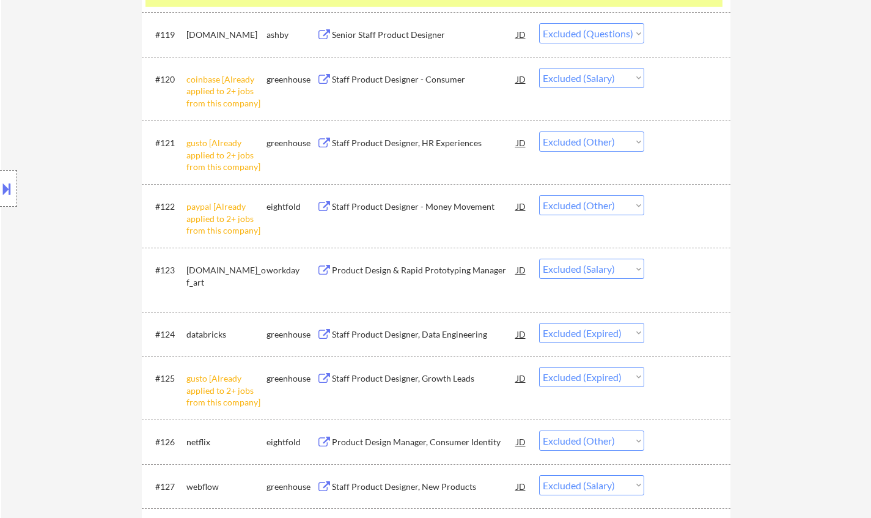
scroll to position [1345, 0]
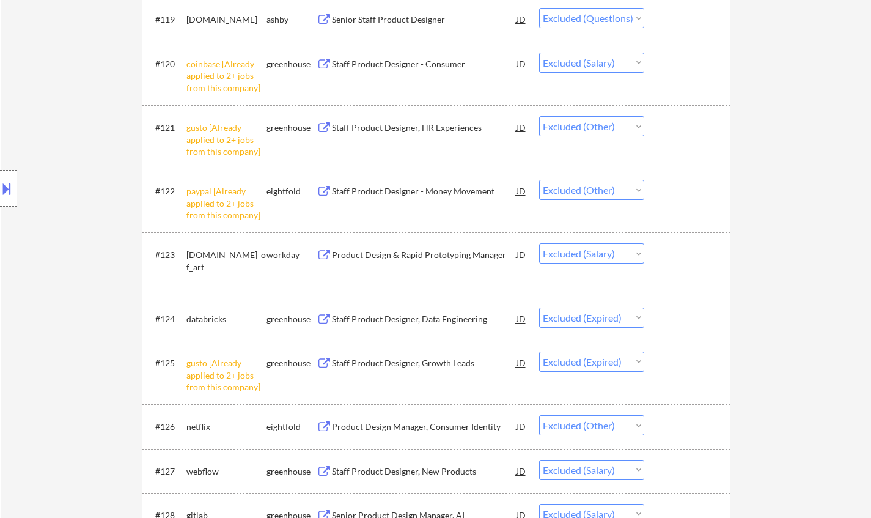
click at [390, 254] on div "Product Design & Rapid Prototyping Manager" at bounding box center [424, 255] width 185 height 12
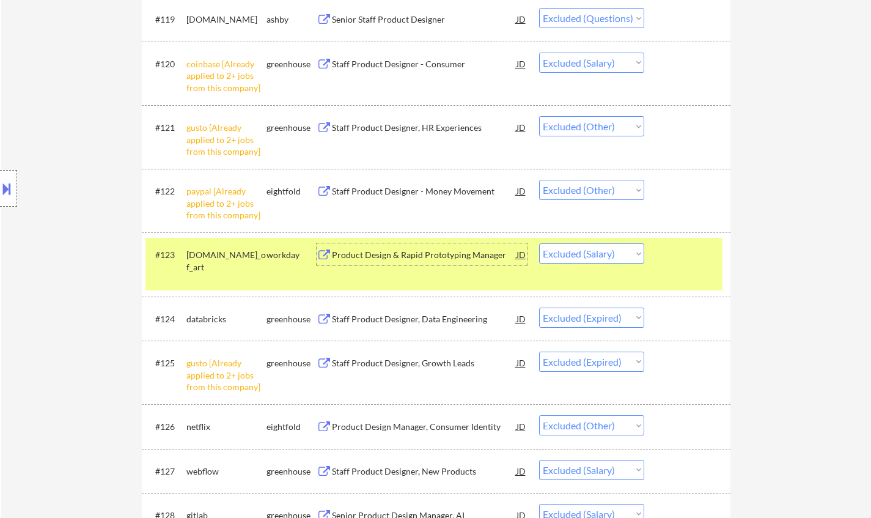
drag, startPoint x: 585, startPoint y: 245, endPoint x: 592, endPoint y: 252, distance: 10.4
click at [586, 245] on select "Choose an option... Pending Applied Excluded (Questions) Excluded (Expired) Exc…" at bounding box center [591, 253] width 105 height 20
click at [539, 243] on select "Choose an option... Pending Applied Excluded (Questions) Excluded (Expired) Exc…" at bounding box center [591, 253] width 105 height 20
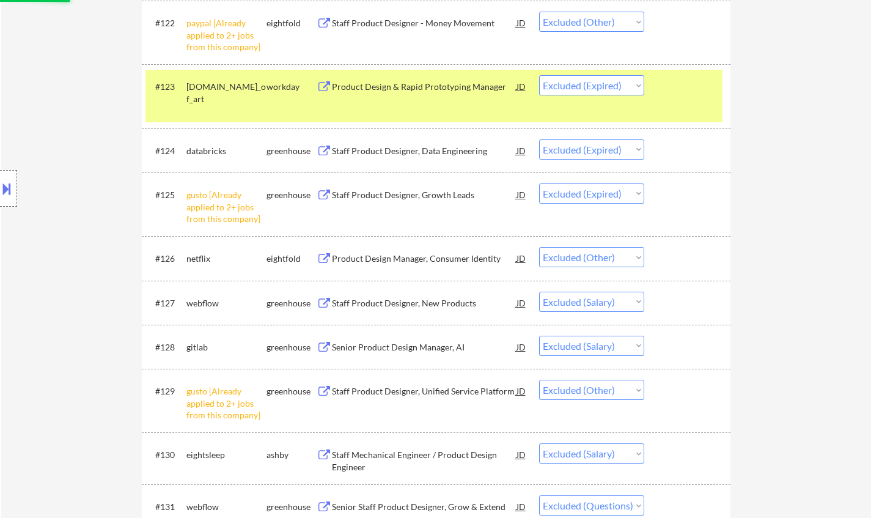
scroll to position [1528, 0]
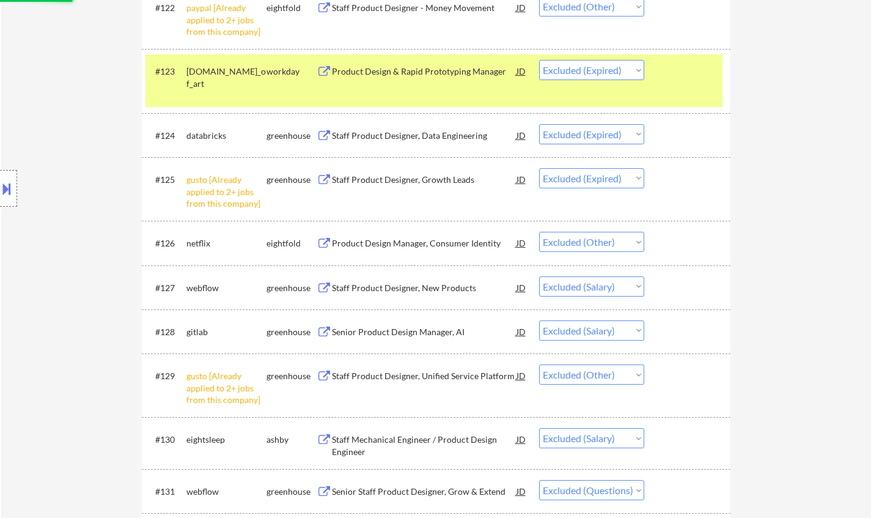
click at [396, 289] on div "Staff Product Designer, New Products" at bounding box center [424, 288] width 185 height 12
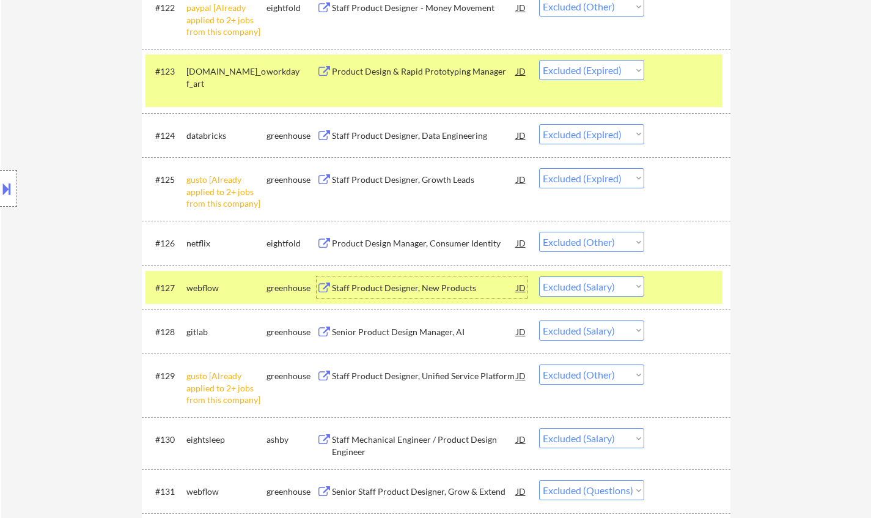
scroll to position [1651, 0]
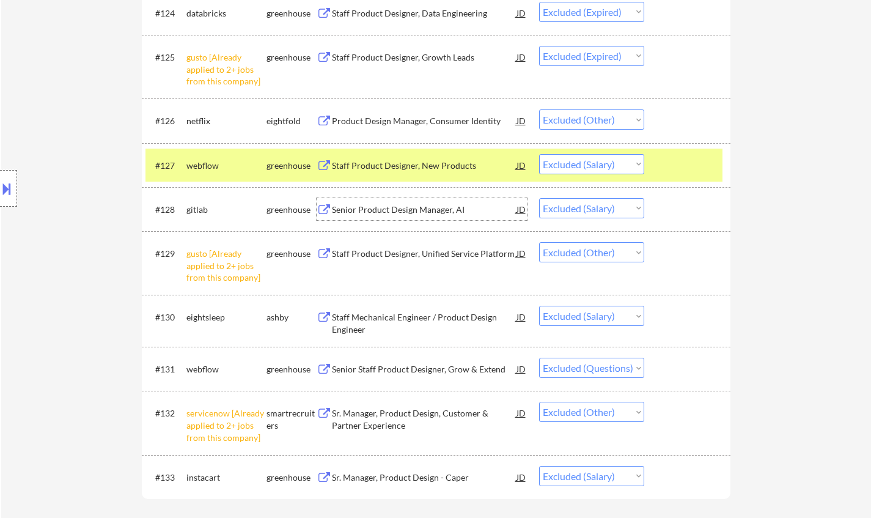
click at [404, 206] on div "Senior Product Design Manager, AI" at bounding box center [424, 210] width 185 height 12
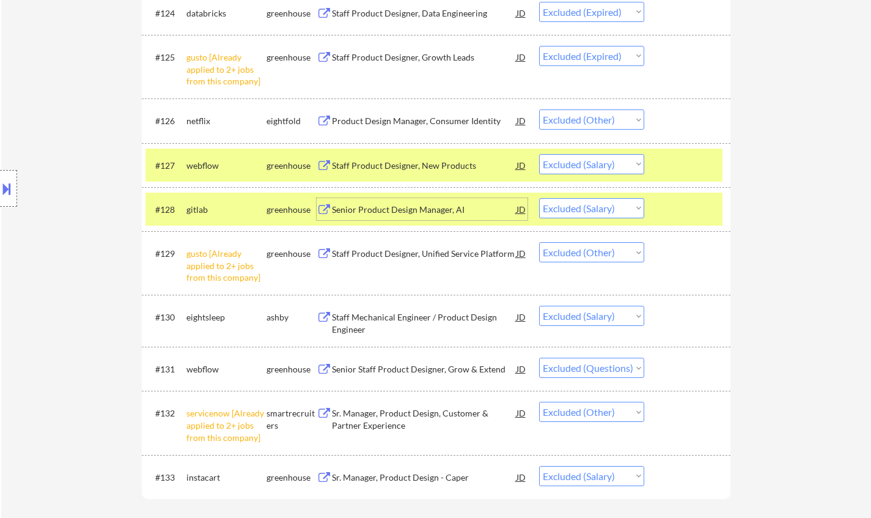
click at [587, 205] on select "Choose an option... Pending Applied Excluded (Questions) Excluded (Expired) Exc…" at bounding box center [591, 208] width 105 height 20
click at [539, 198] on select "Choose an option... Pending Applied Excluded (Questions) Excluded (Expired) Exc…" at bounding box center [591, 208] width 105 height 20
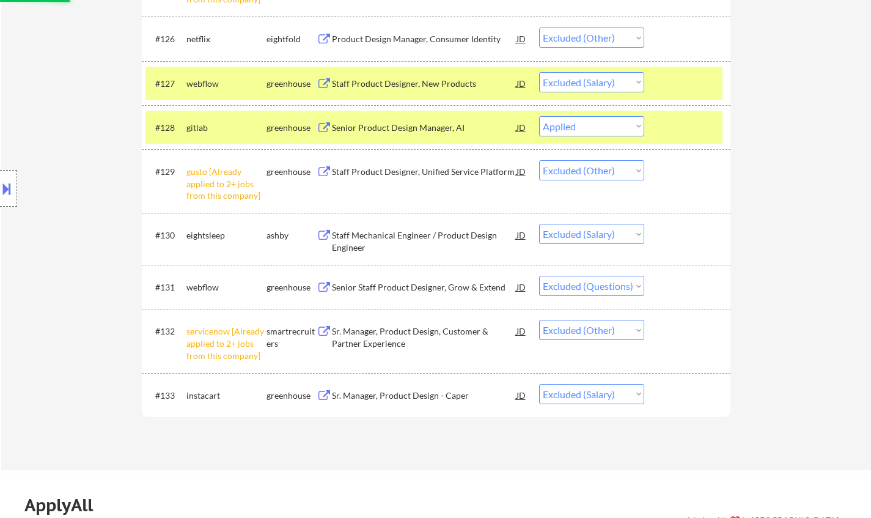
scroll to position [1834, 0]
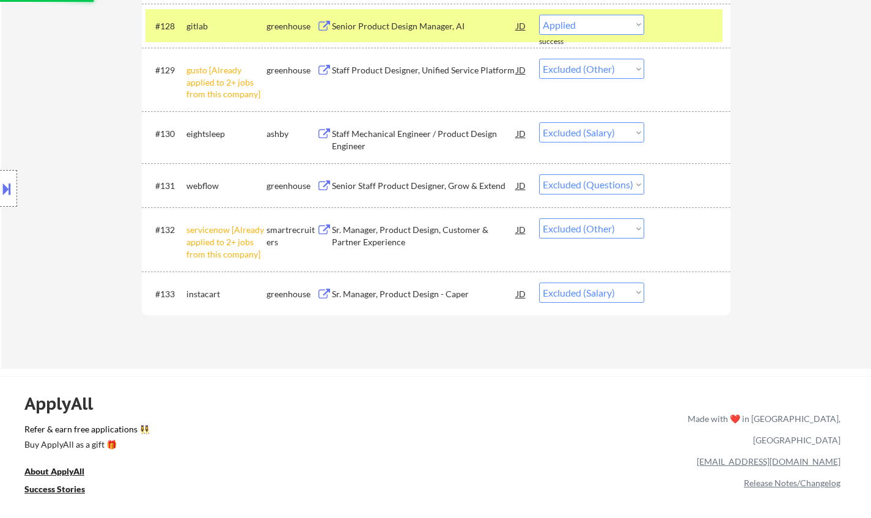
click at [392, 128] on div "Staff Mechanical Engineer / Product Design Engineer" at bounding box center [424, 140] width 185 height 24
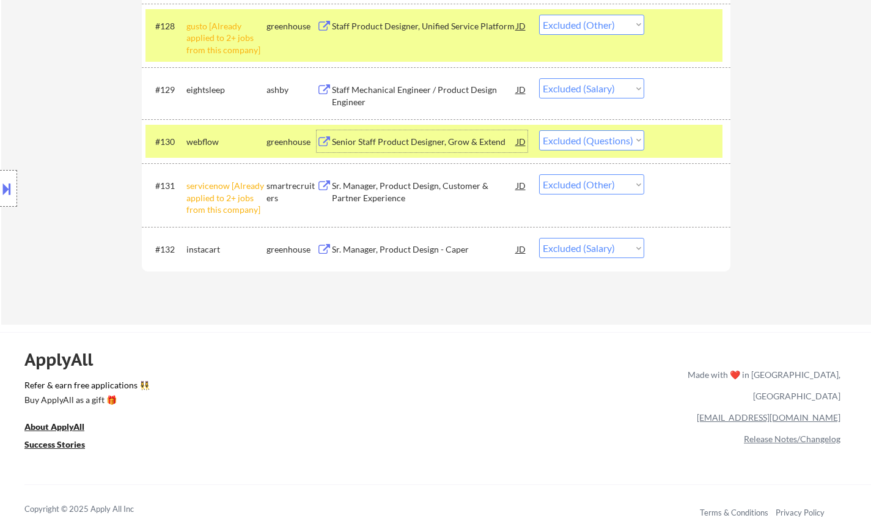
click at [401, 245] on div "Sr. Manager, Product Design - Caper" at bounding box center [424, 249] width 185 height 12
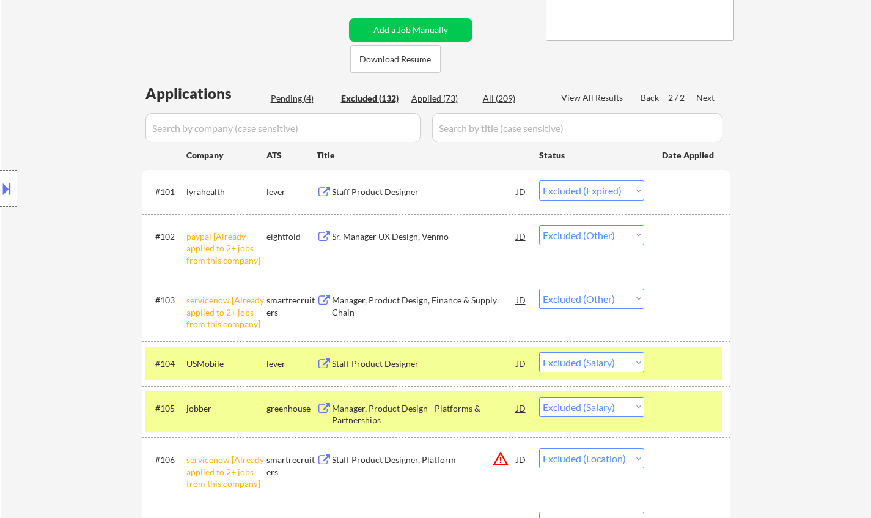
scroll to position [0, 0]
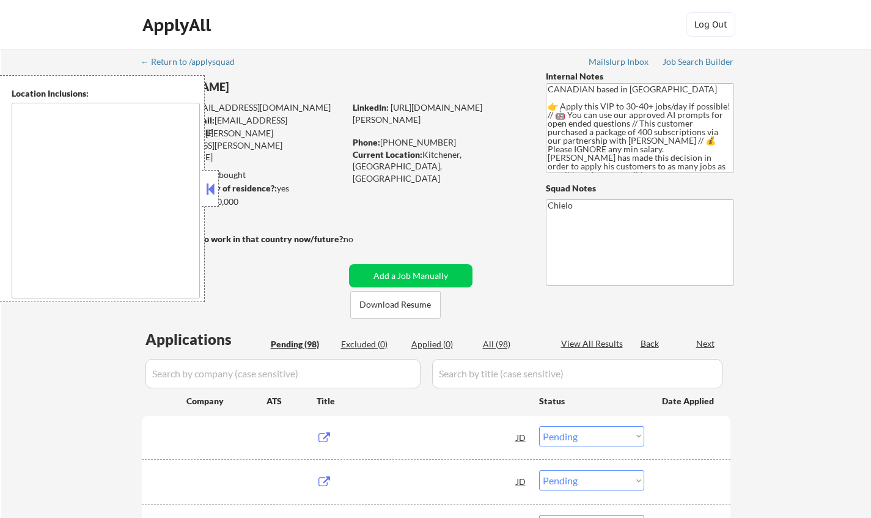
select select ""pending""
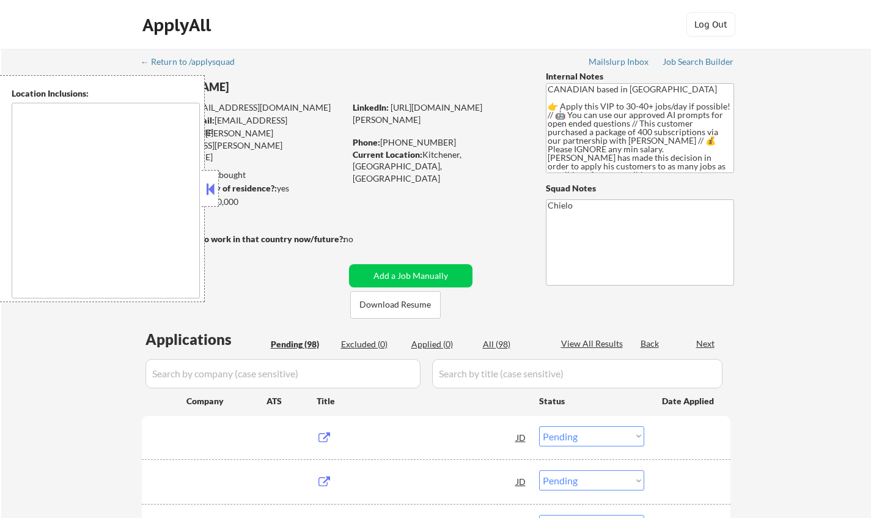
select select ""pending""
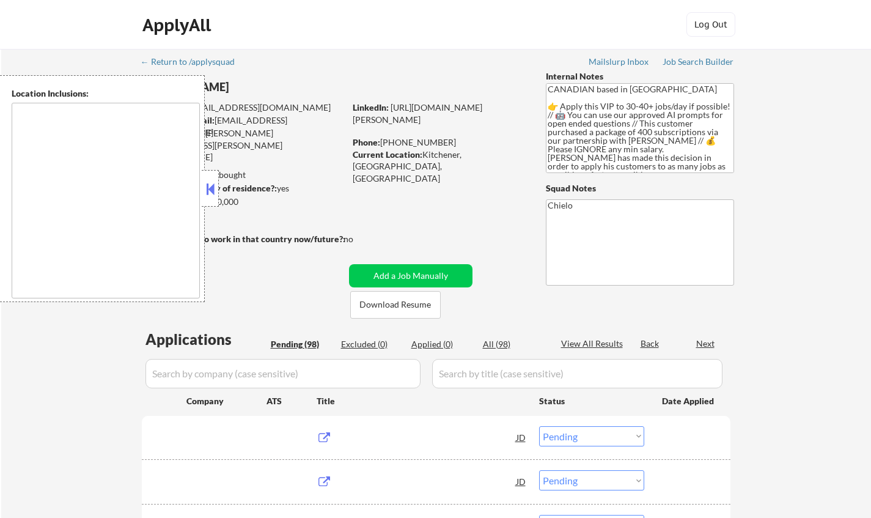
select select ""pending""
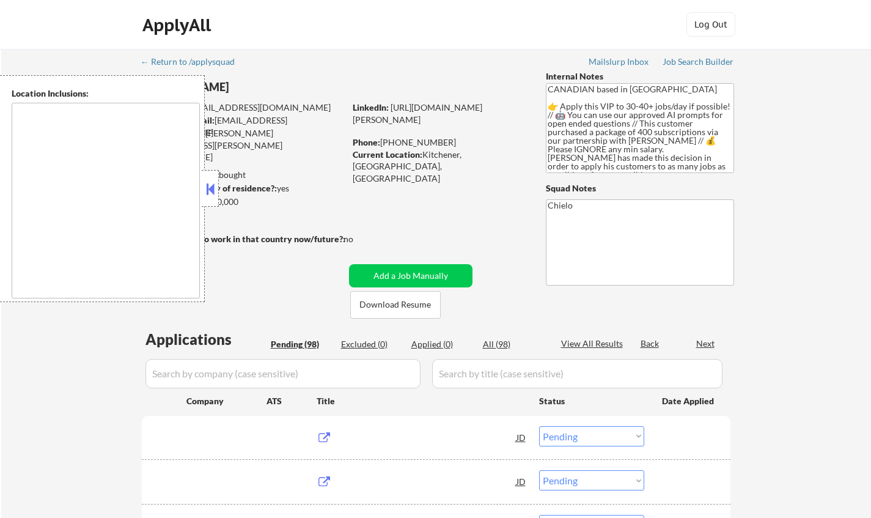
select select ""pending""
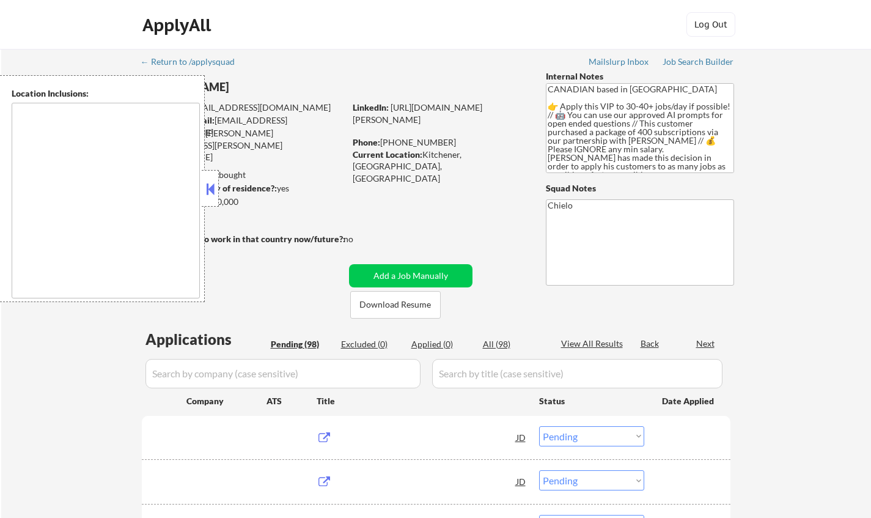
select select ""pending""
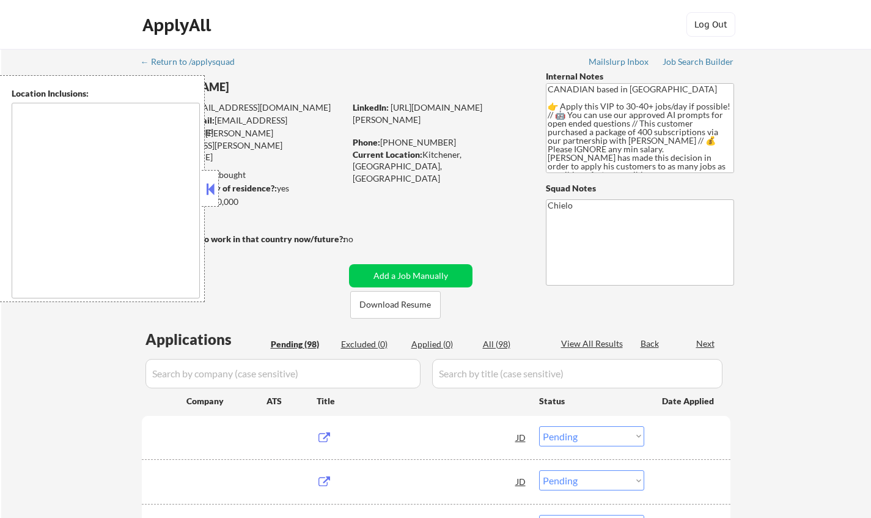
select select ""pending""
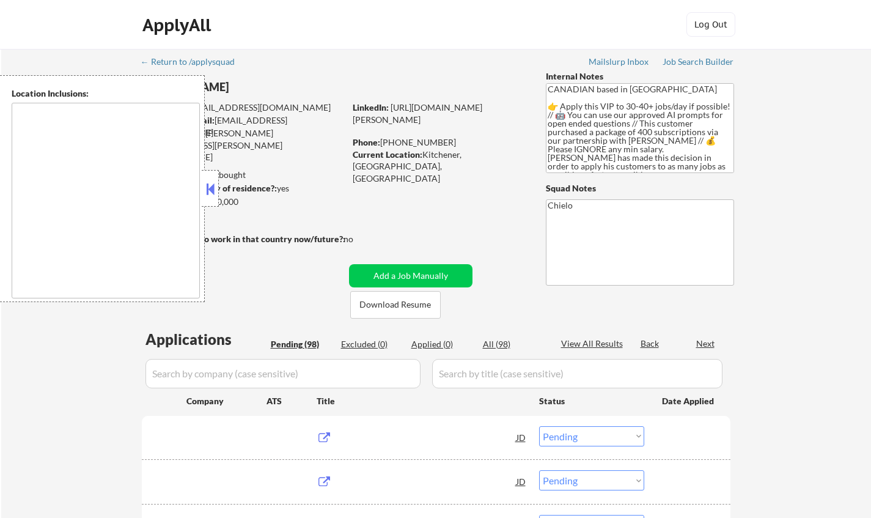
select select ""pending""
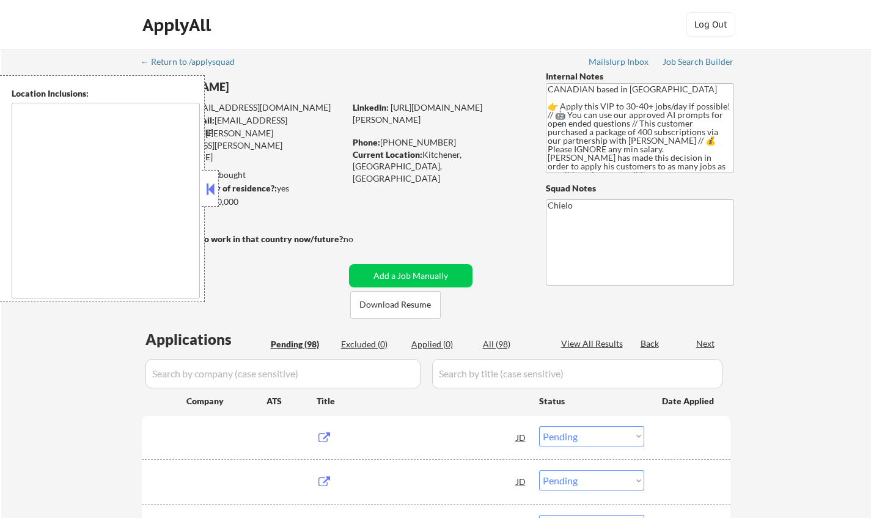
select select ""pending""
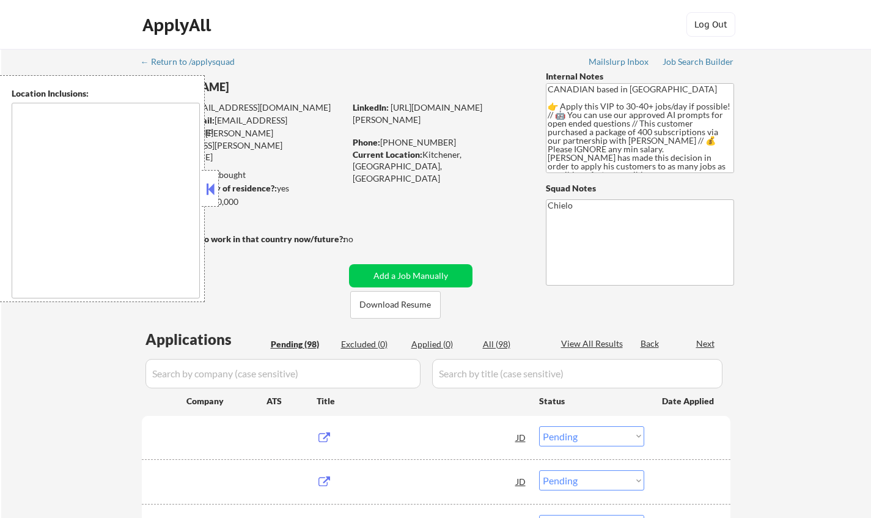
select select ""pending""
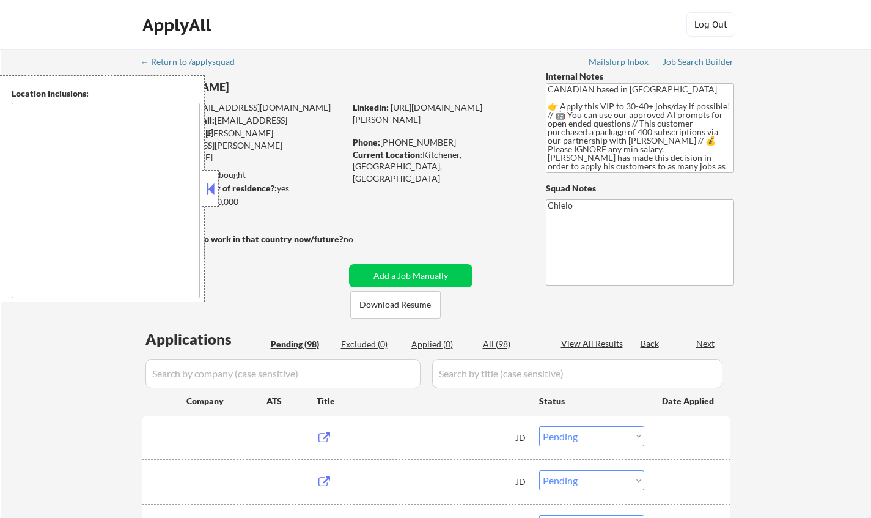
select select ""pending""
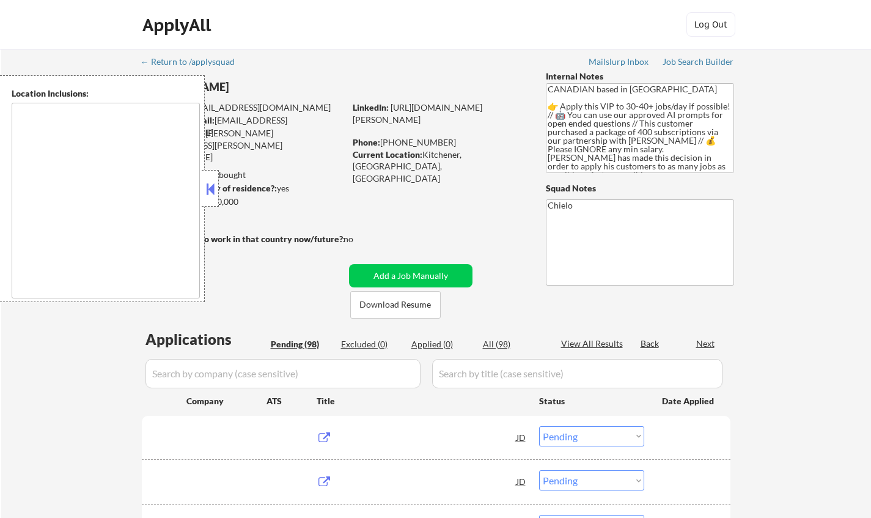
select select ""pending""
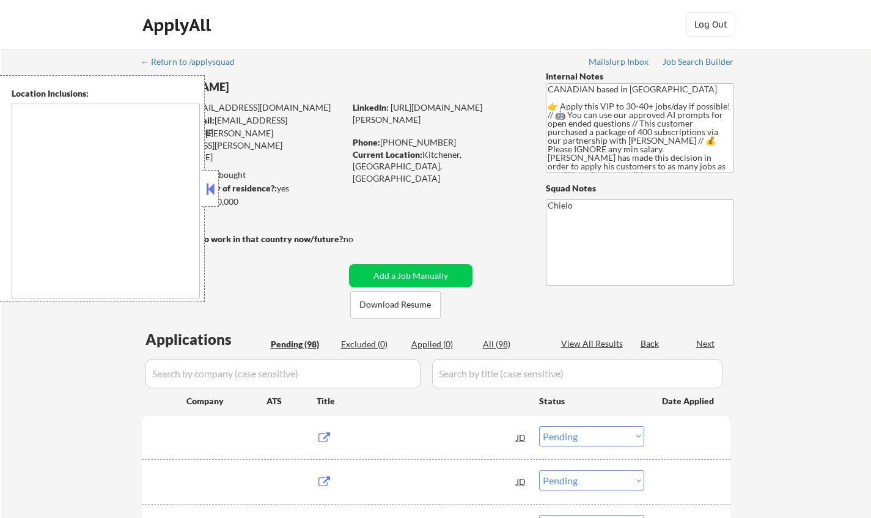
select select ""pending""
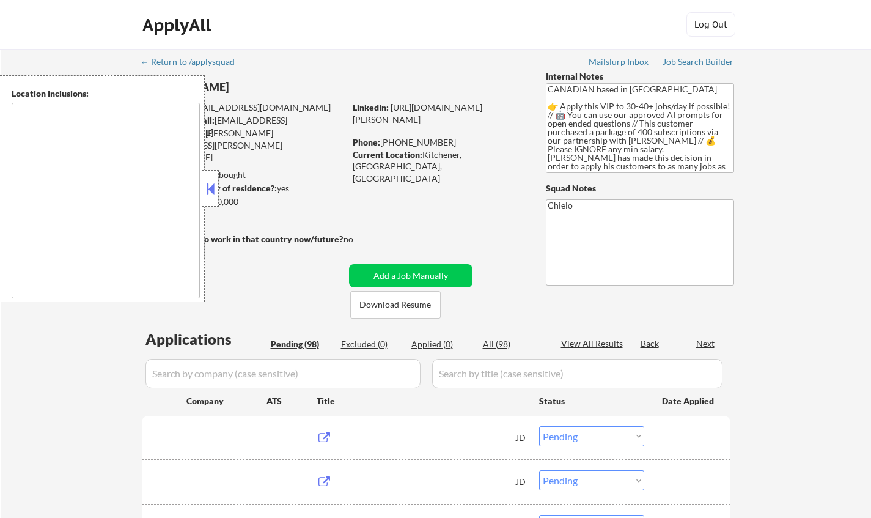
select select ""pending""
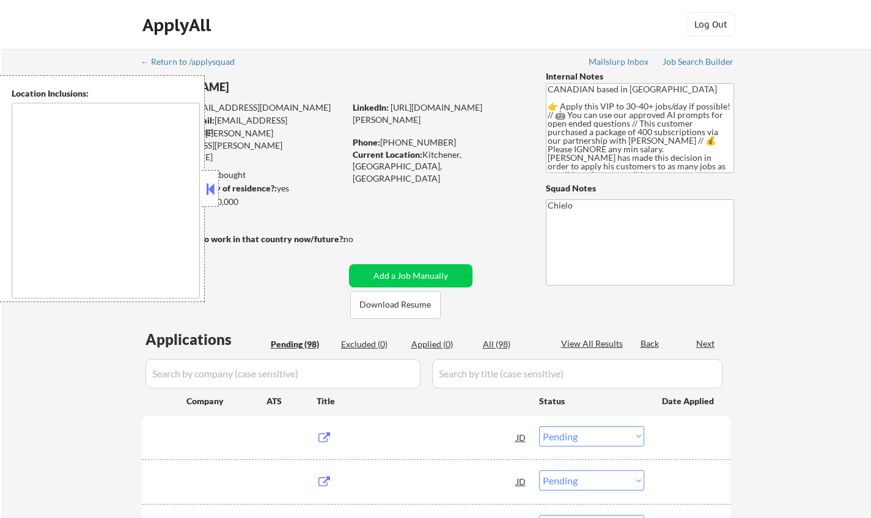
select select ""pending""
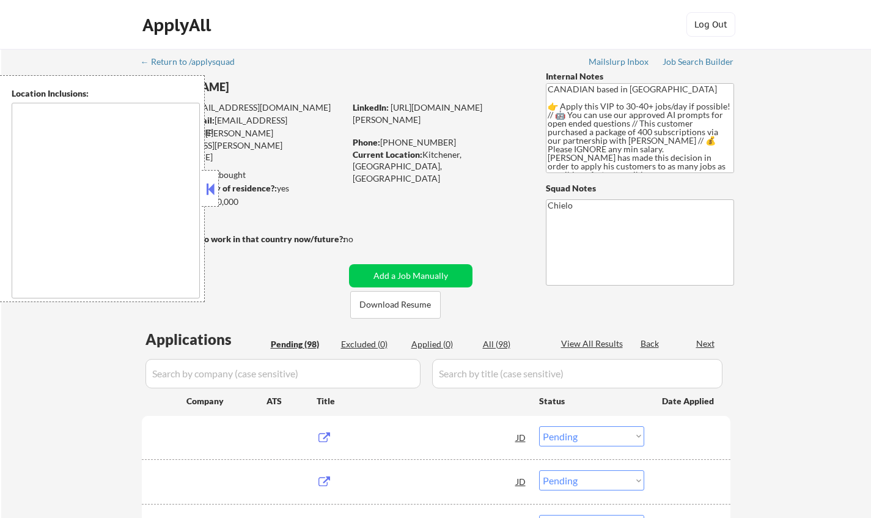
select select ""pending""
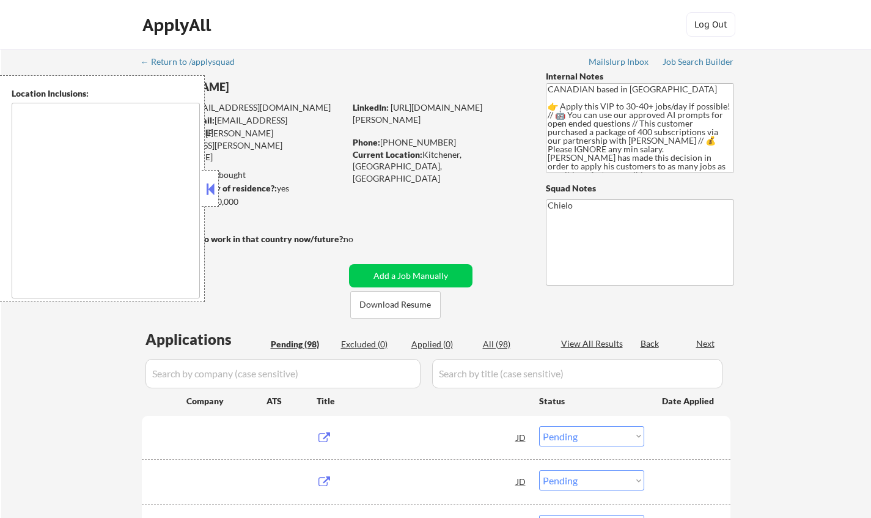
select select ""pending""
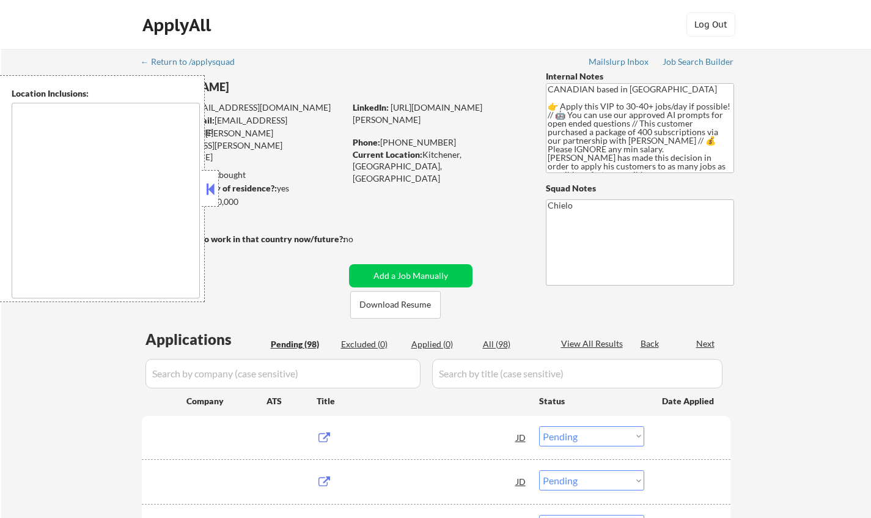
select select ""pending""
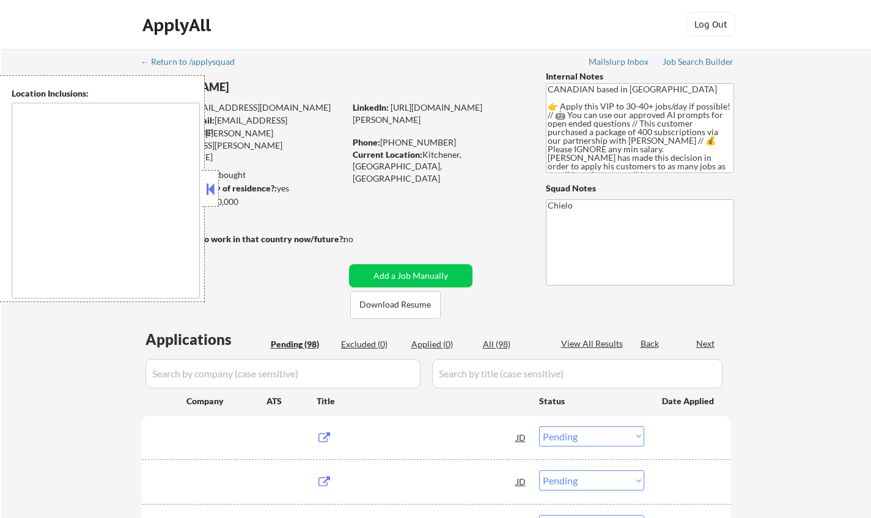
select select ""pending""
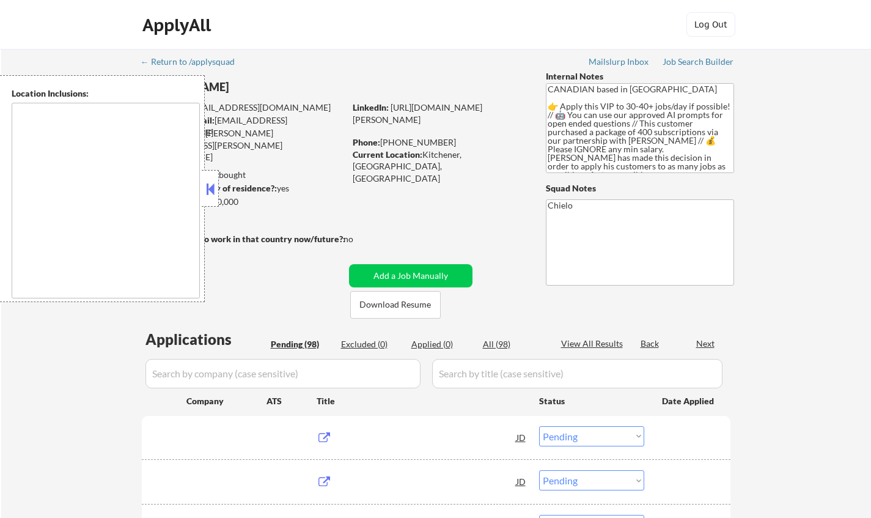
select select ""pending""
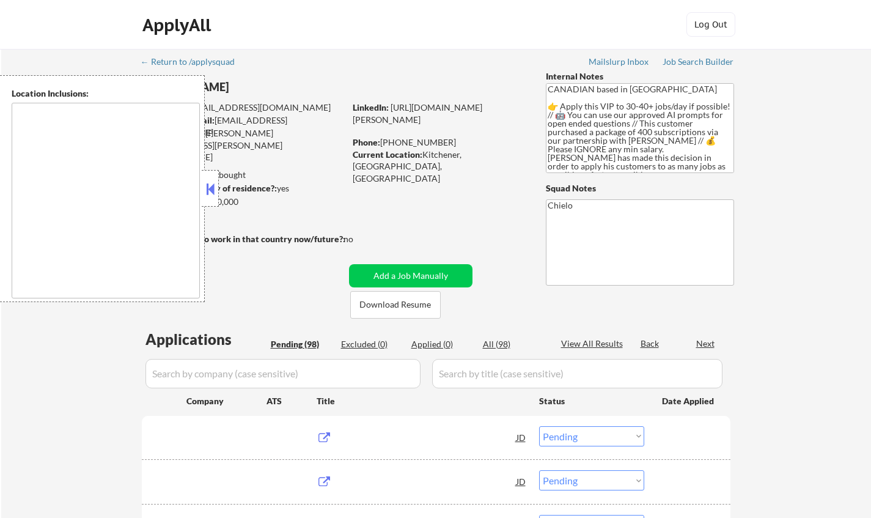
select select ""pending""
click at [208, 187] on button at bounding box center [210, 189] width 13 height 18
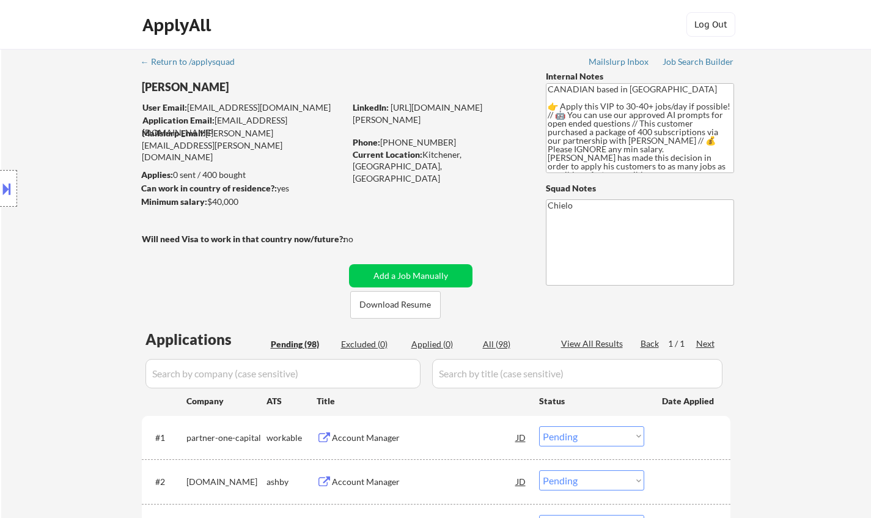
click at [2, 173] on div at bounding box center [8, 188] width 17 height 37
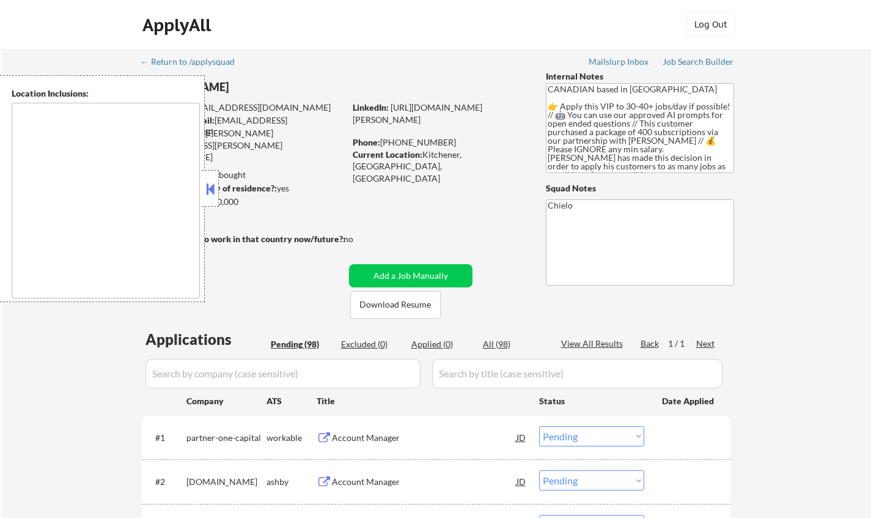
click at [209, 188] on button at bounding box center [210, 189] width 13 height 18
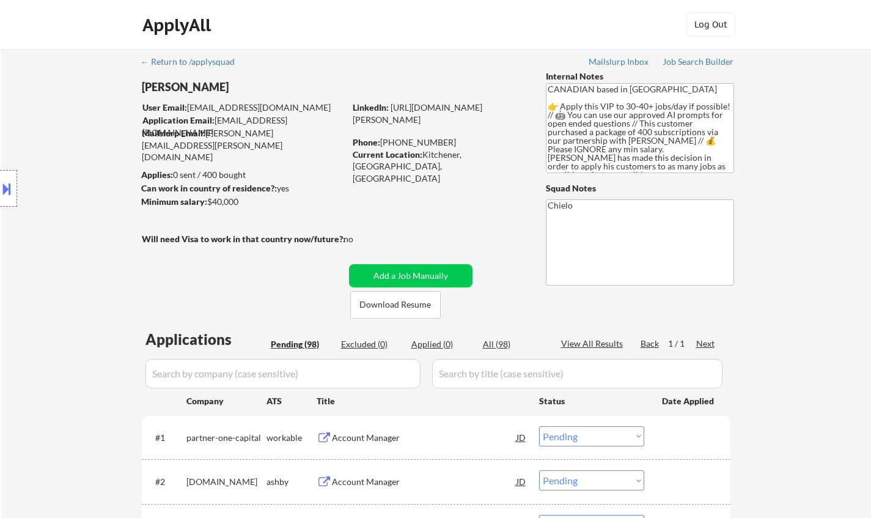
scroll to position [183, 0]
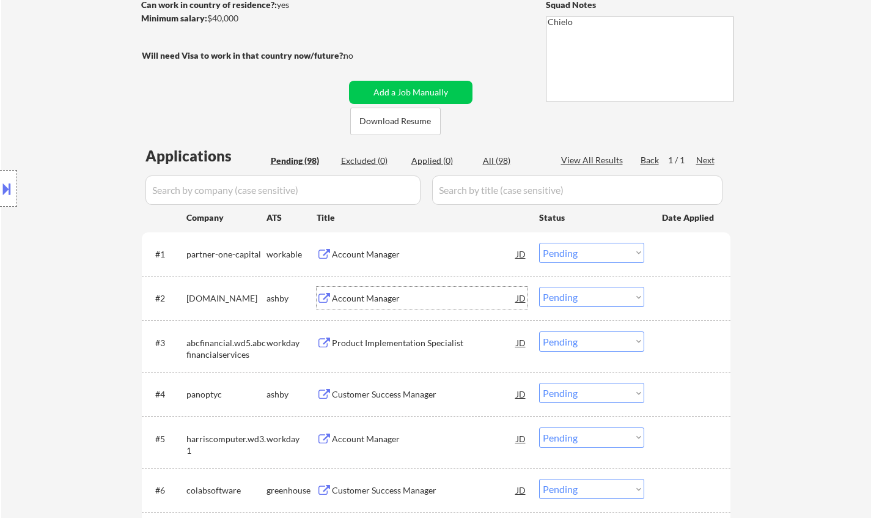
click at [361, 293] on div "Account Manager" at bounding box center [424, 298] width 185 height 12
